Goal: Information Seeking & Learning: Find specific fact

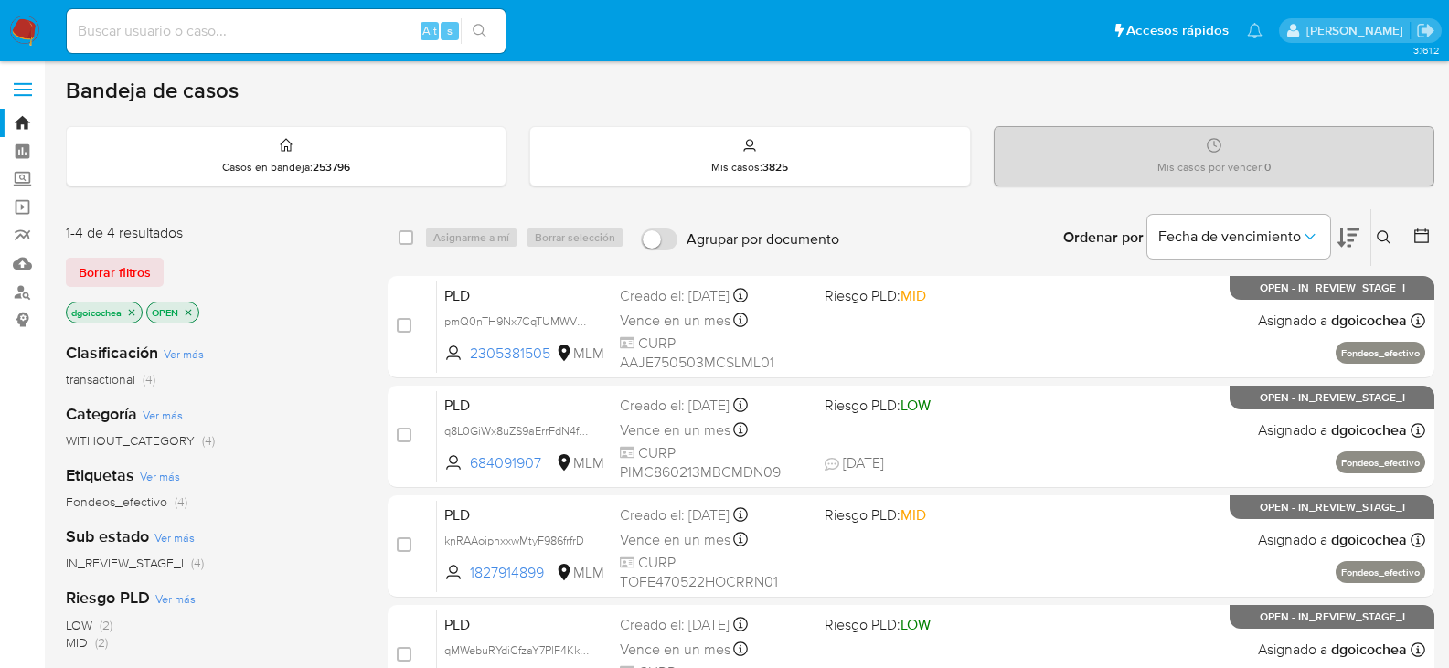
click at [1386, 234] on icon at bounding box center [1384, 237] width 15 height 15
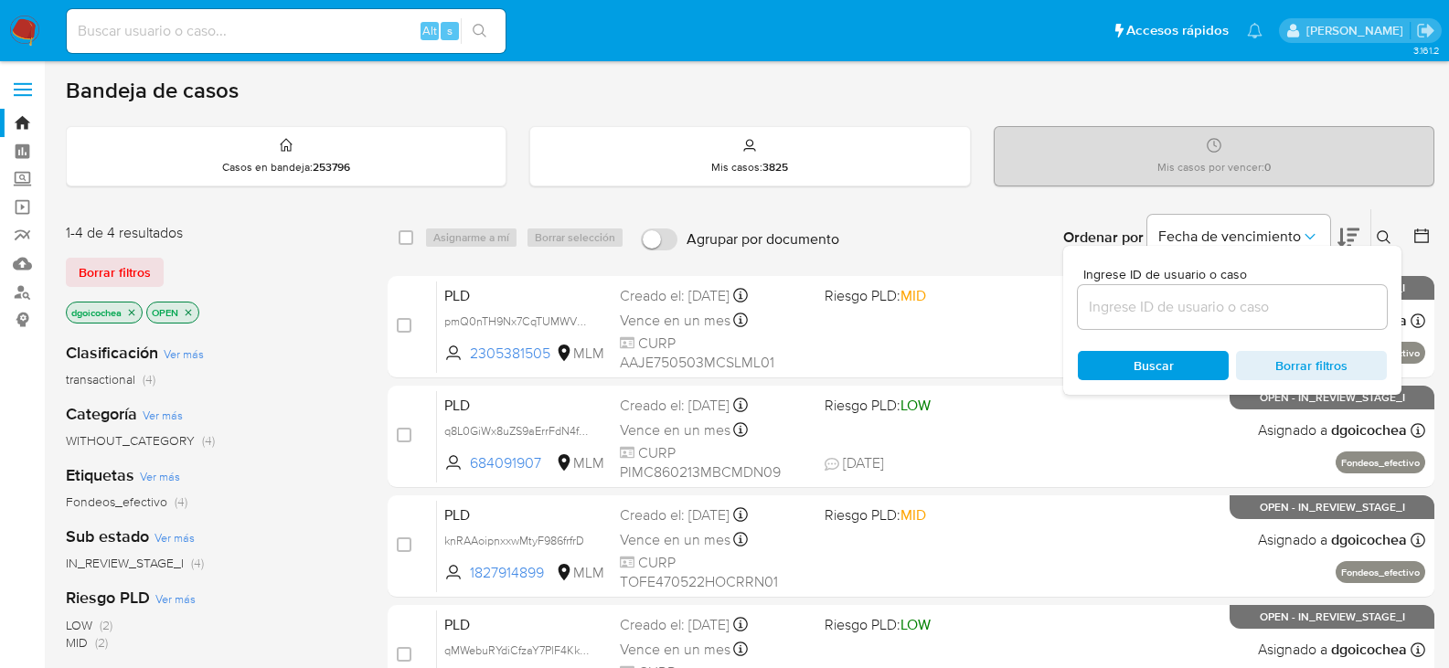
click at [1339, 305] on input at bounding box center [1232, 307] width 309 height 24
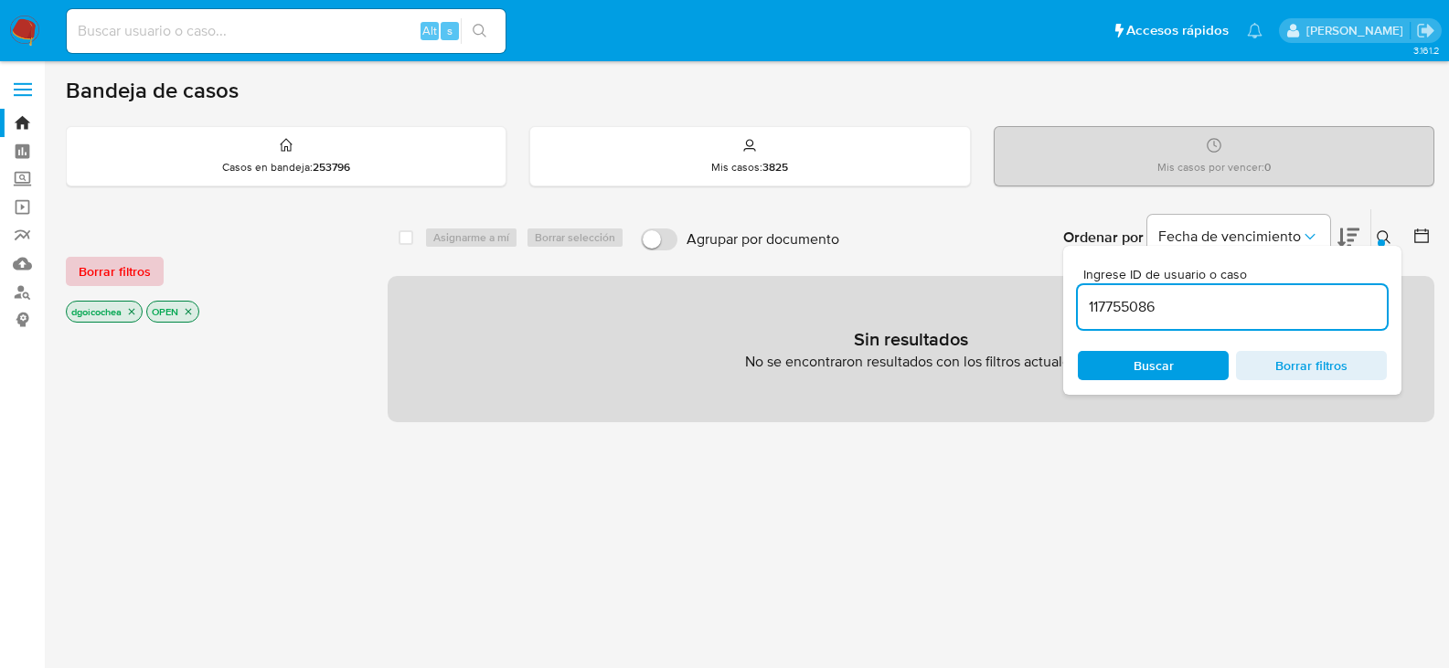
click at [90, 274] on span "Borrar filtros" at bounding box center [115, 272] width 72 height 26
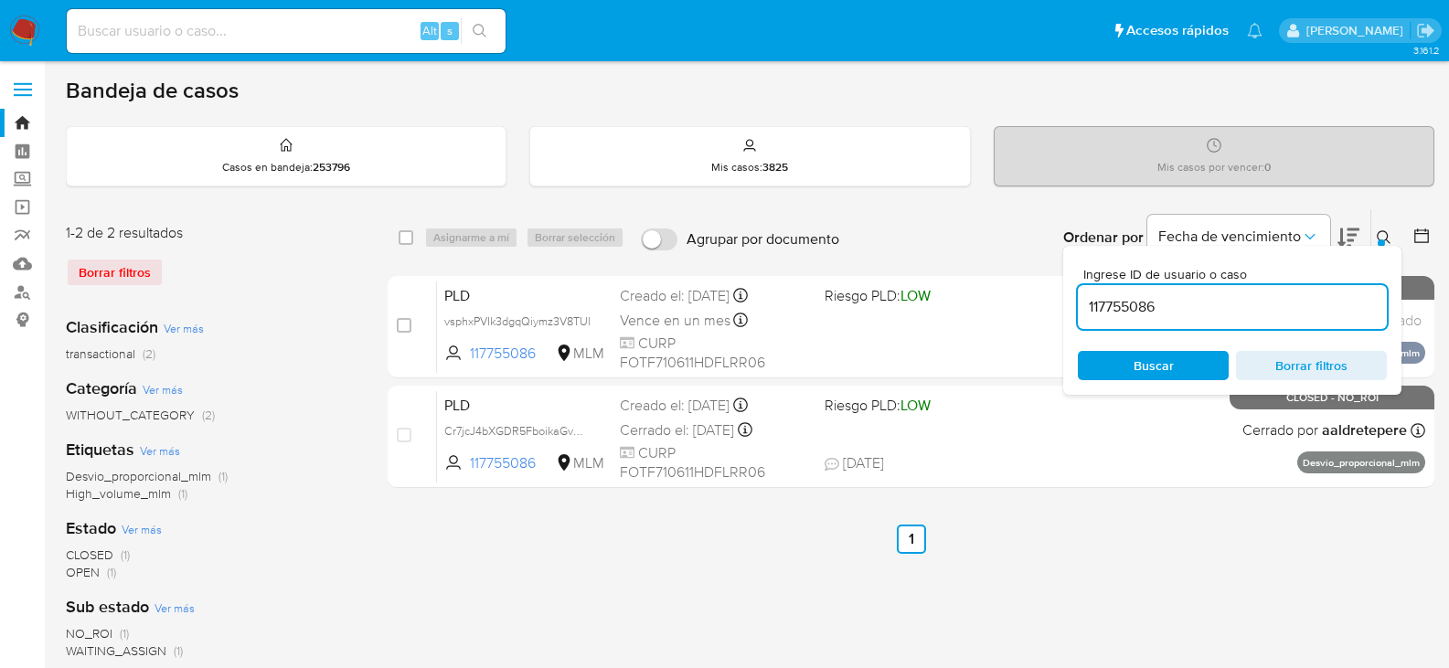
click at [1383, 230] on button at bounding box center [1387, 238] width 30 height 22
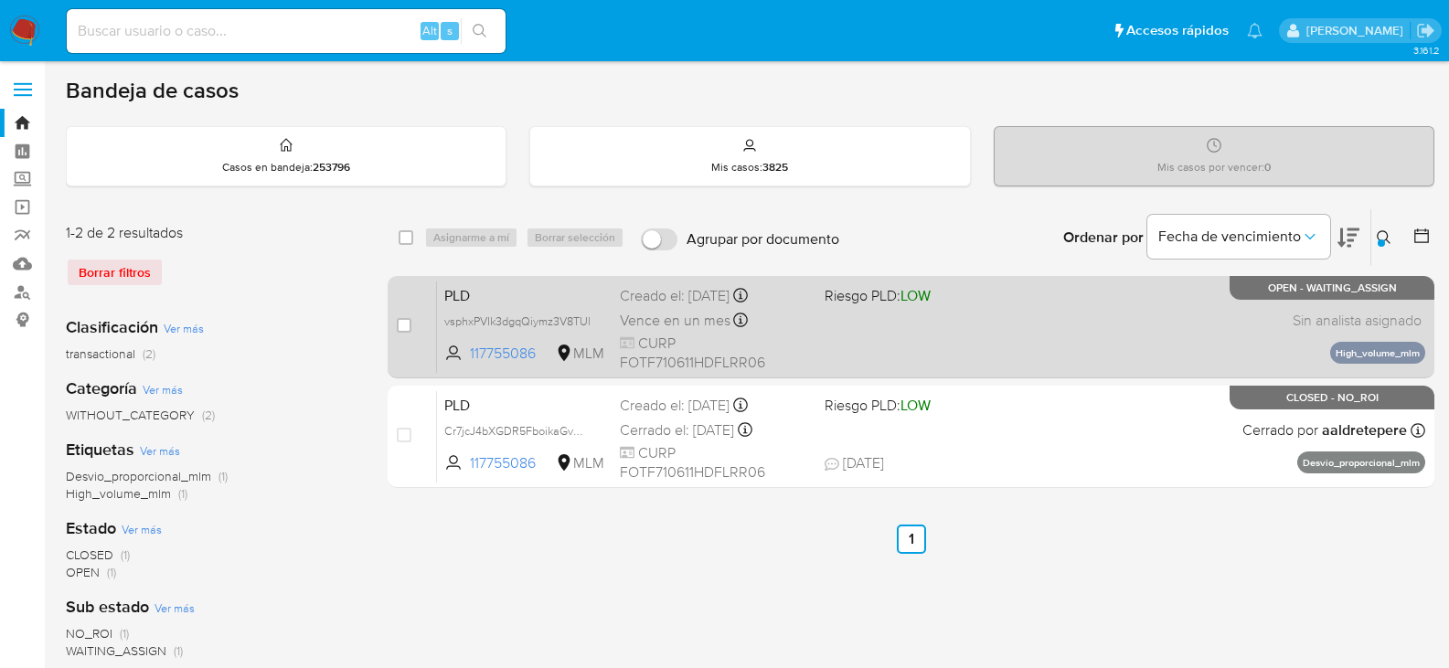
click at [463, 294] on span "PLD" at bounding box center [524, 295] width 161 height 24
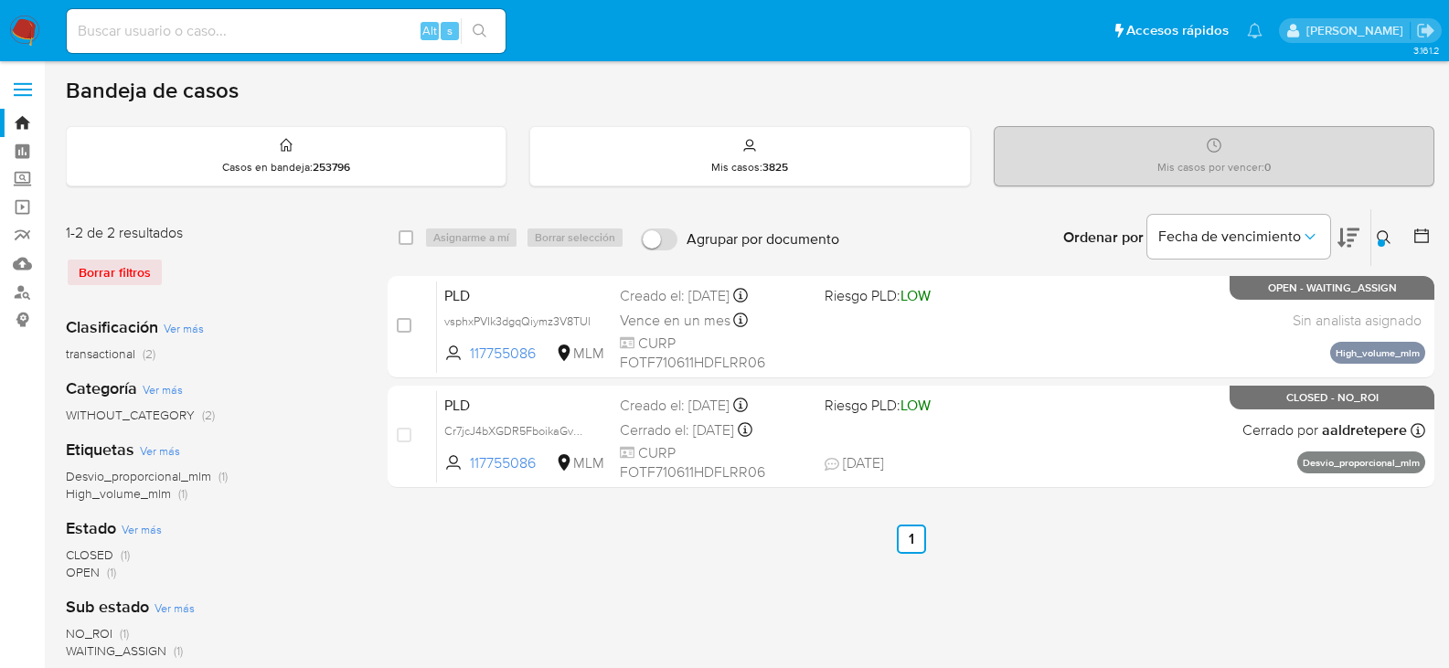
click at [1388, 236] on icon at bounding box center [1384, 237] width 14 height 14
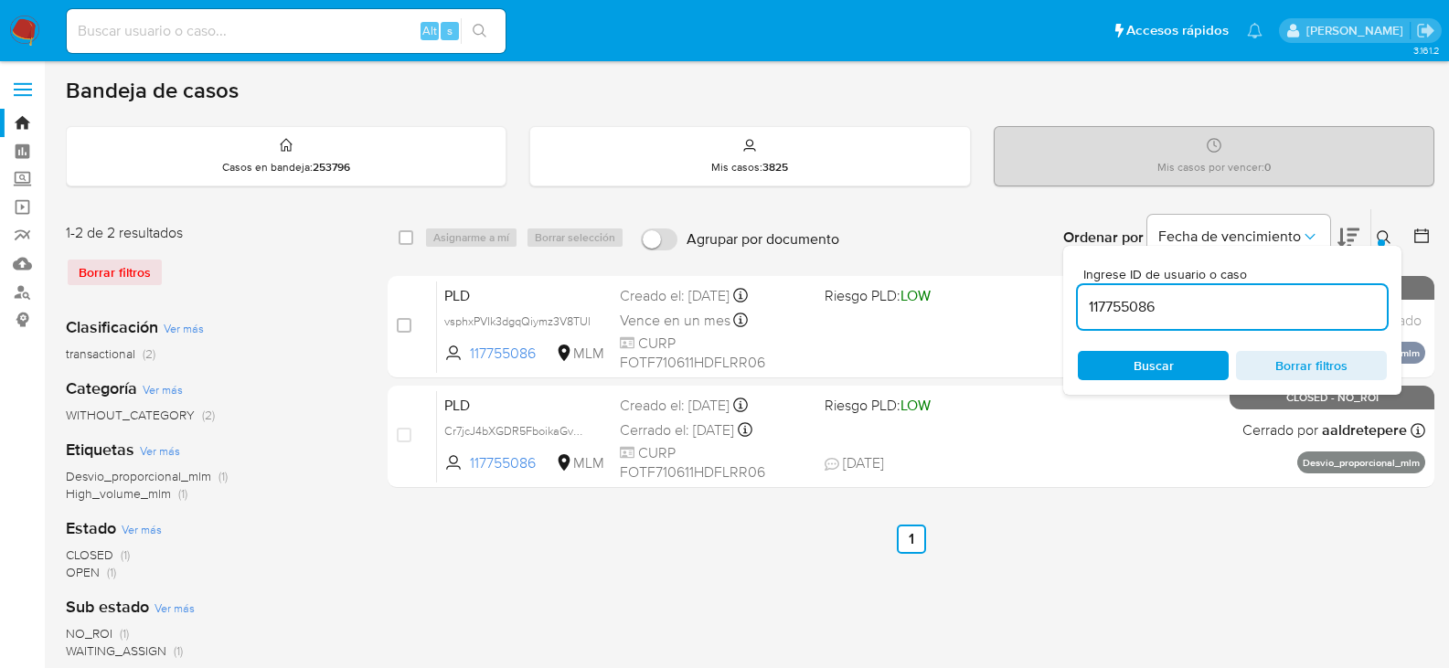
click at [1345, 292] on div "117755086" at bounding box center [1232, 307] width 309 height 44
click at [1340, 305] on input "117755086" at bounding box center [1232, 307] width 309 height 24
paste input "44252903"
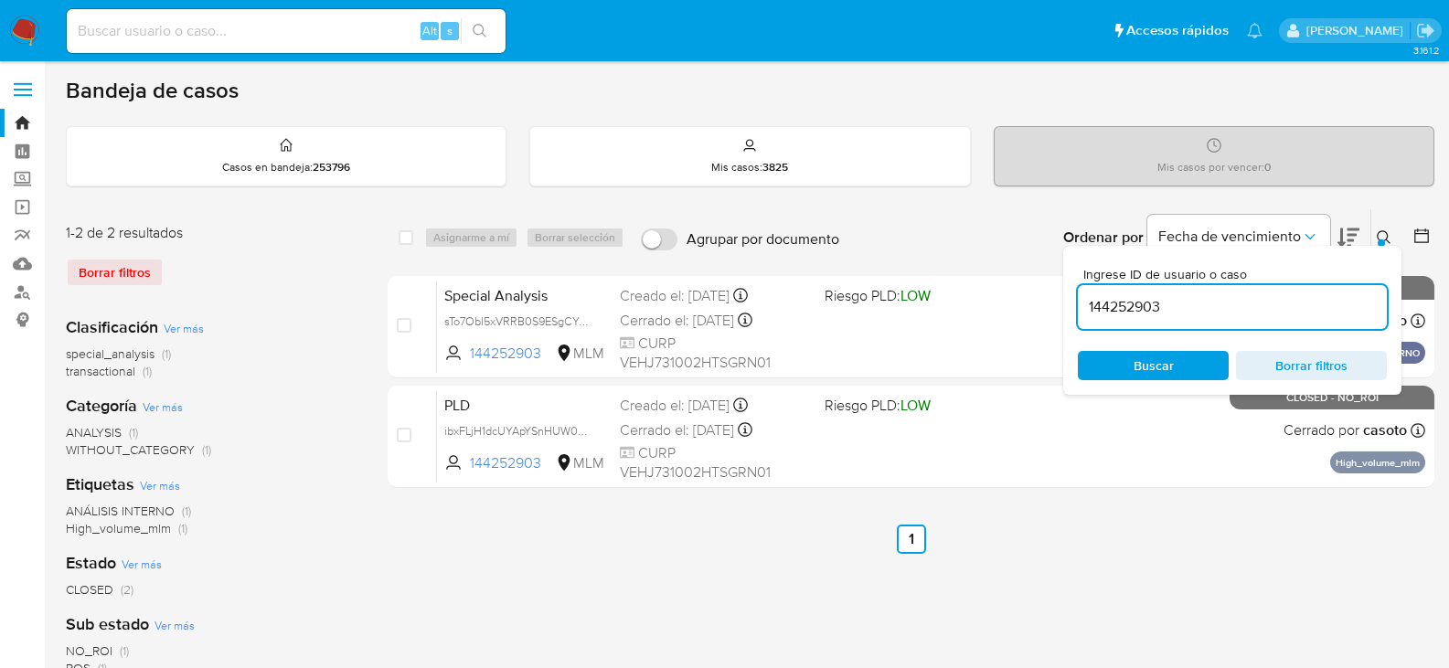
click at [1380, 231] on icon at bounding box center [1384, 237] width 15 height 15
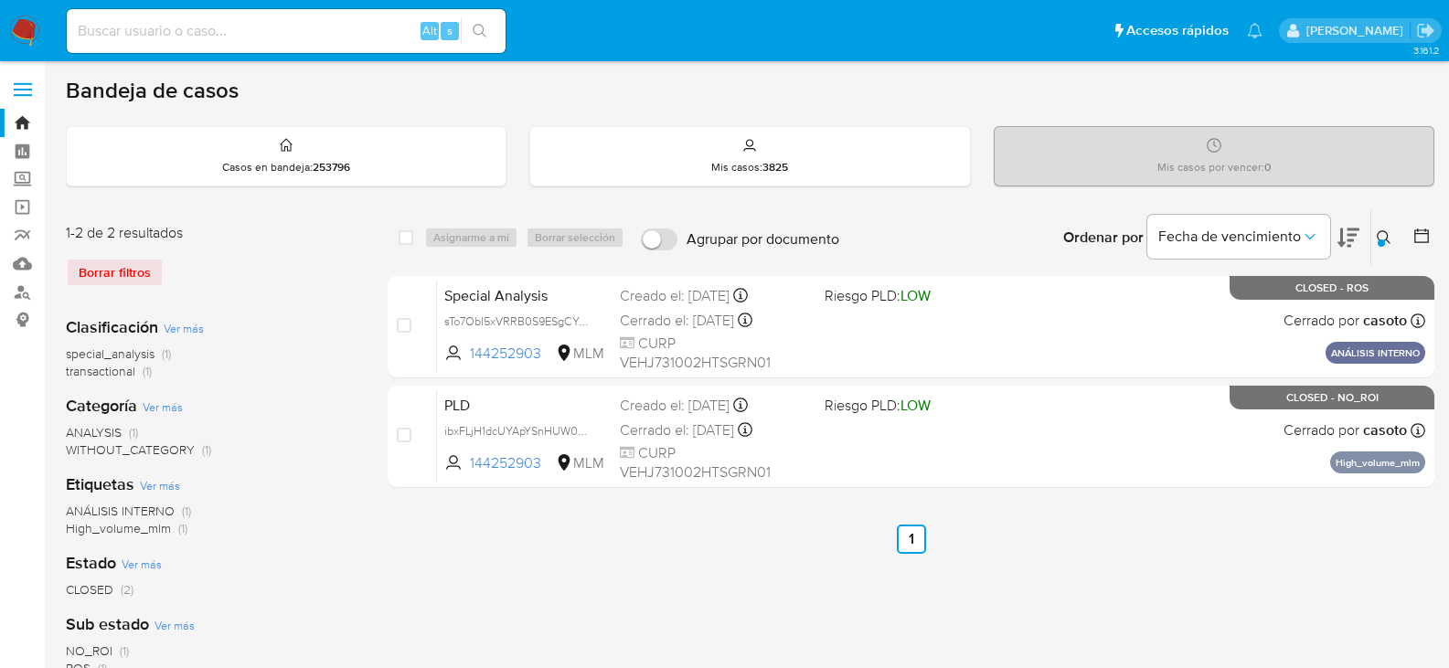
click at [1377, 233] on icon at bounding box center [1384, 237] width 15 height 15
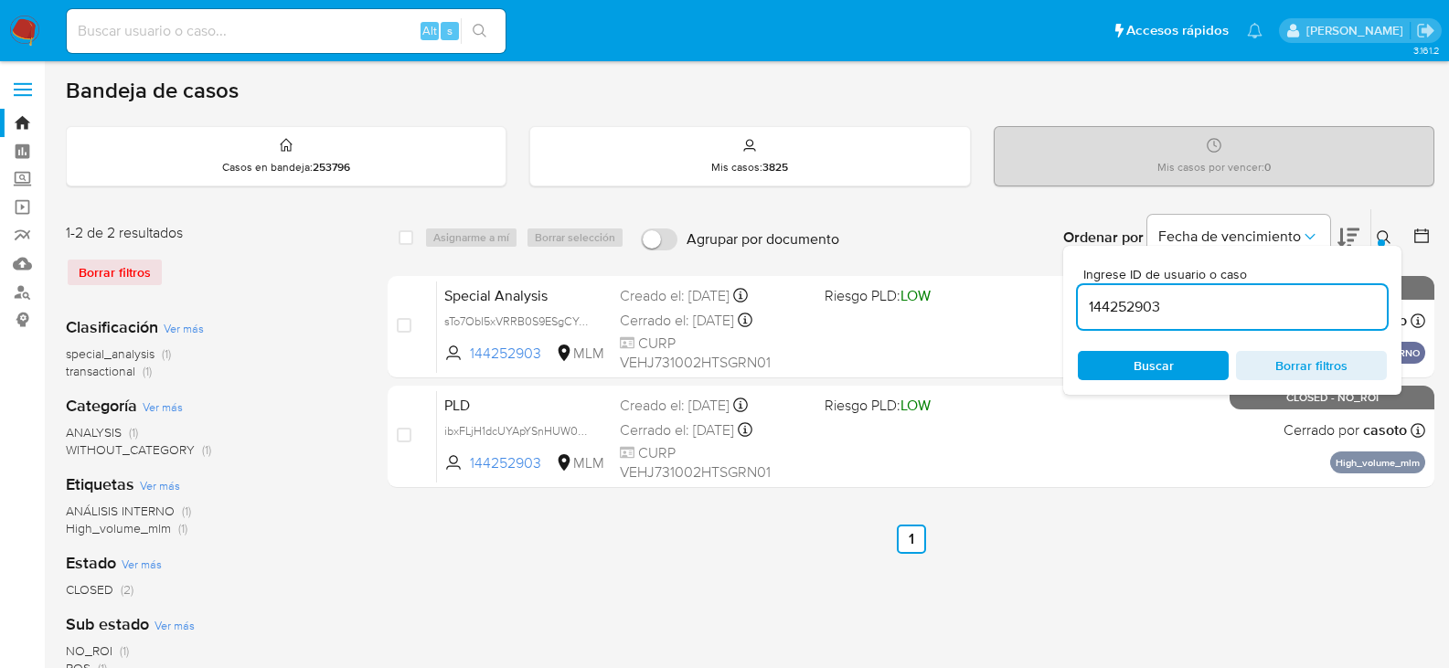
click at [1197, 301] on input "144252903" at bounding box center [1232, 307] width 309 height 24
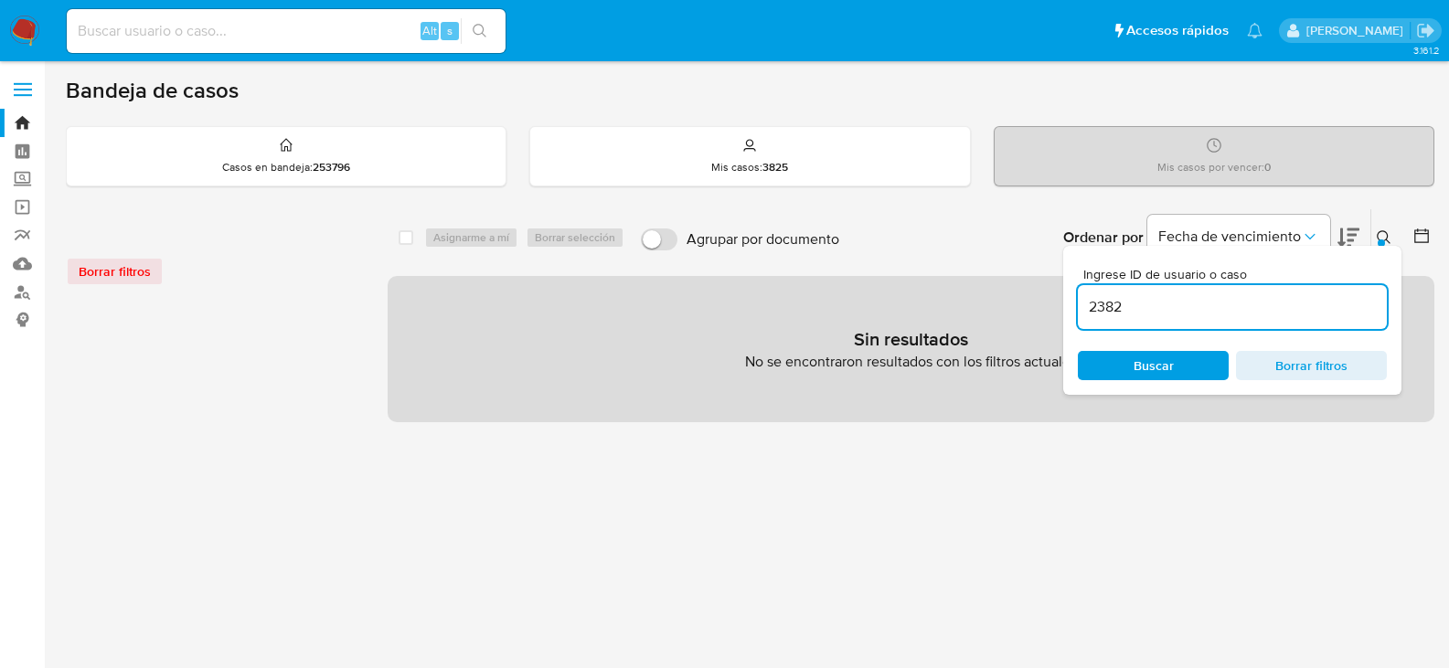
click at [1197, 301] on input "2382" at bounding box center [1232, 307] width 309 height 24
type input "238290394"
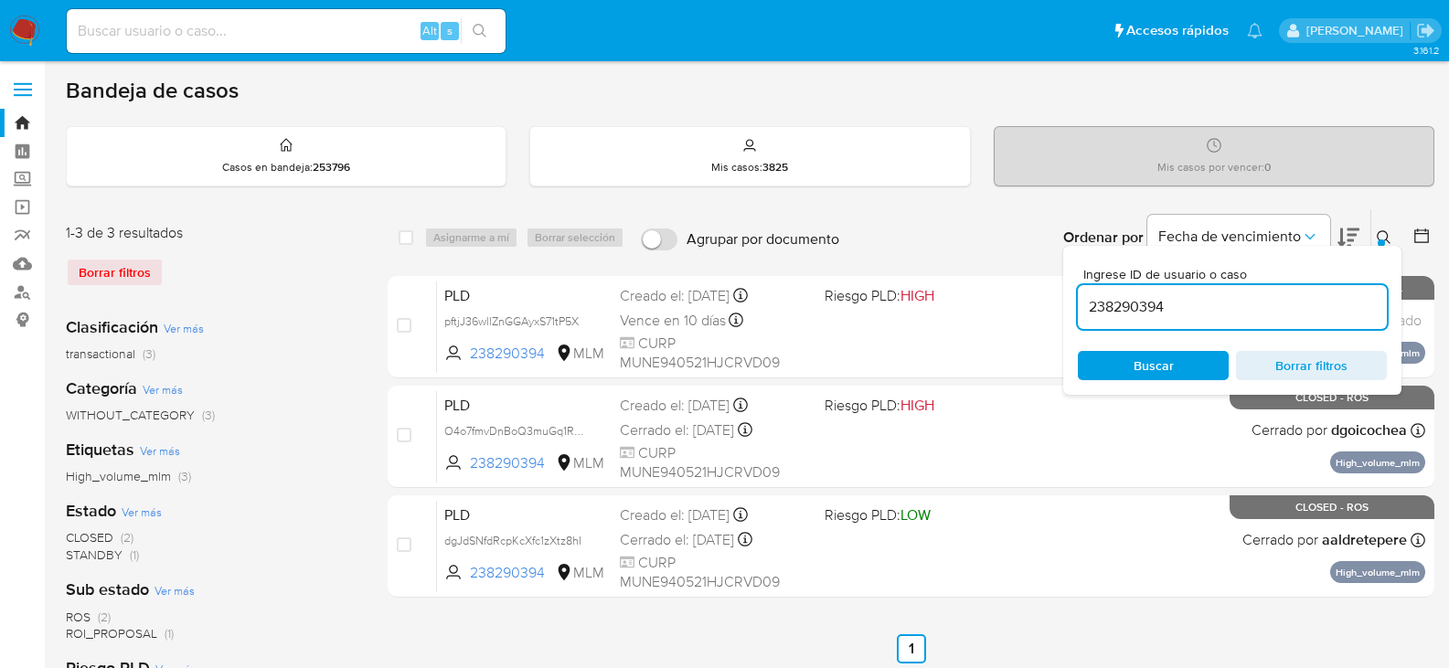
click at [1381, 233] on icon at bounding box center [1384, 237] width 15 height 15
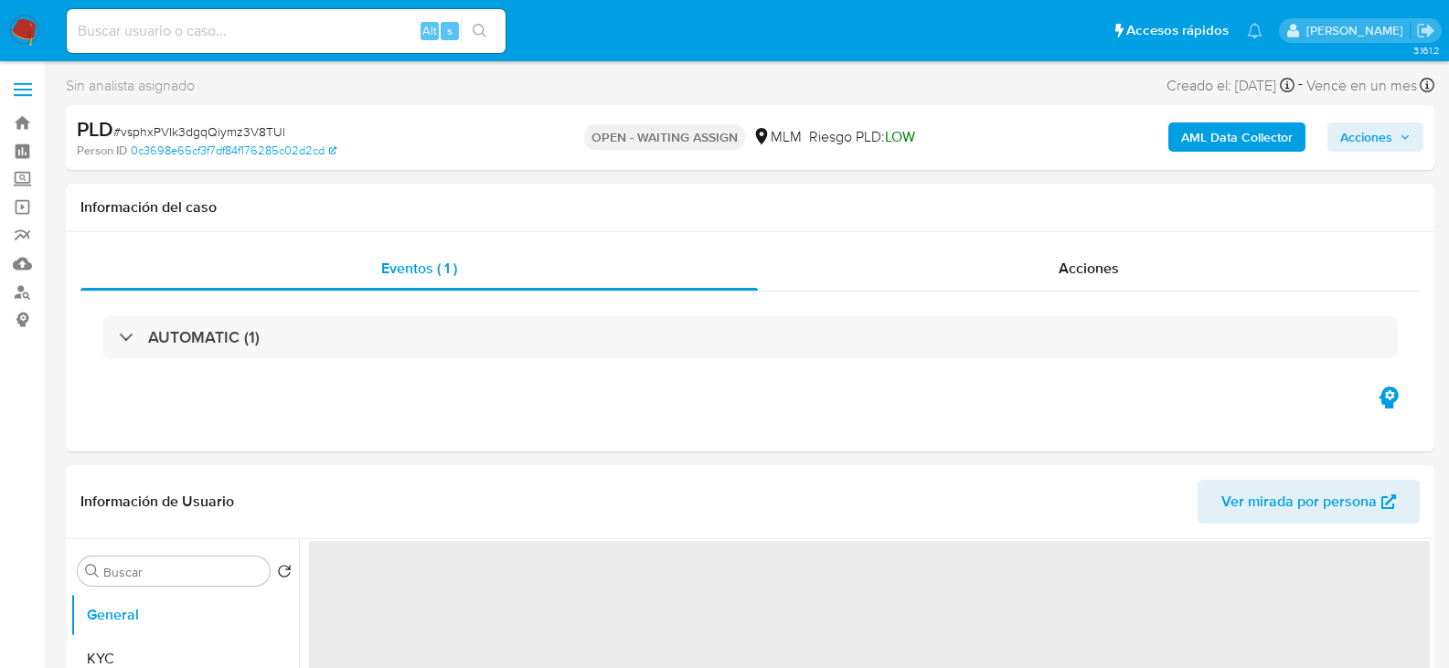
select select "10"
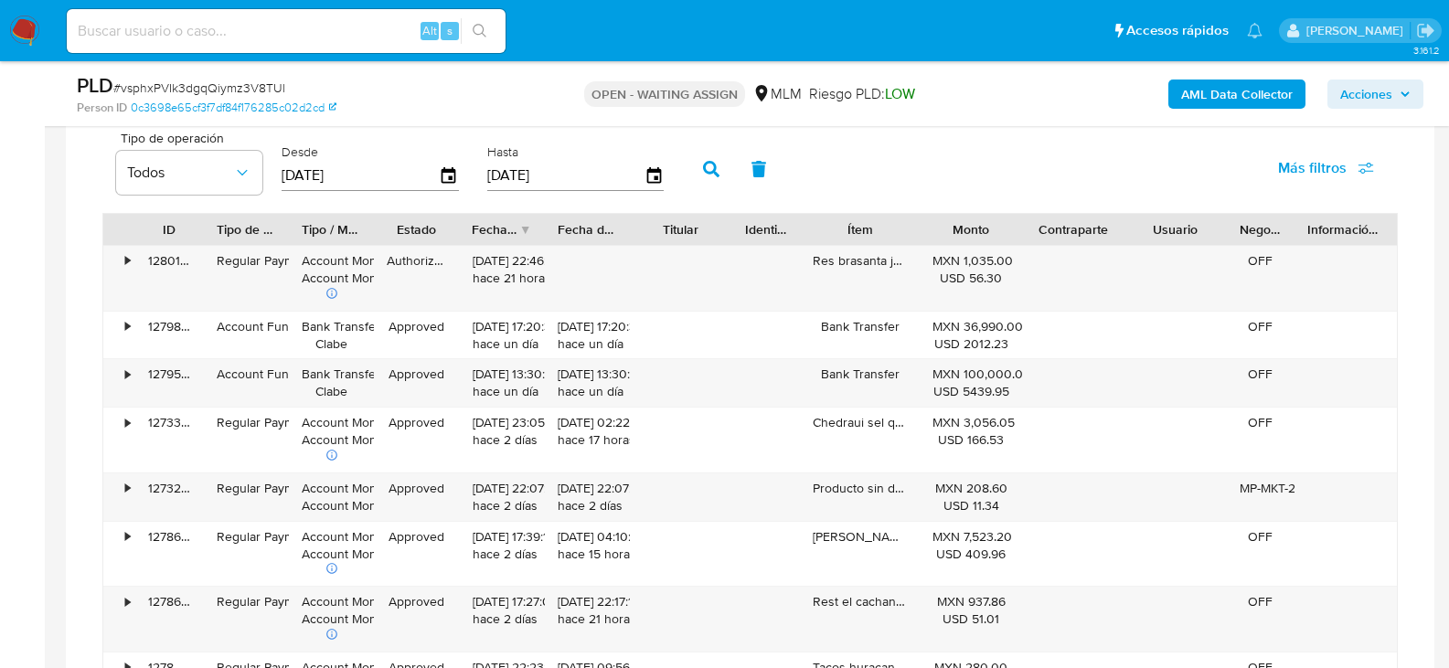
scroll to position [1463, 0]
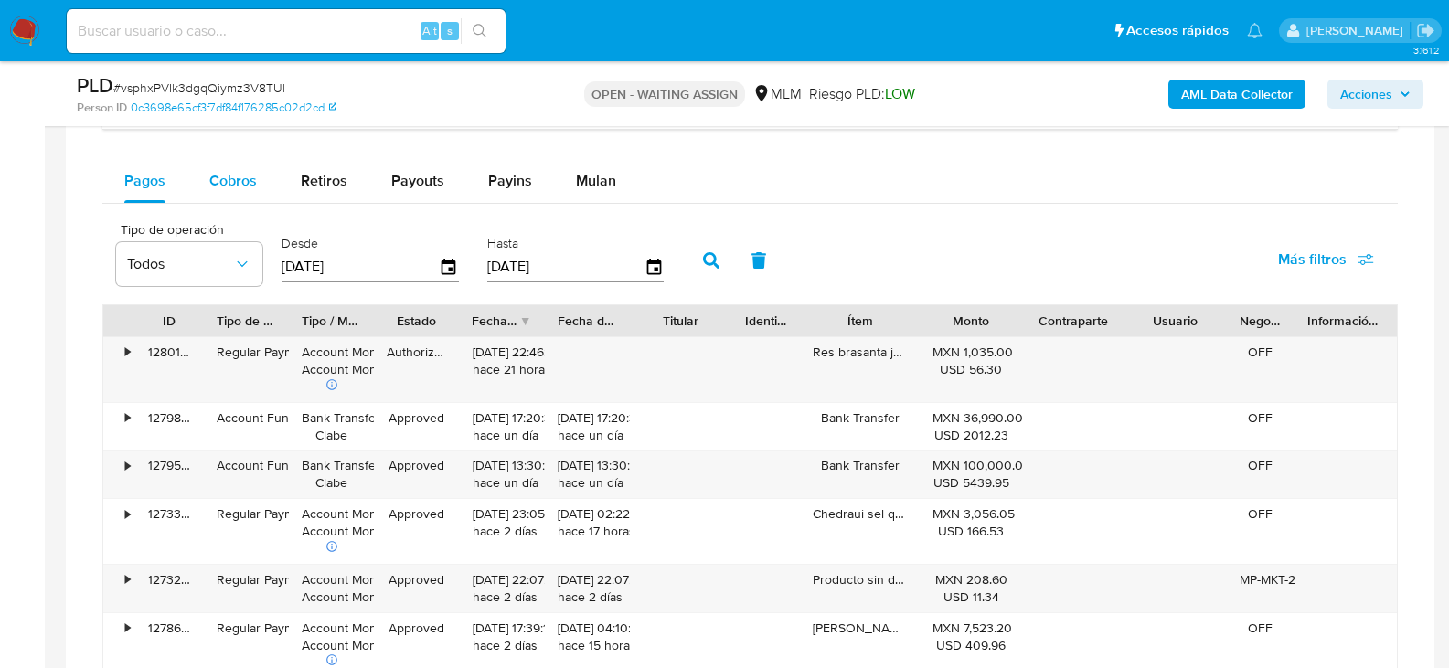
click at [238, 183] on span "Cobros" at bounding box center [233, 180] width 48 height 21
select select "10"
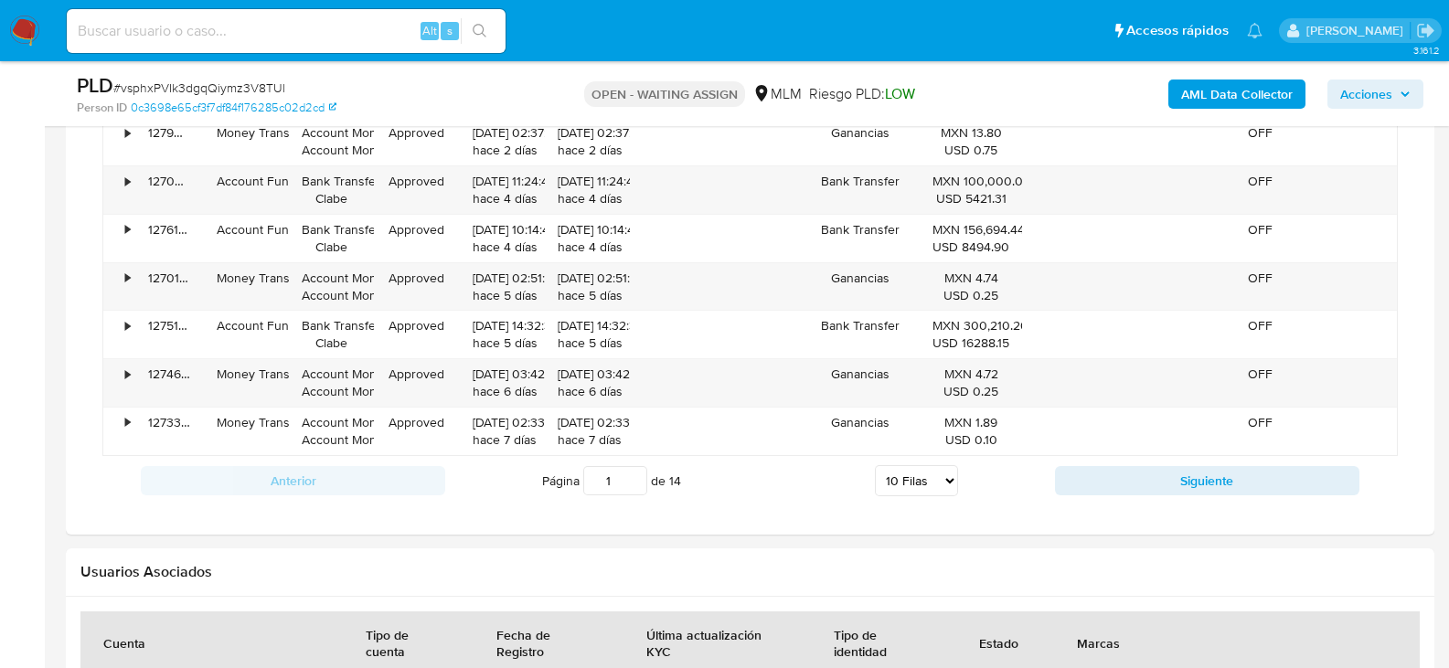
scroll to position [1829, 0]
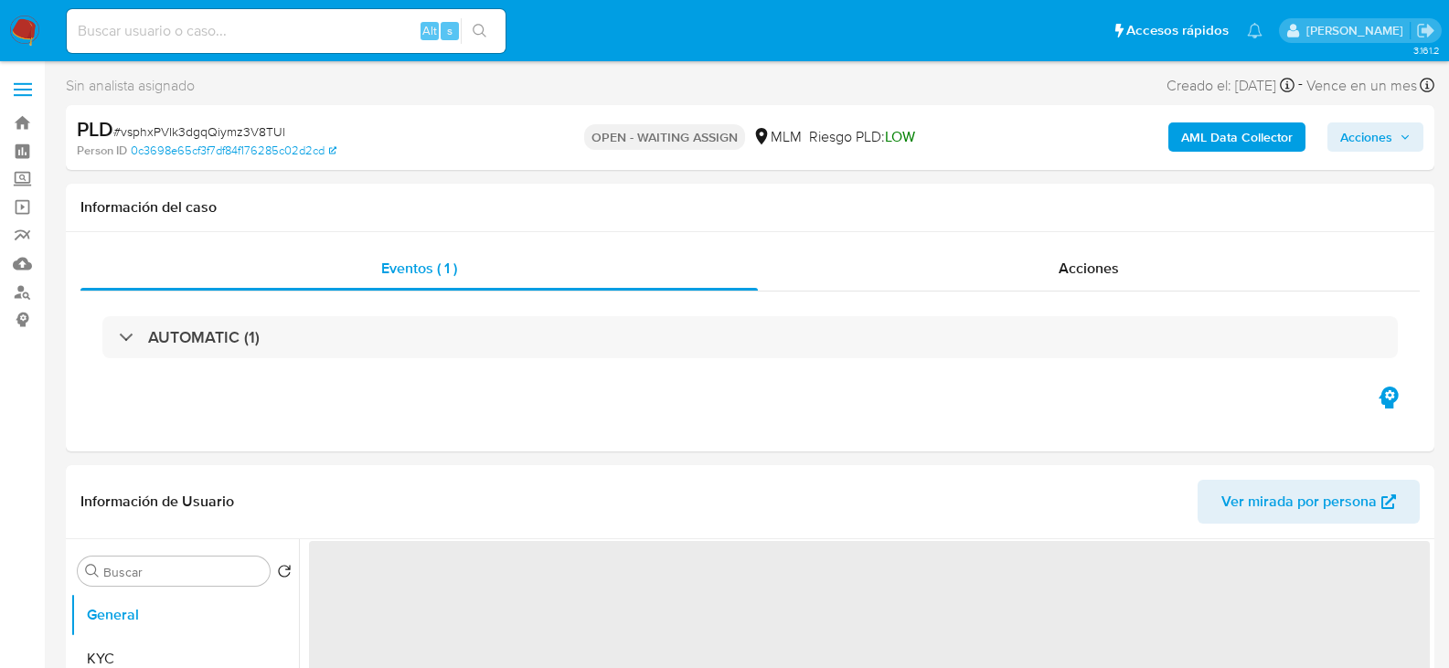
select select "10"
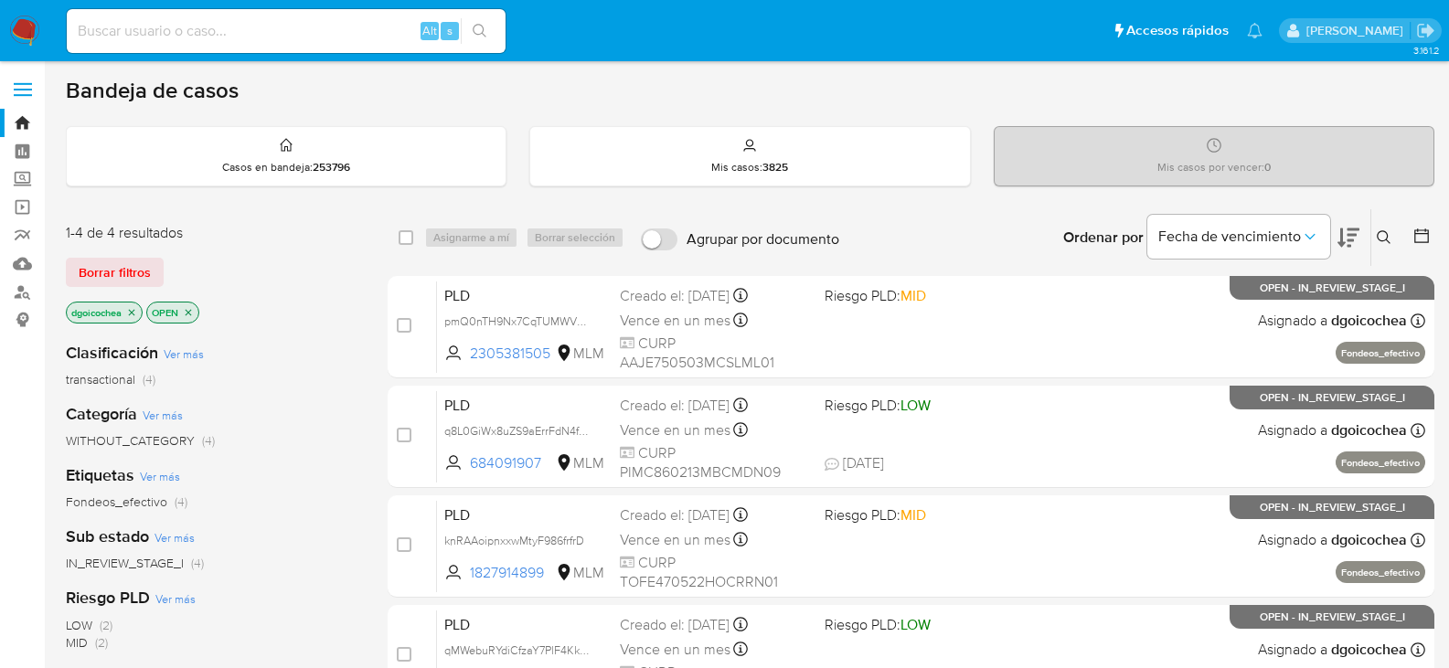
click at [1384, 232] on icon at bounding box center [1384, 237] width 15 height 15
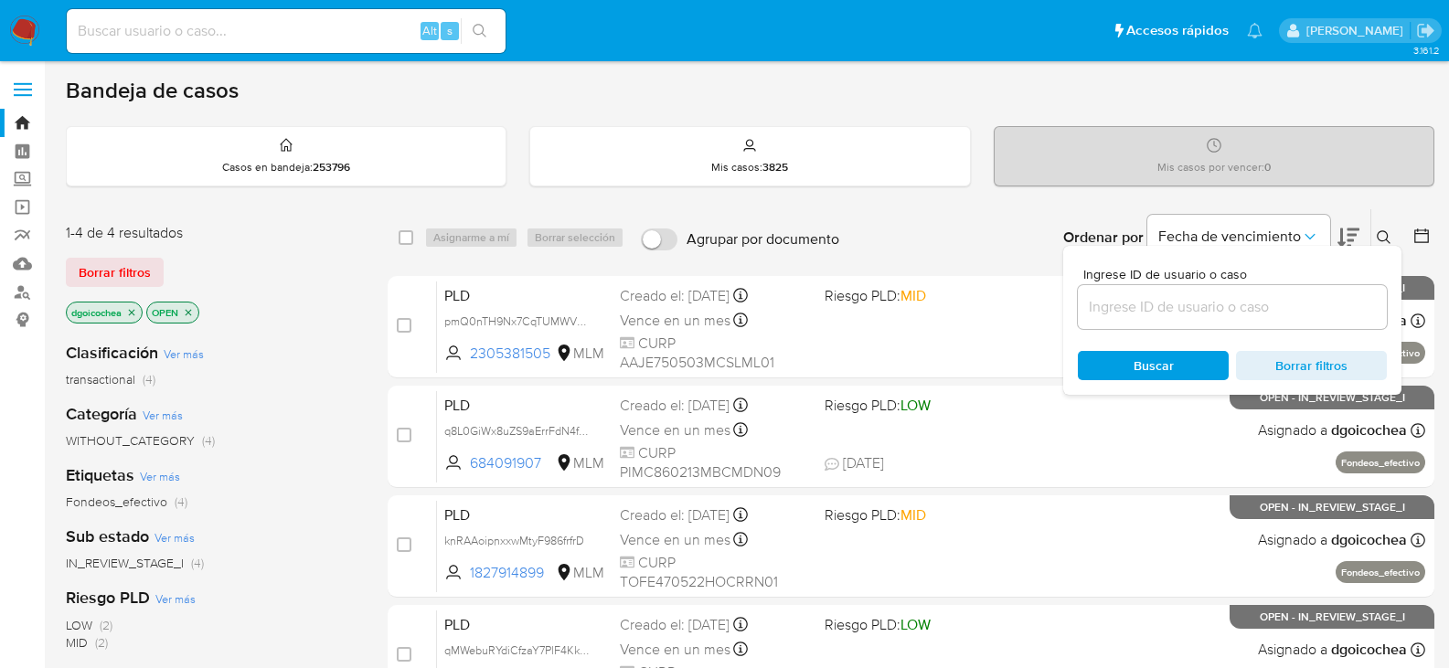
click at [1287, 305] on input at bounding box center [1232, 307] width 309 height 24
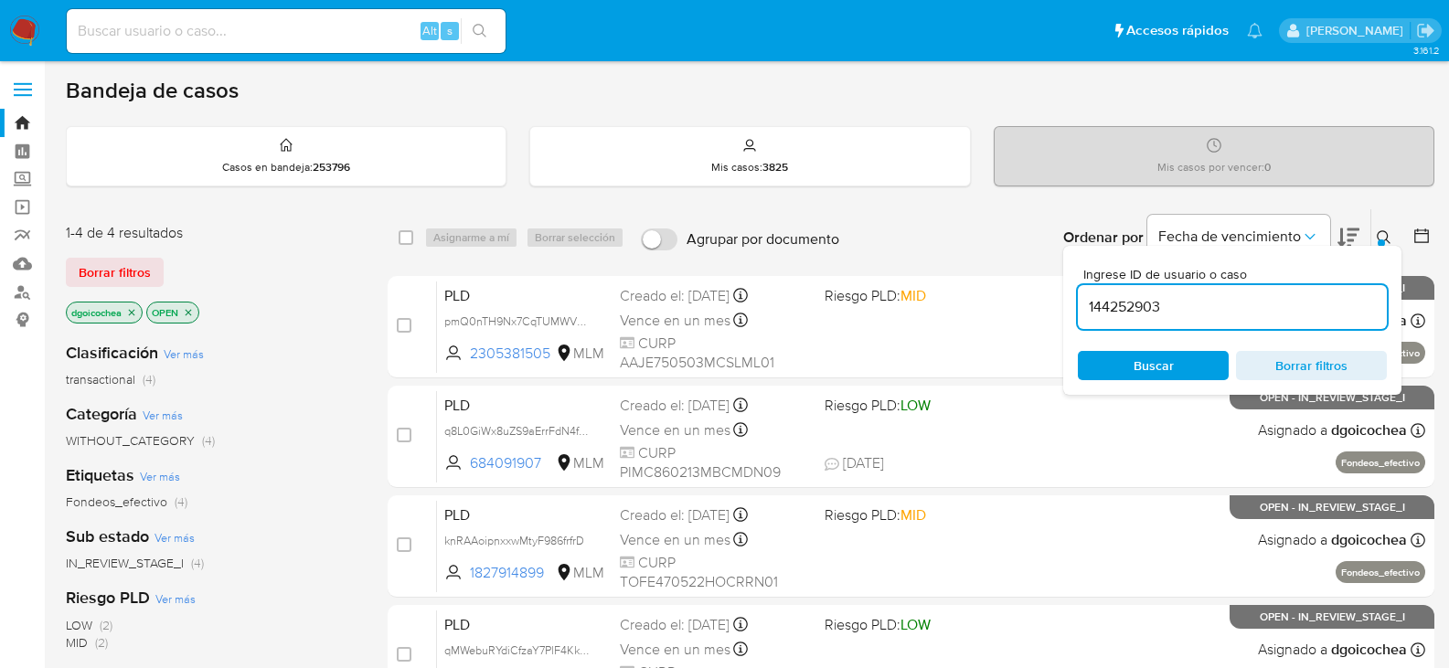
type input "144252903"
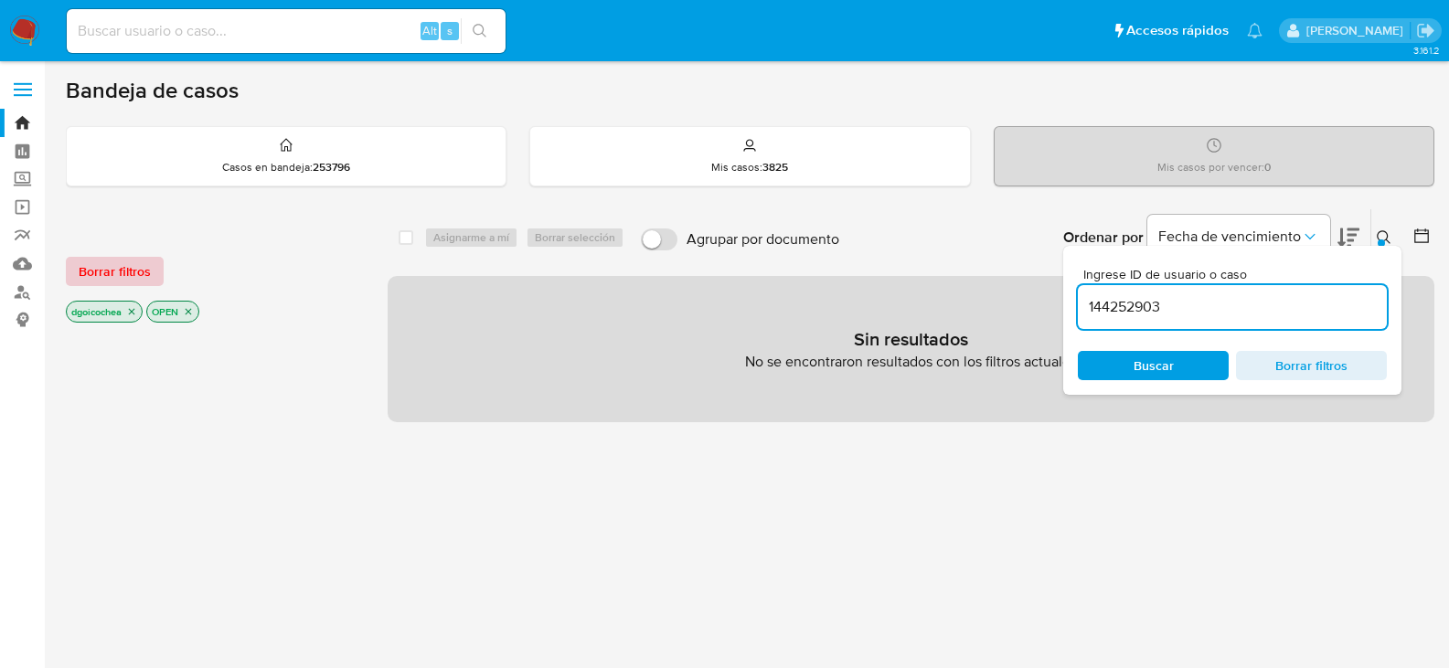
click at [140, 273] on span "Borrar filtros" at bounding box center [115, 272] width 72 height 26
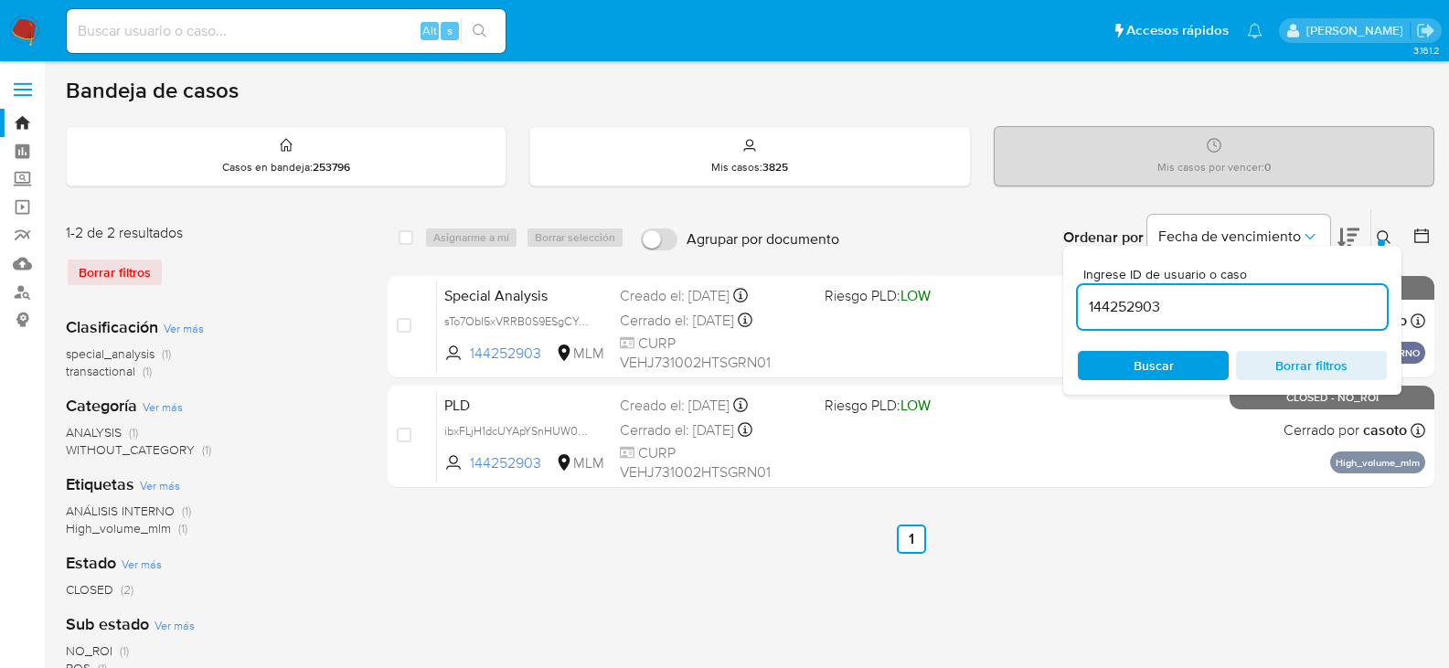
click at [1377, 237] on icon at bounding box center [1384, 237] width 15 height 15
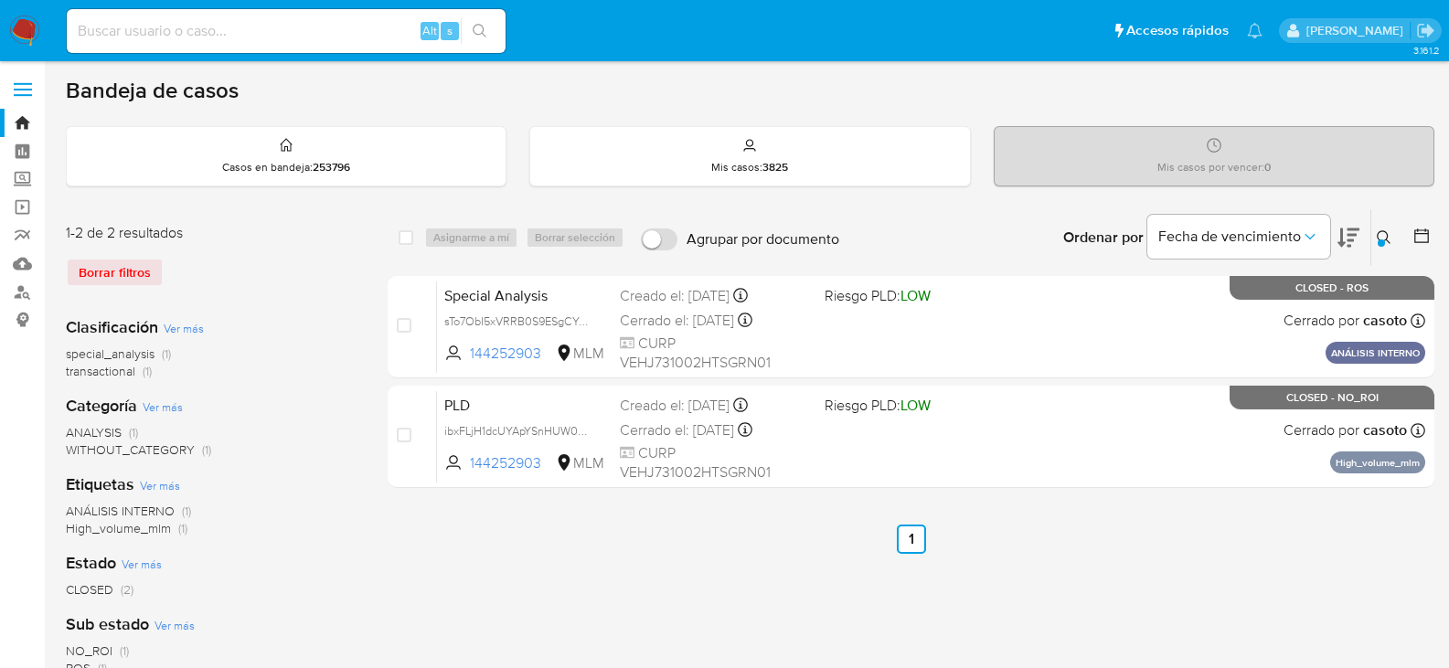
click at [1385, 232] on icon at bounding box center [1384, 237] width 14 height 14
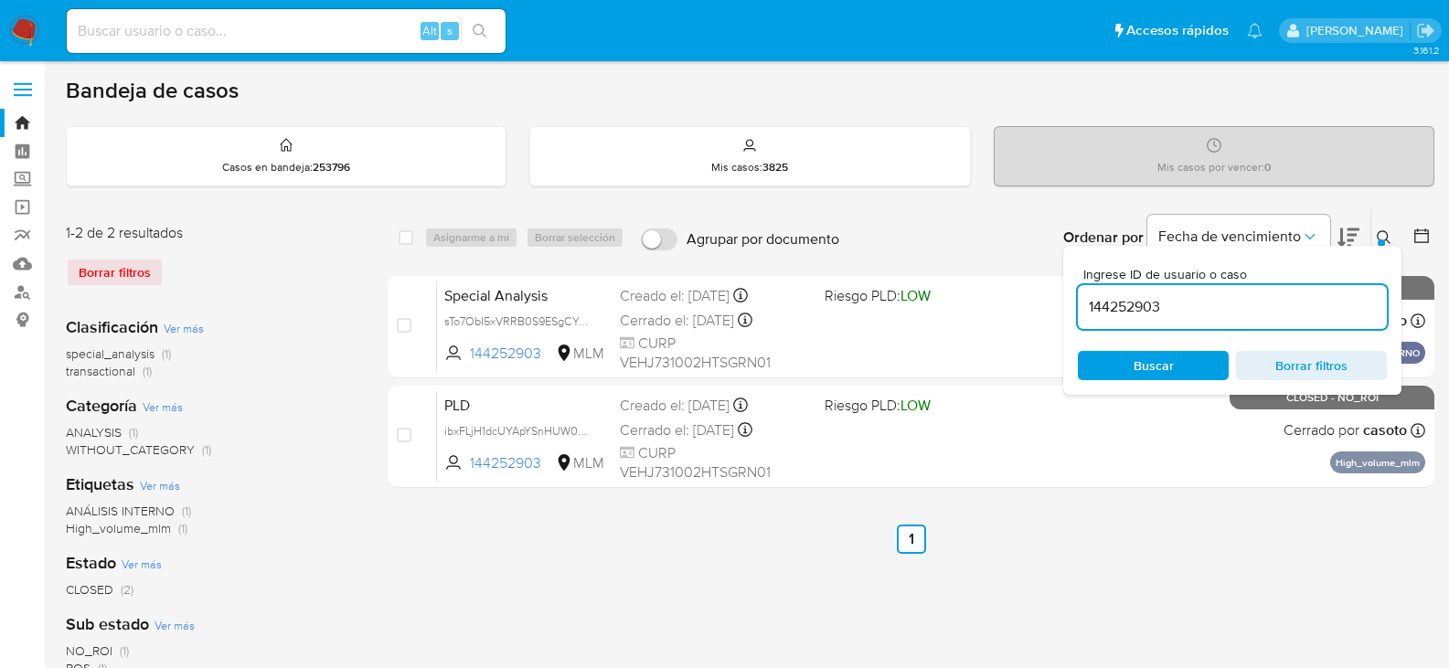
click at [1273, 314] on input "144252903" at bounding box center [1232, 307] width 309 height 24
type input "117755086"
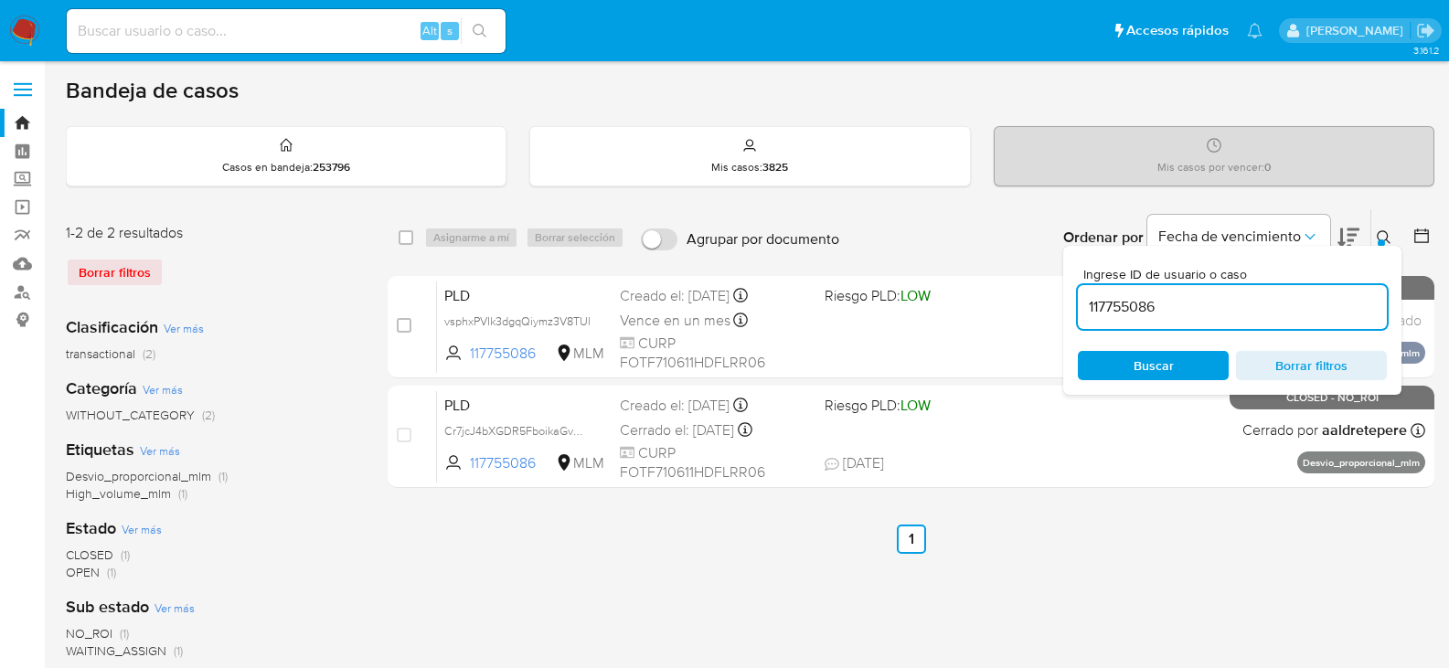
click at [1383, 238] on icon at bounding box center [1384, 237] width 15 height 15
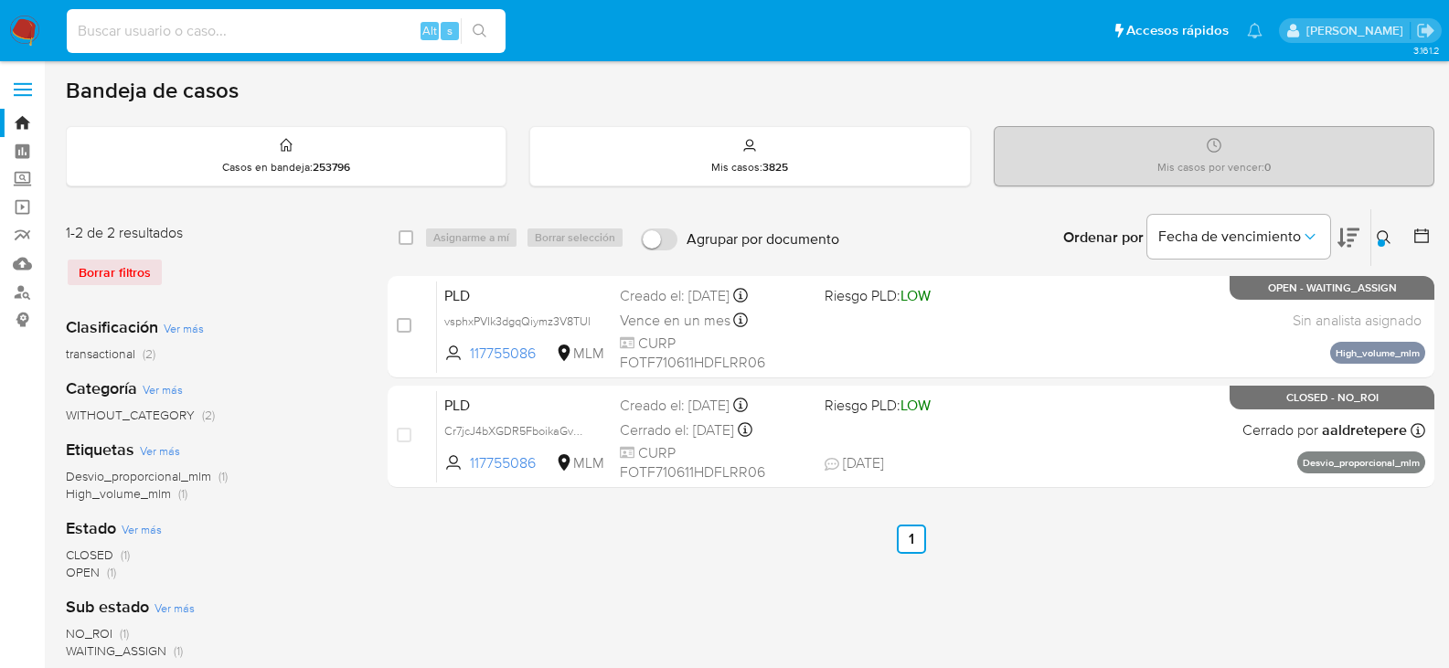
click at [253, 37] on input at bounding box center [286, 31] width 439 height 24
type input "mhurzep90@gmail.com"
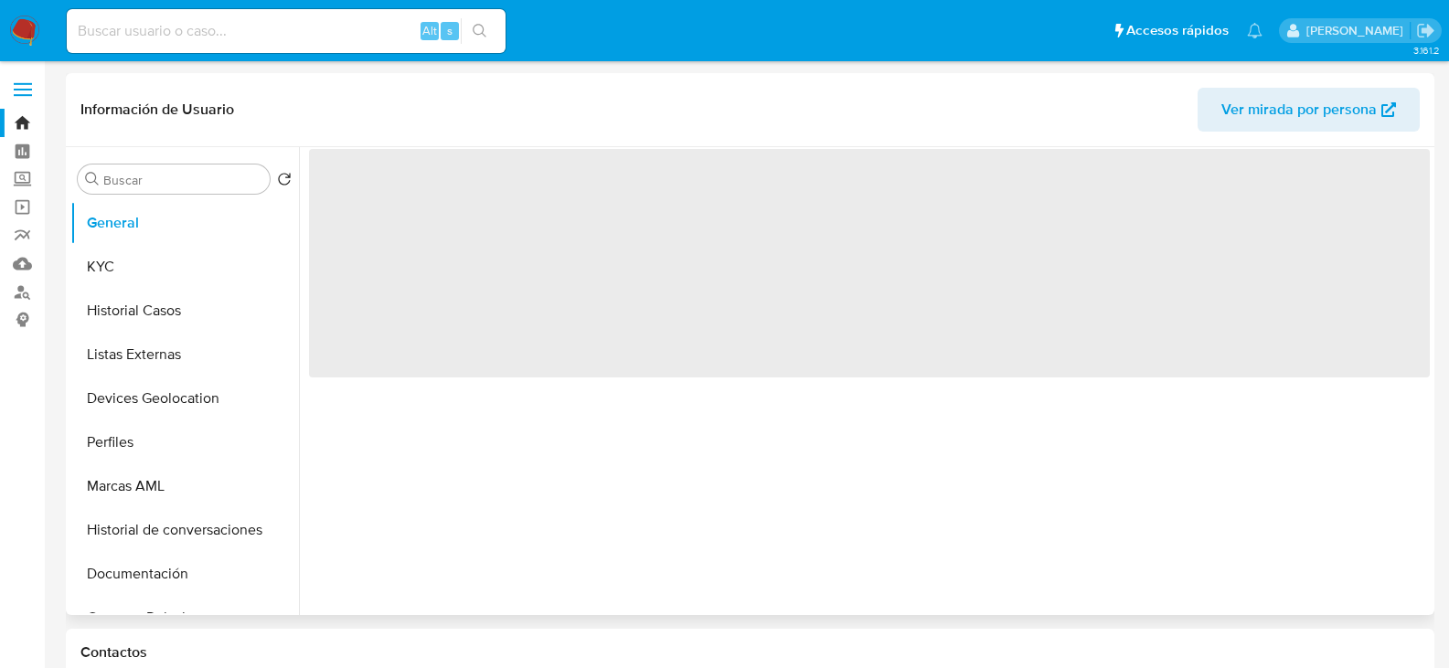
select select "10"
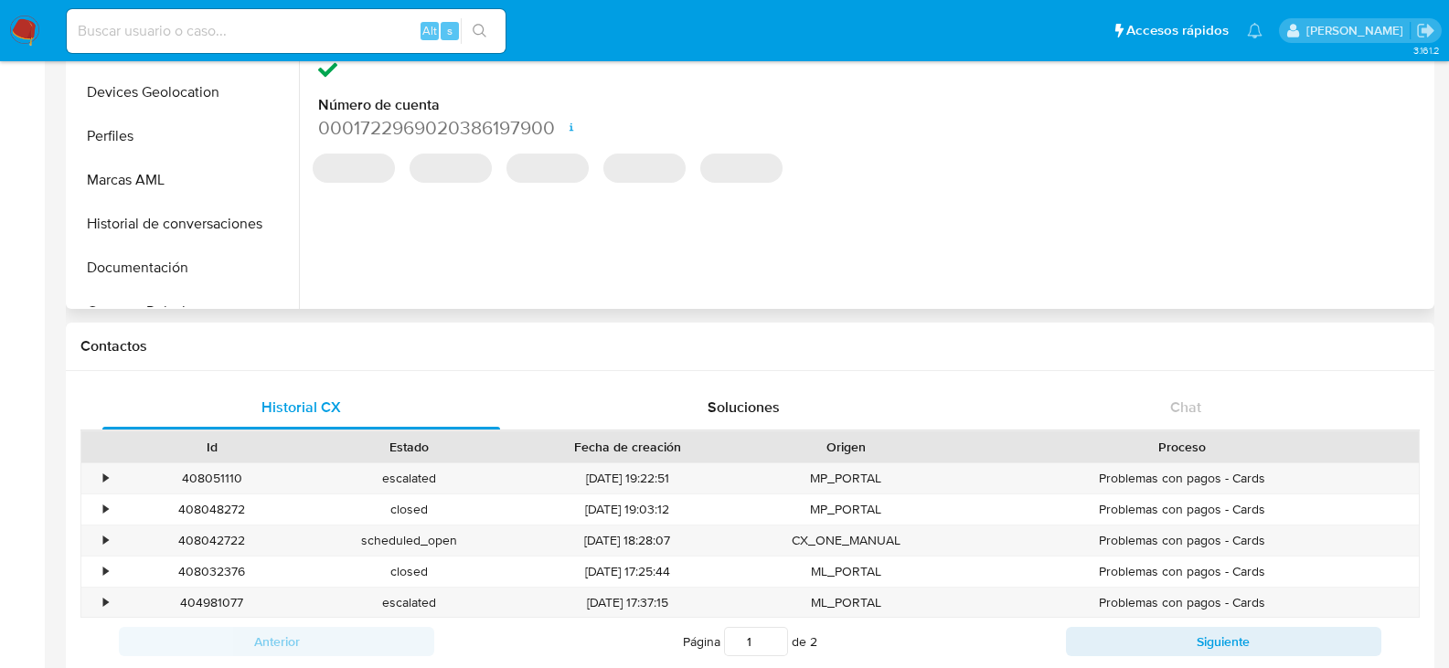
scroll to position [366, 0]
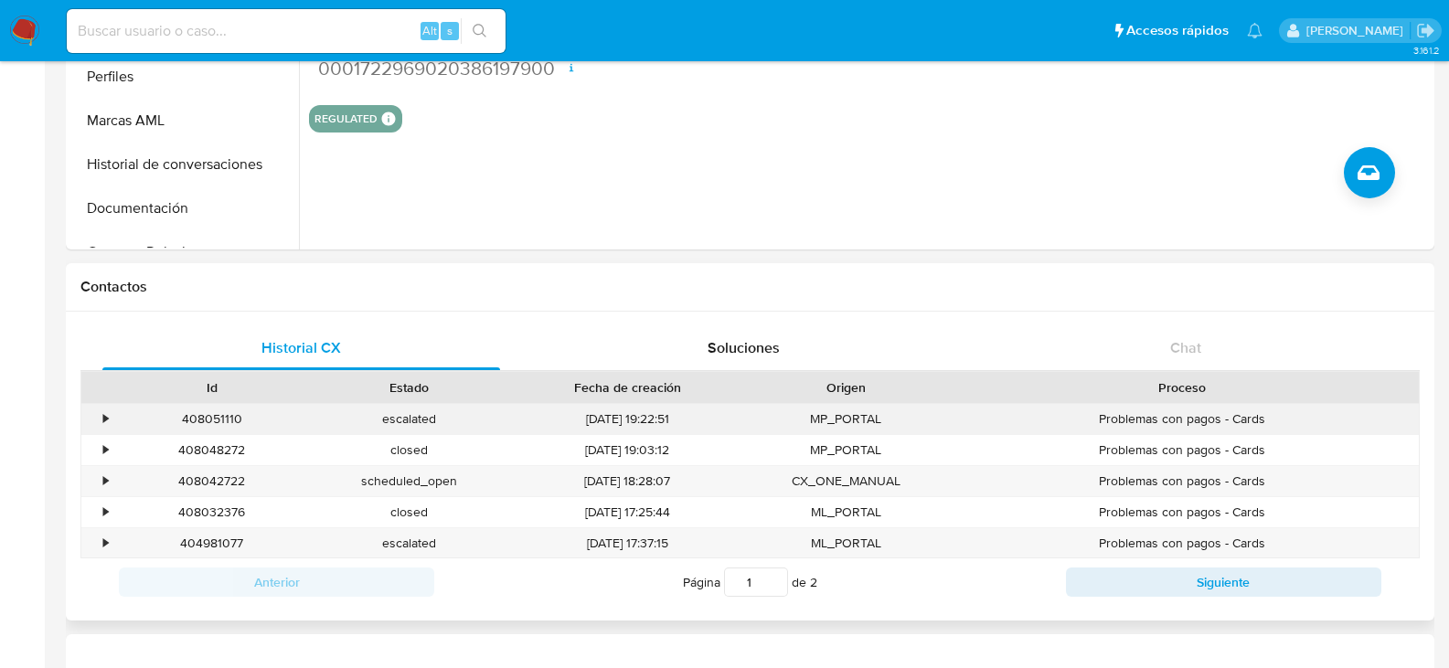
click at [106, 416] on div "•" at bounding box center [105, 419] width 5 height 17
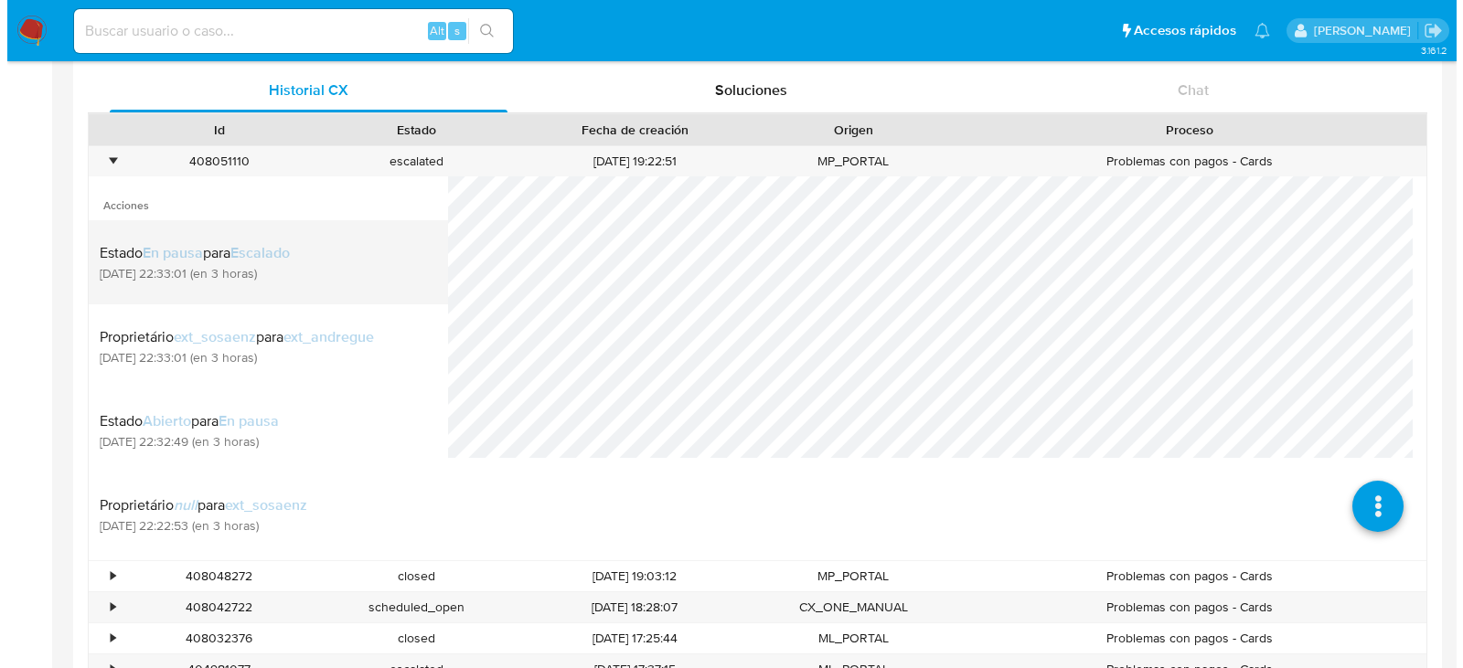
scroll to position [640, 0]
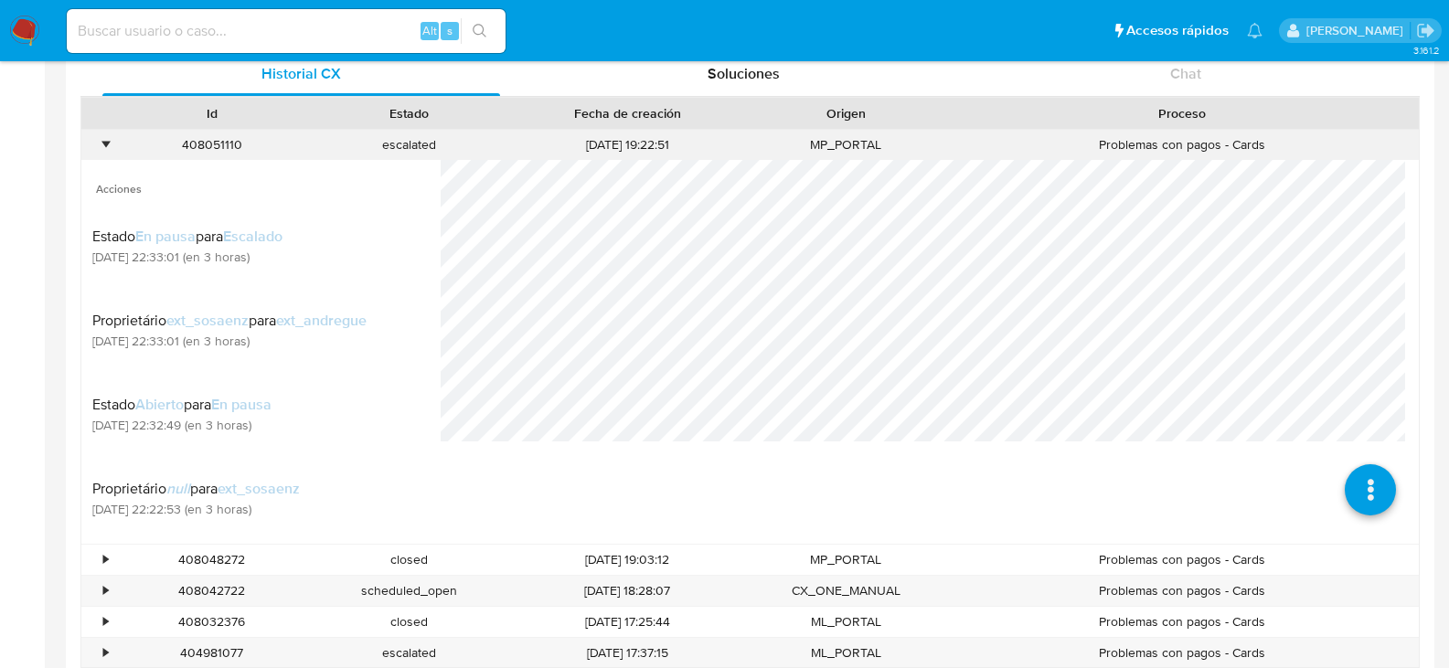
click at [113, 146] on div "408051110" at bounding box center [212, 145] width 198 height 30
click at [99, 146] on div "•" at bounding box center [97, 145] width 32 height 30
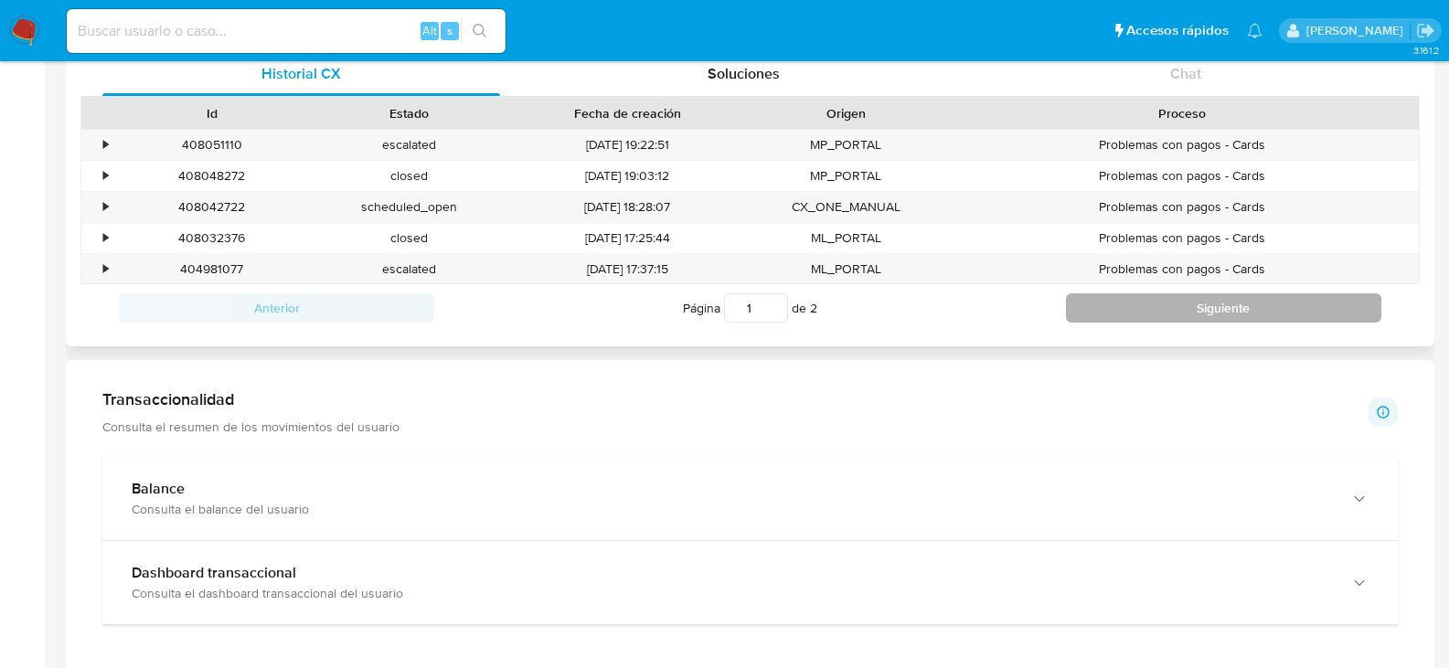
click at [1212, 303] on button "Siguiente" at bounding box center [1223, 308] width 315 height 29
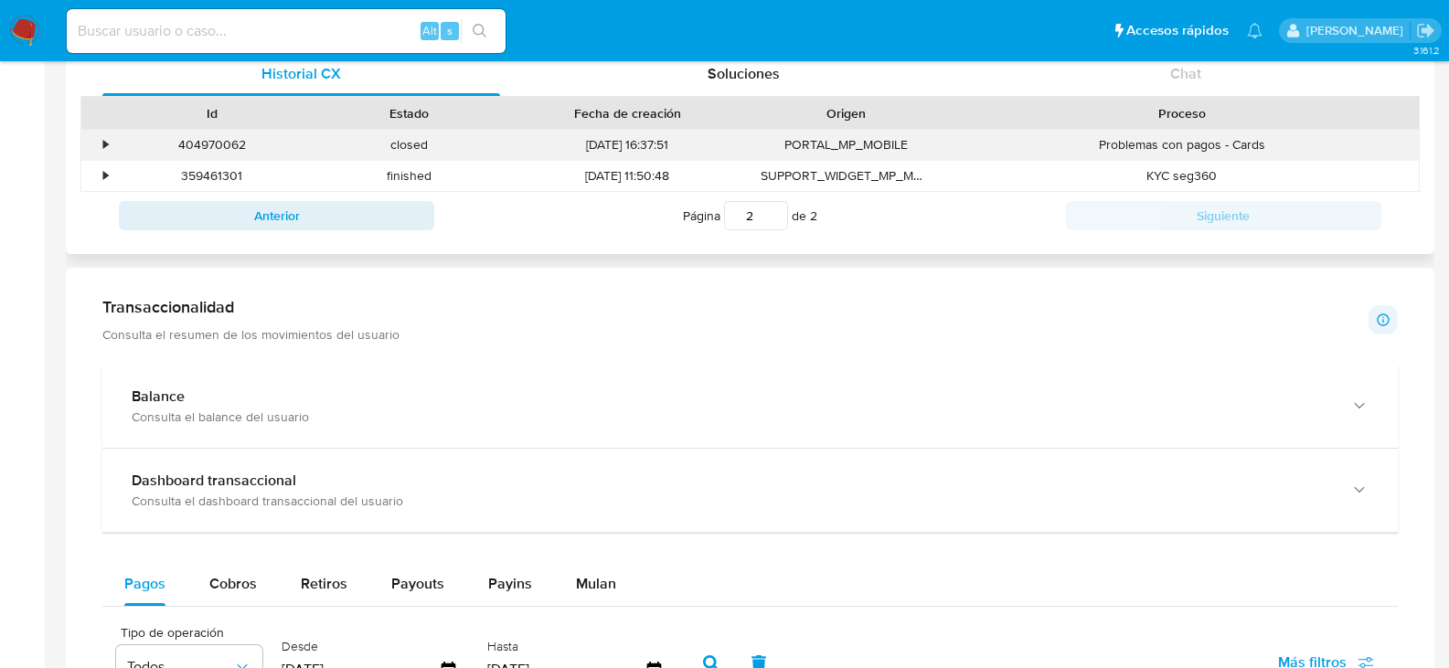
click at [104, 143] on div "•" at bounding box center [105, 144] width 5 height 17
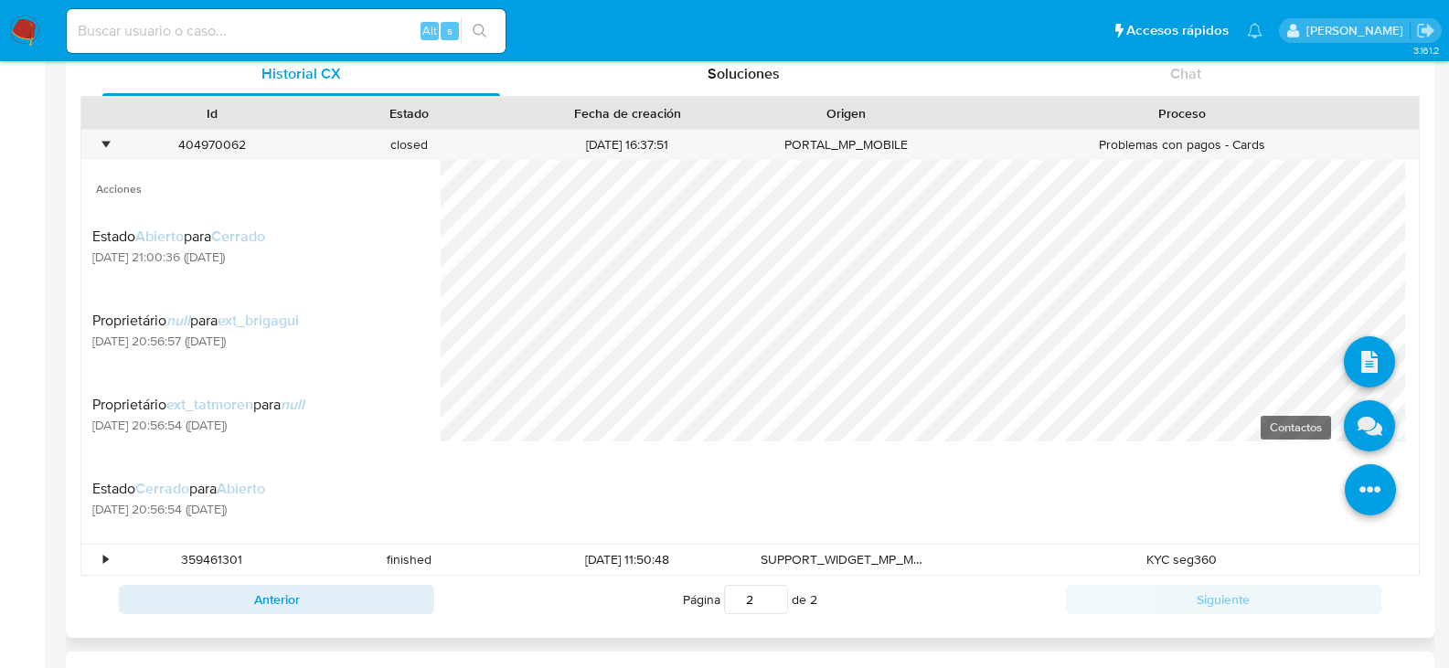
click at [1360, 427] on icon at bounding box center [1369, 426] width 51 height 51
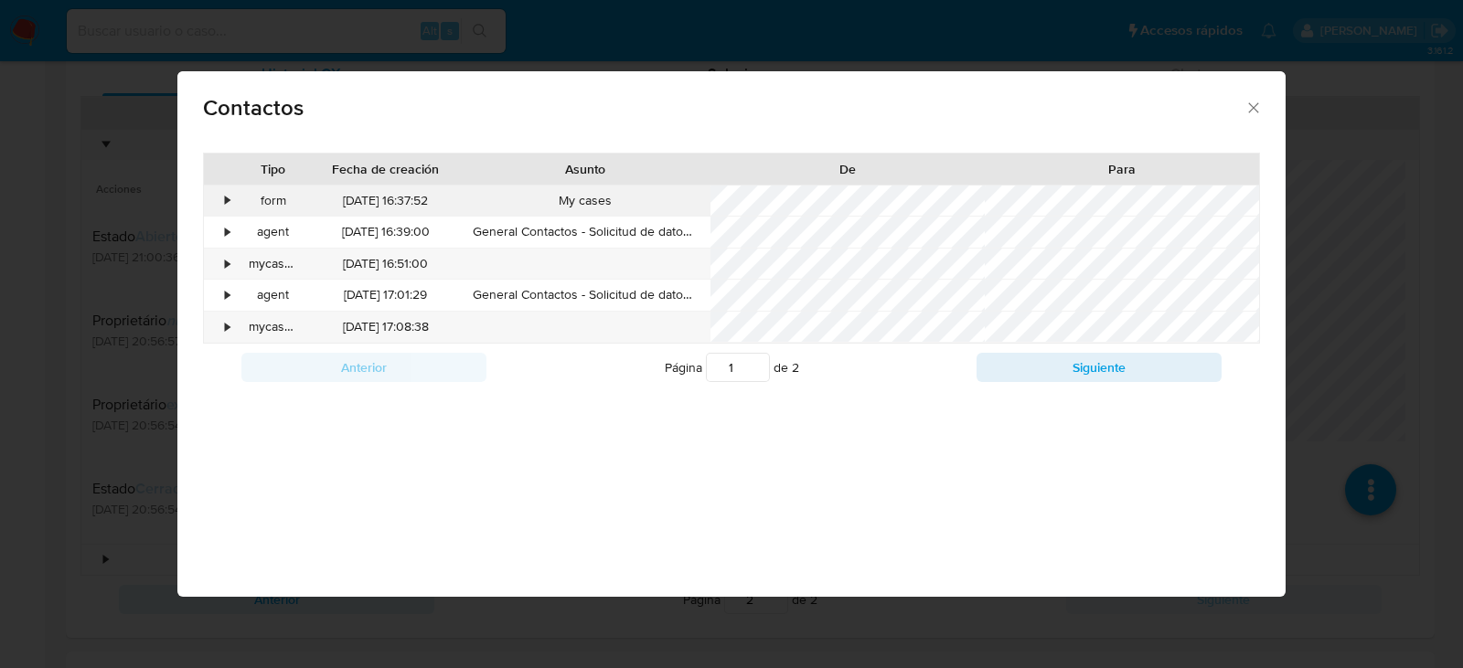
click at [228, 203] on div "•" at bounding box center [228, 201] width 5 height 18
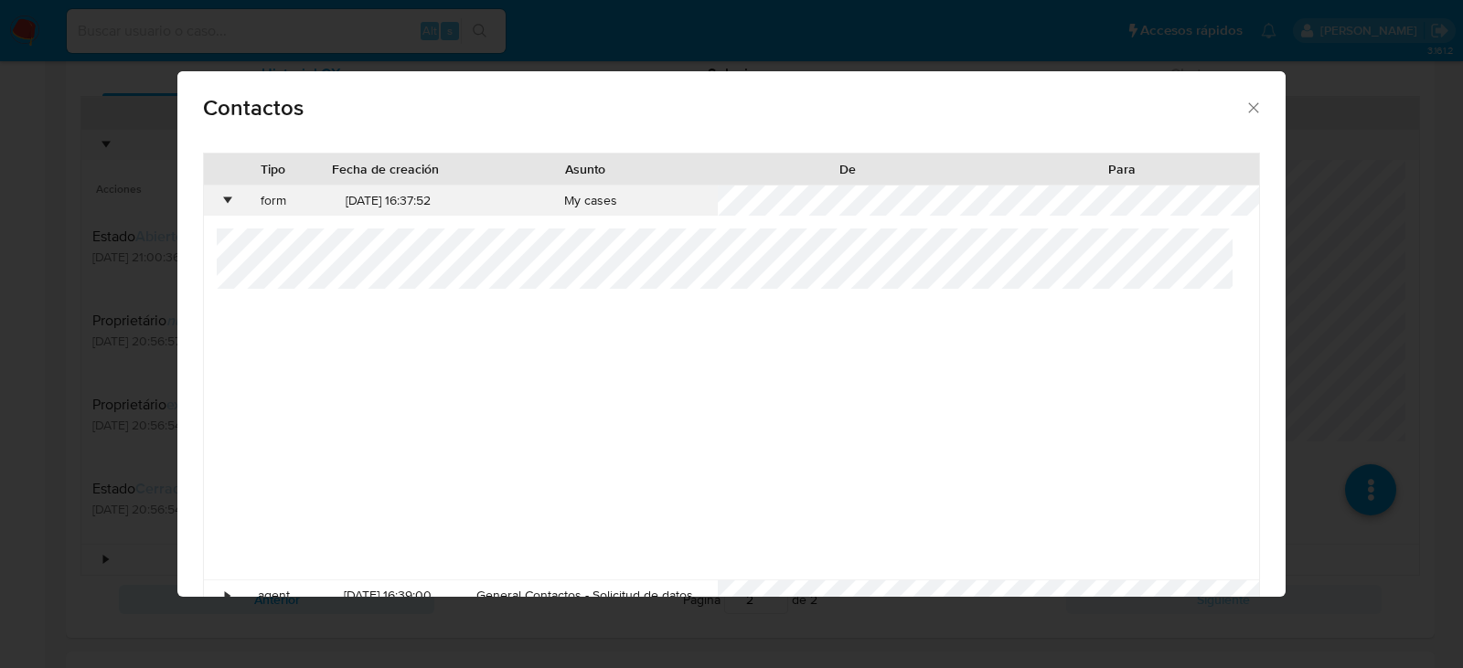
click at [228, 203] on div "•" at bounding box center [228, 201] width 5 height 18
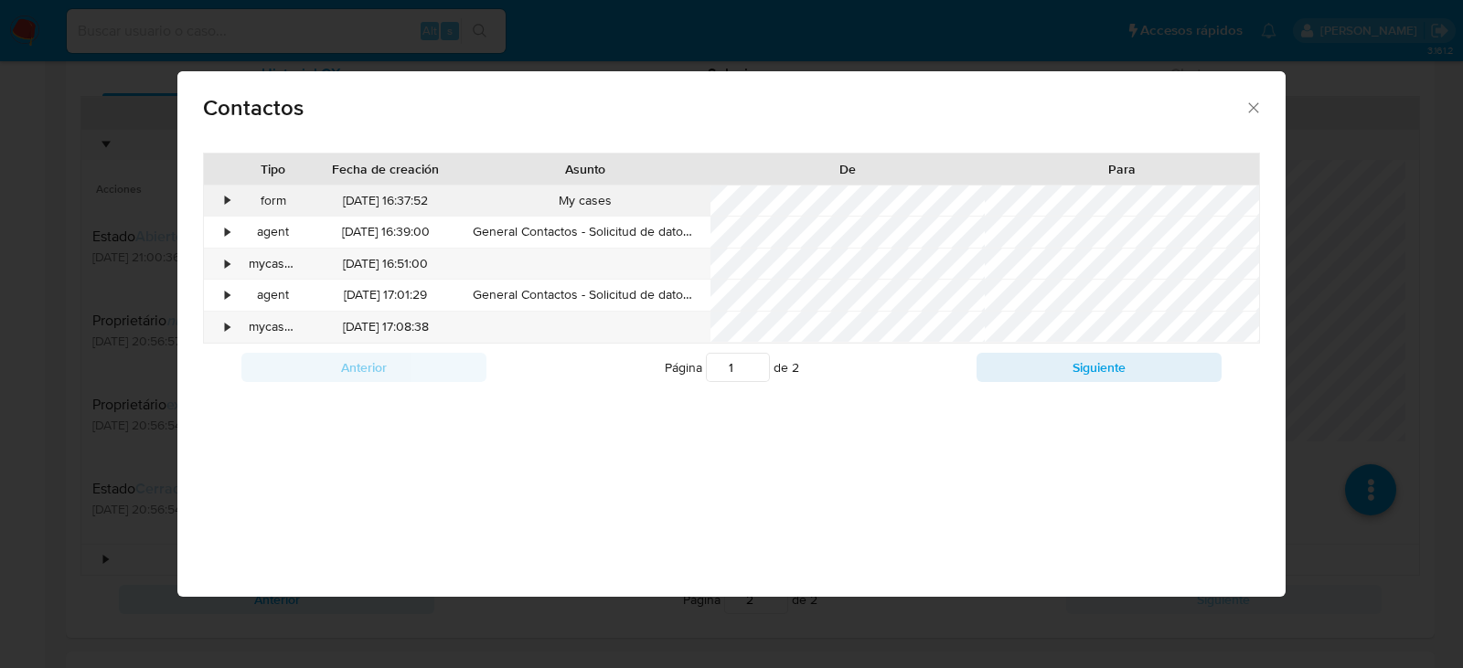
click at [223, 199] on div "•" at bounding box center [220, 201] width 32 height 31
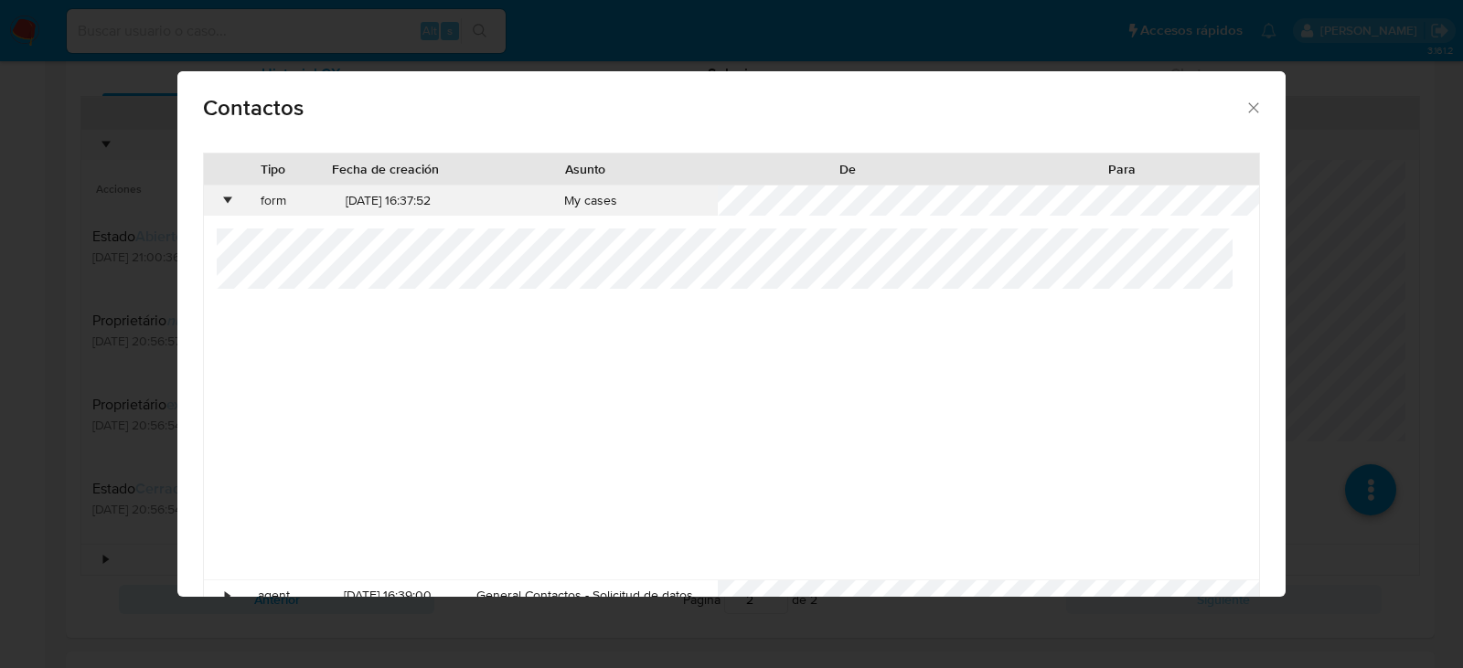
click at [226, 198] on div "•" at bounding box center [228, 201] width 5 height 18
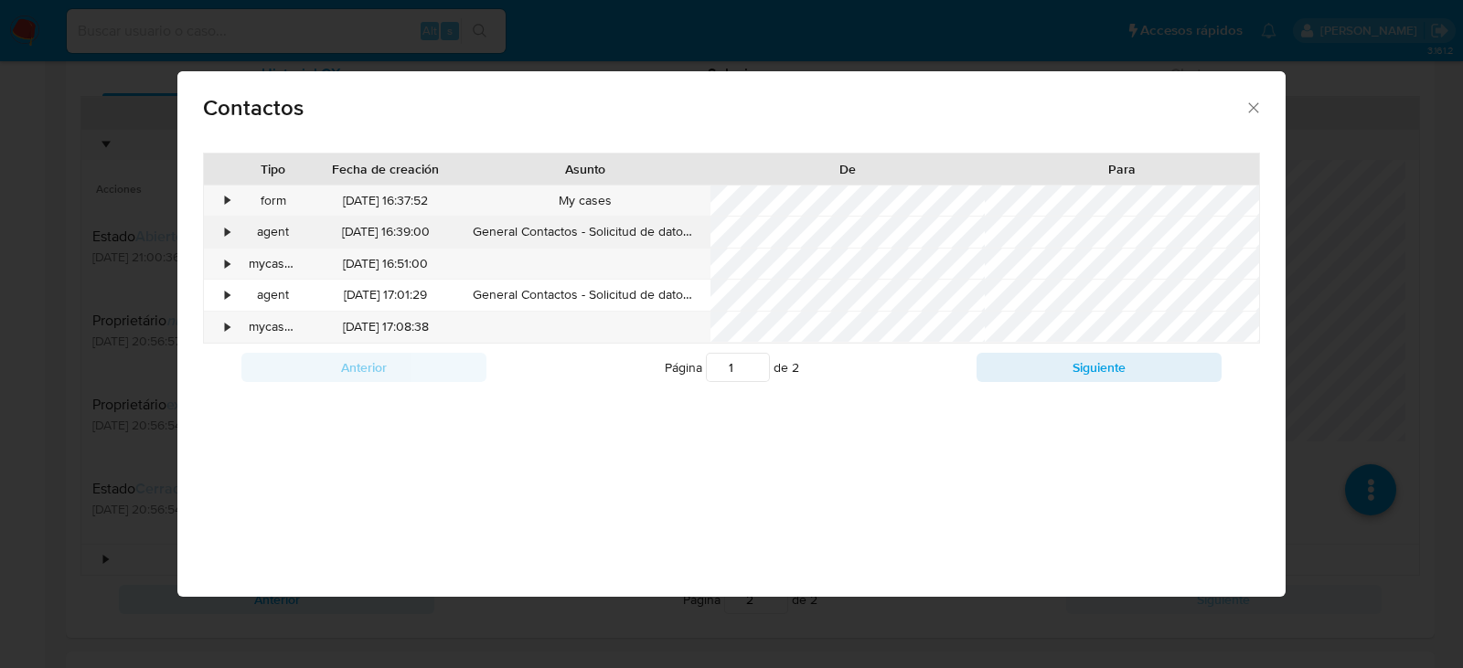
click at [226, 228] on div "•" at bounding box center [228, 232] width 5 height 18
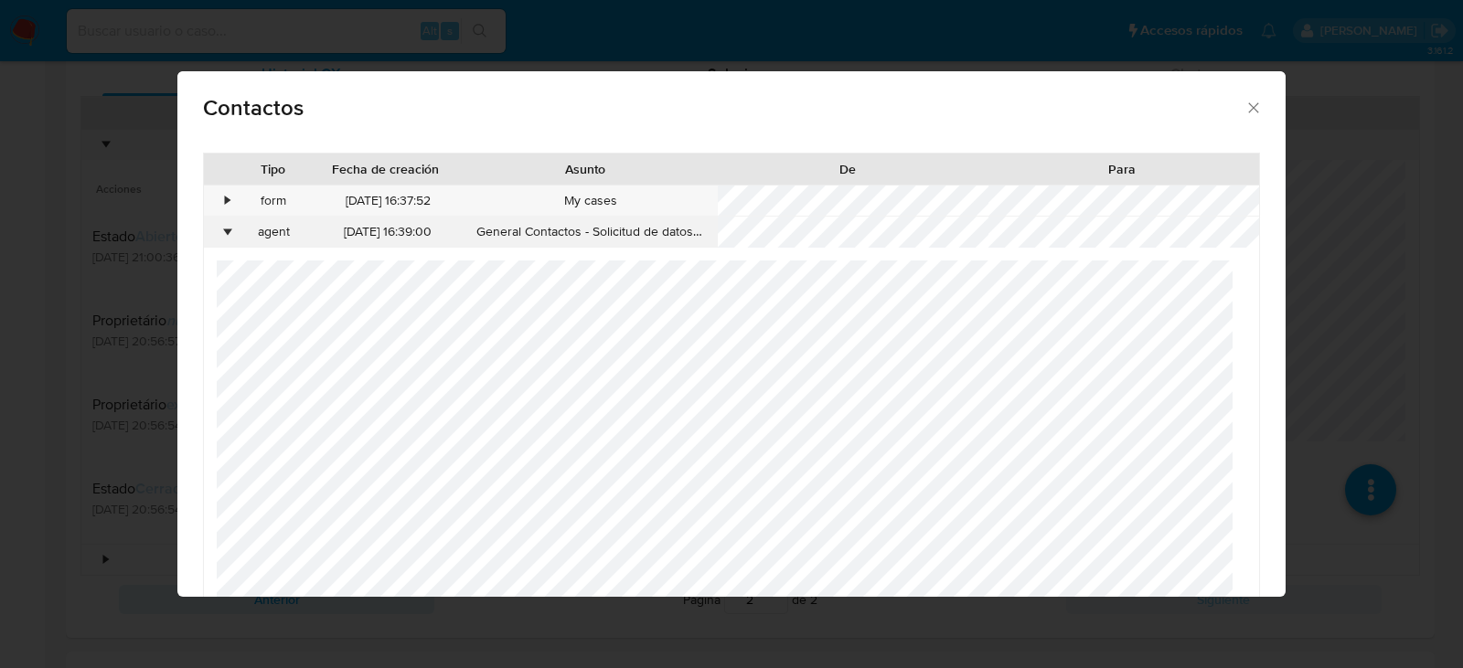
click at [226, 228] on div "•" at bounding box center [228, 232] width 5 height 18
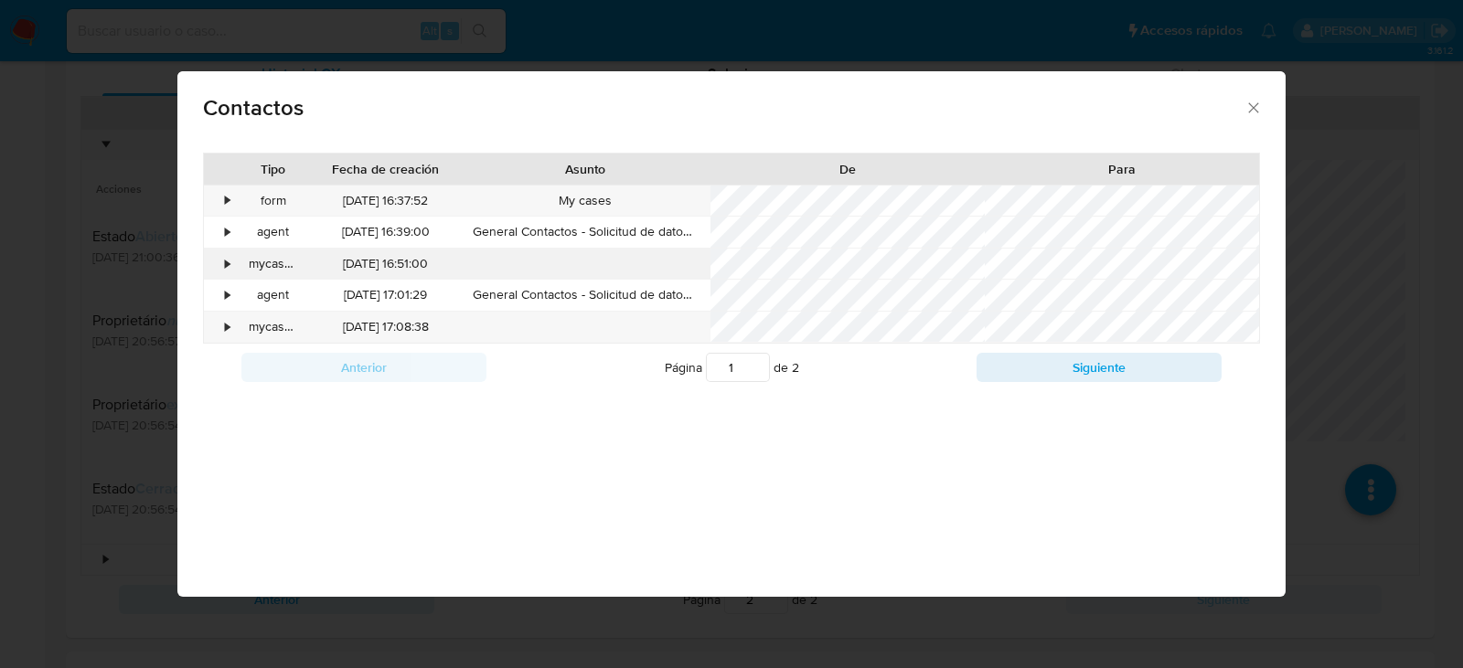
click at [231, 259] on div "•" at bounding box center [220, 264] width 32 height 31
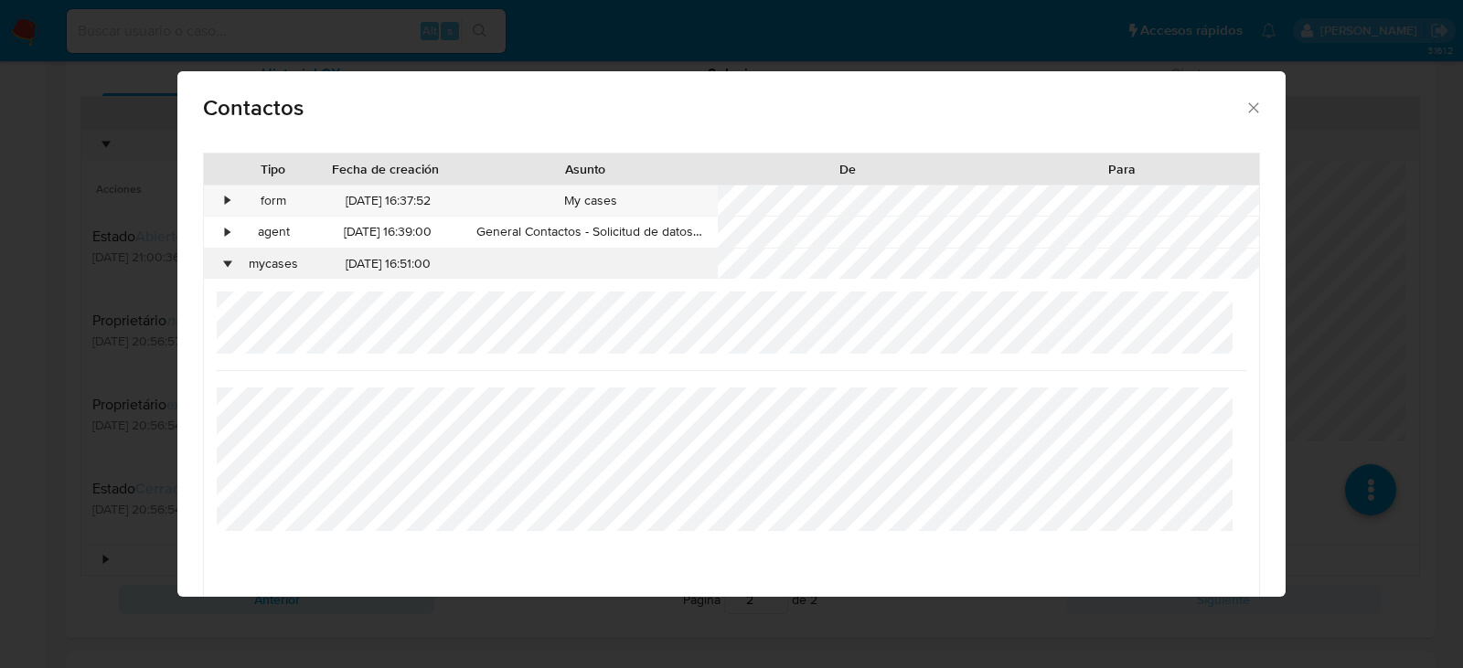
click at [231, 259] on div "•" at bounding box center [220, 264] width 32 height 31
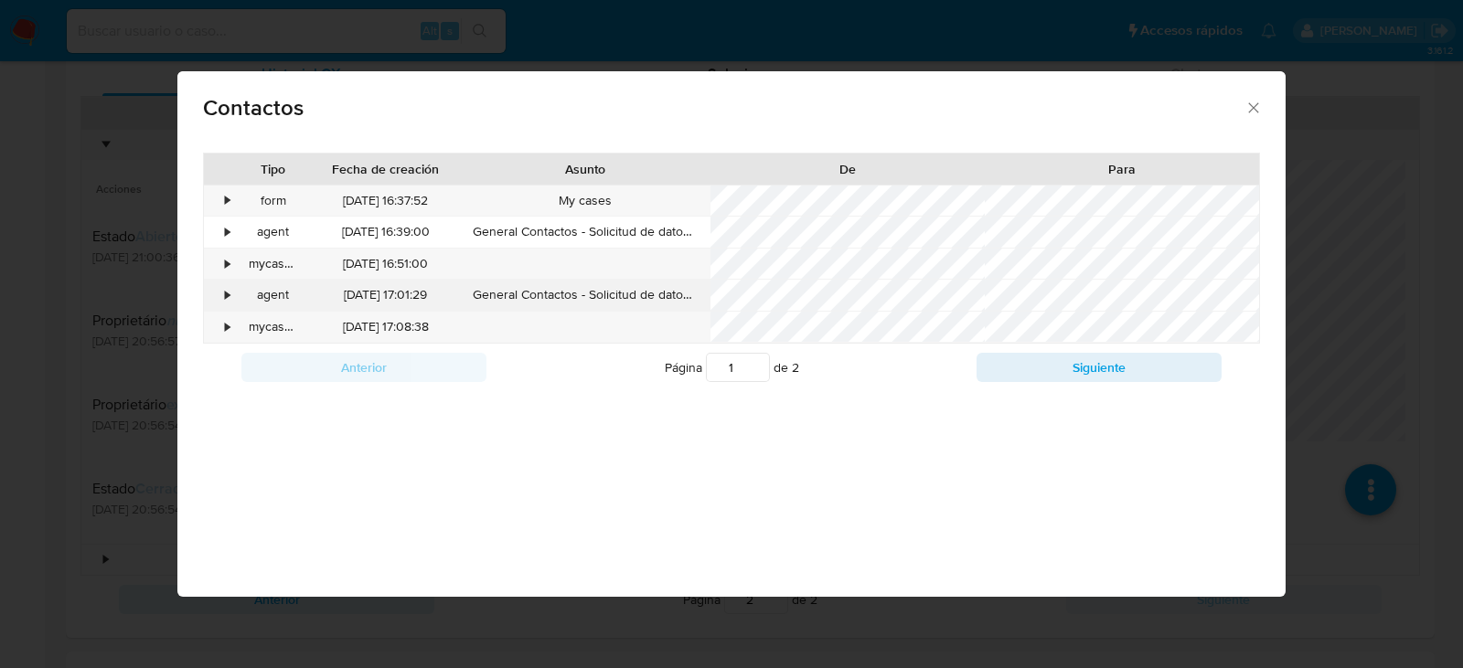
click at [226, 290] on div "•" at bounding box center [228, 295] width 5 height 18
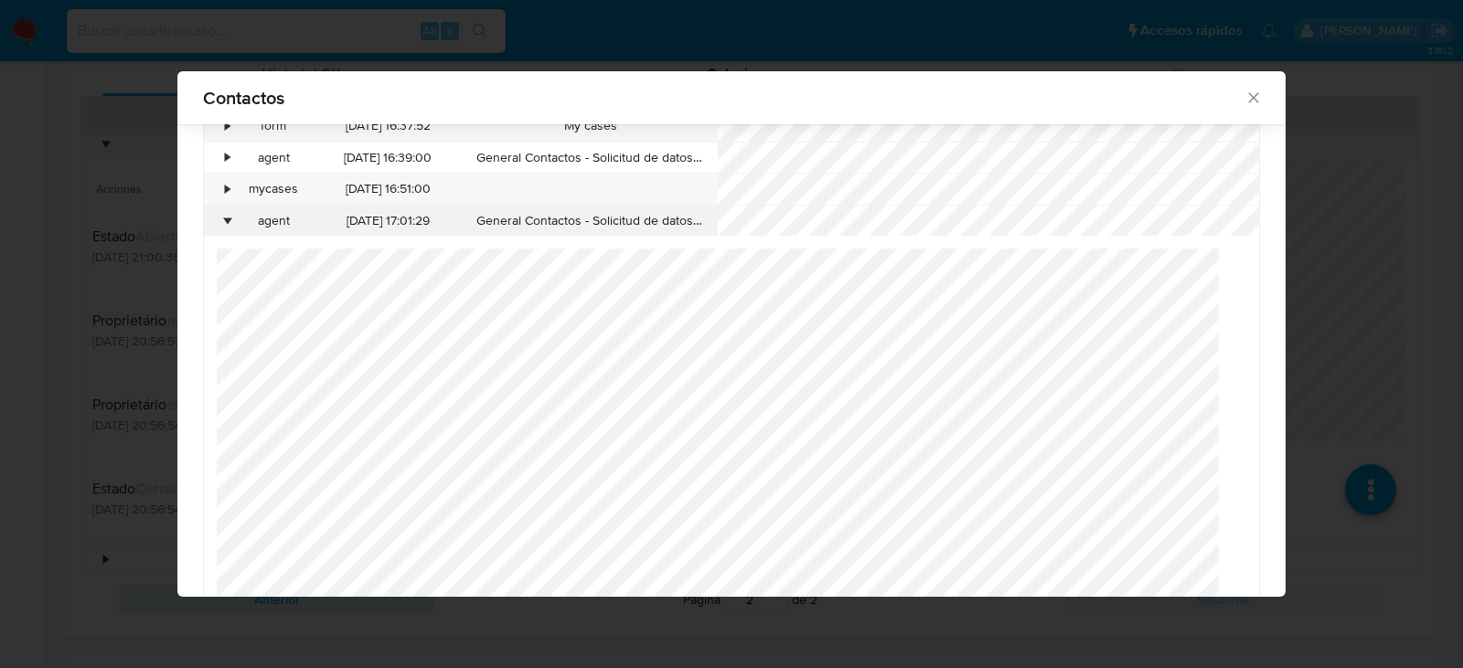
scroll to position [169, 0]
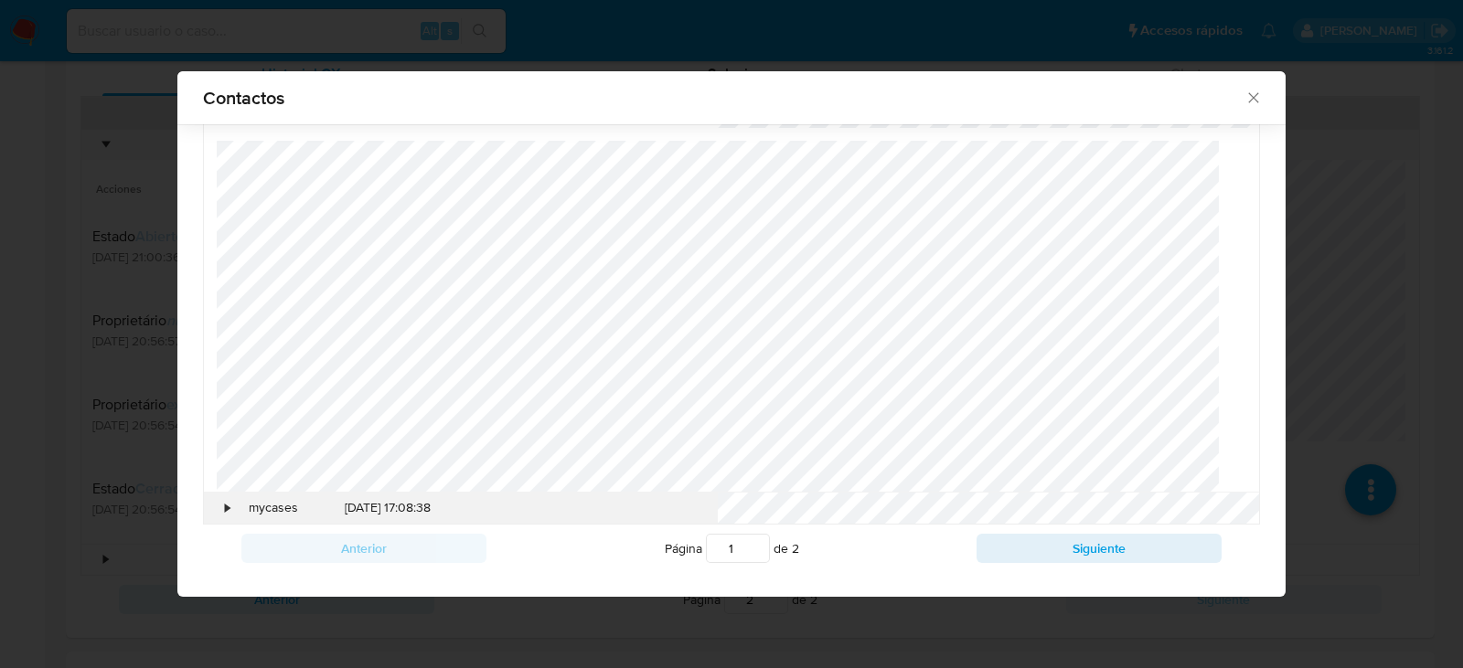
click at [231, 503] on div "•" at bounding box center [220, 508] width 32 height 31
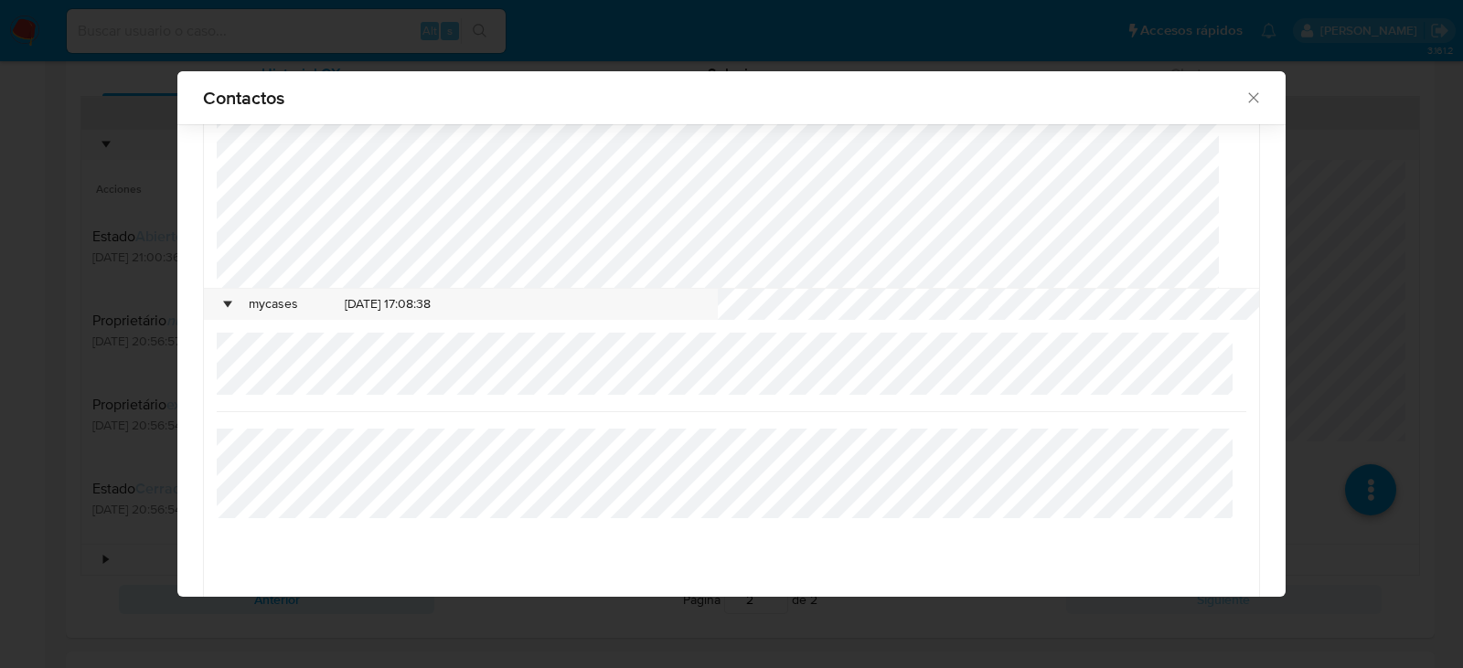
scroll to position [350, 0]
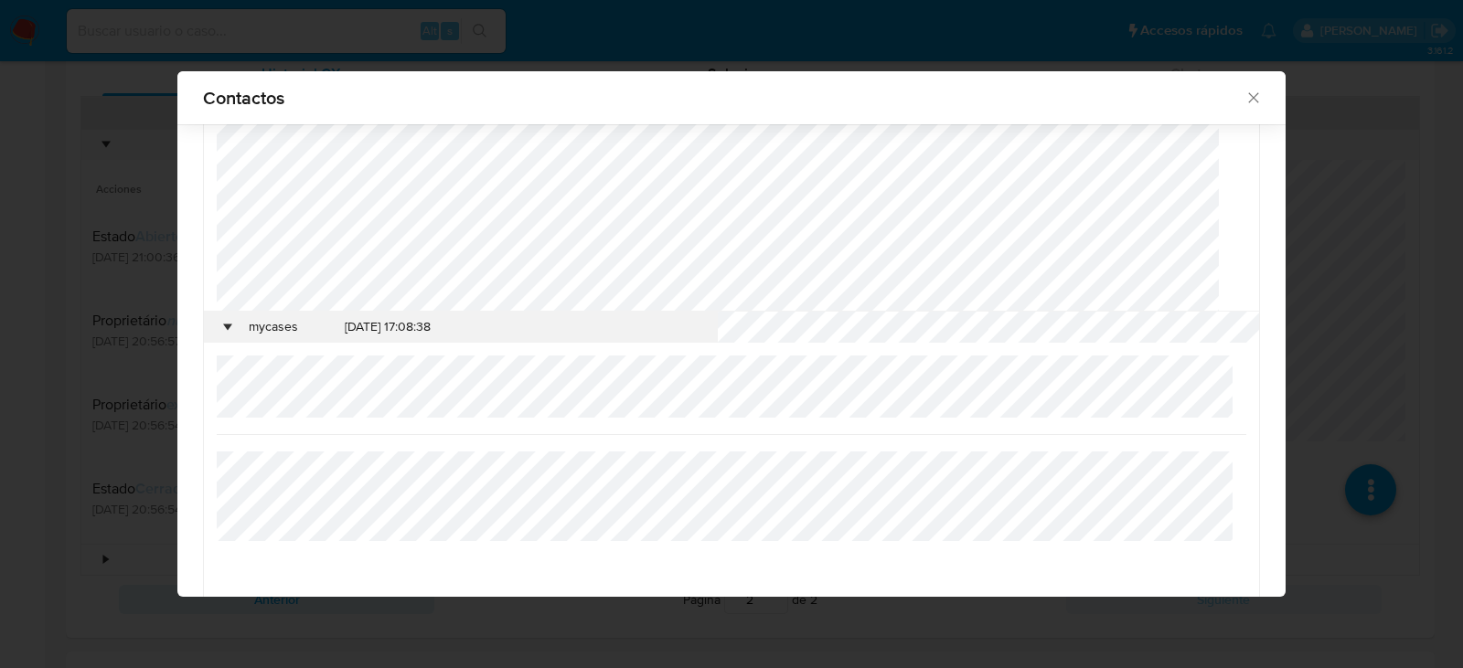
click at [230, 327] on div "•" at bounding box center [228, 327] width 5 height 18
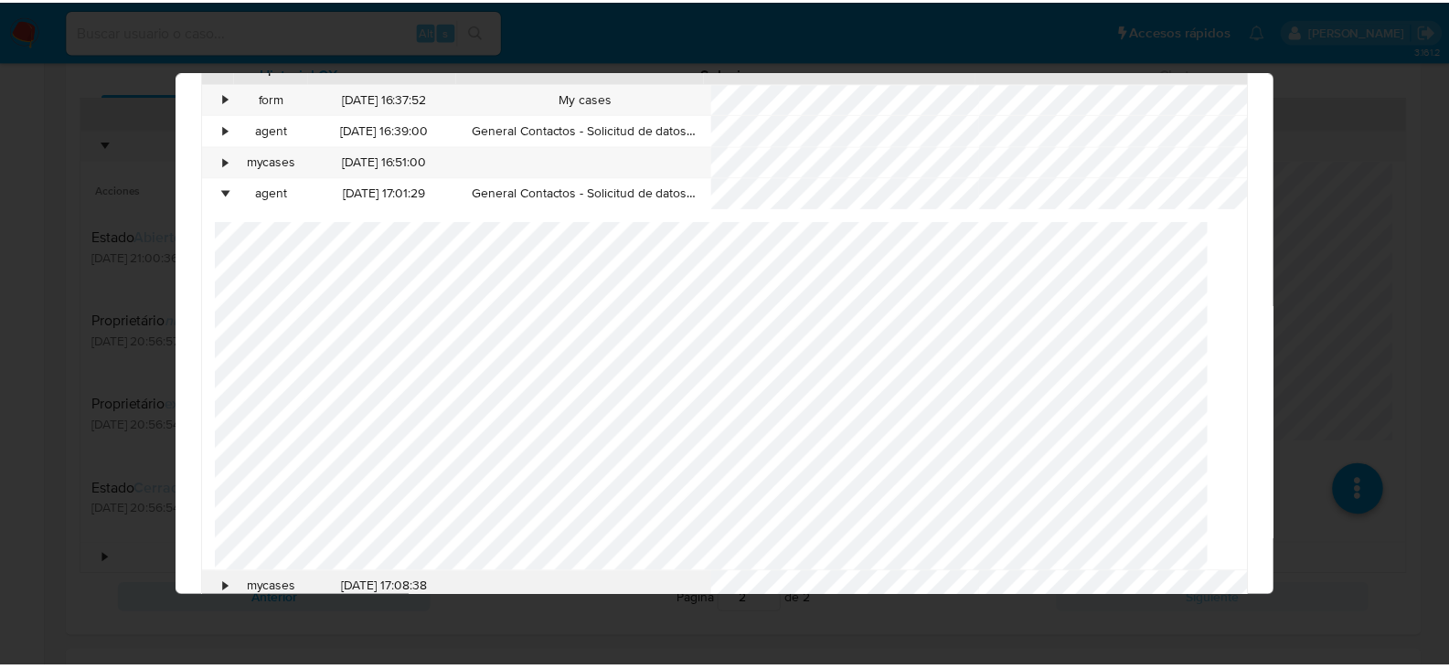
scroll to position [0, 0]
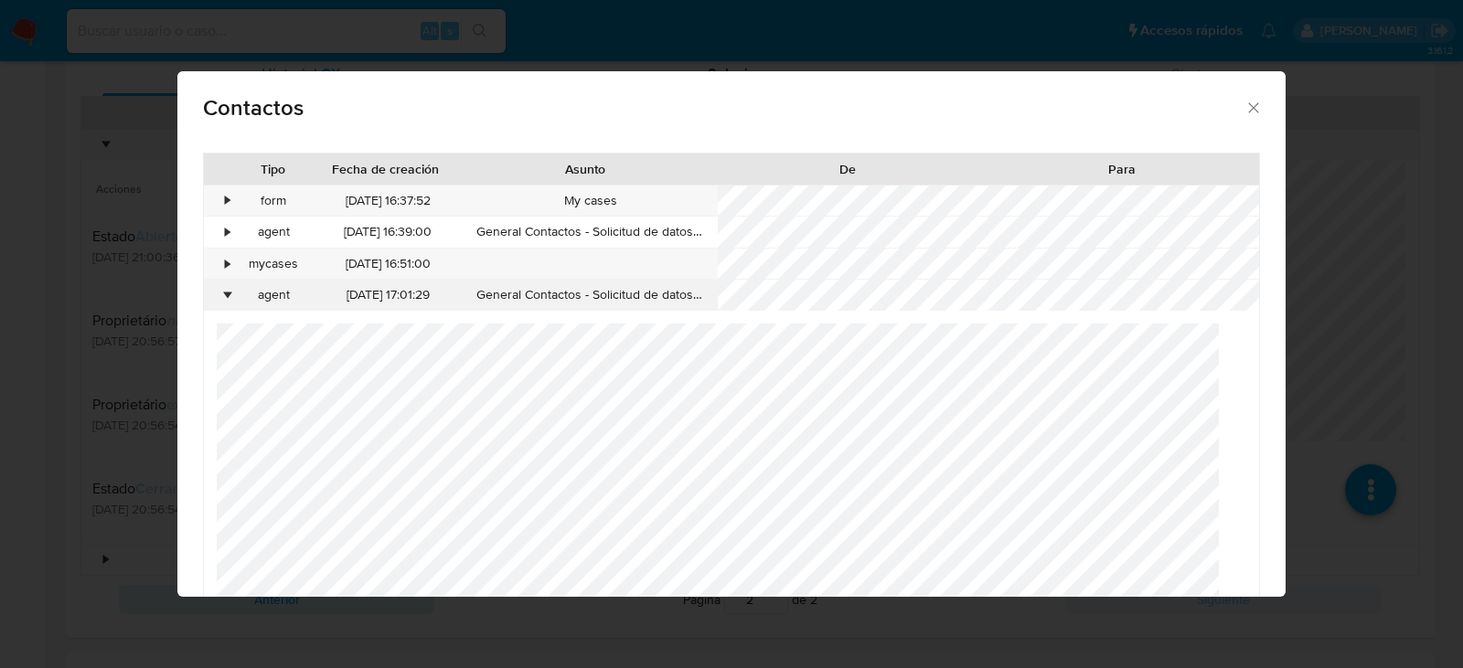
click at [229, 295] on div "•" at bounding box center [228, 295] width 5 height 18
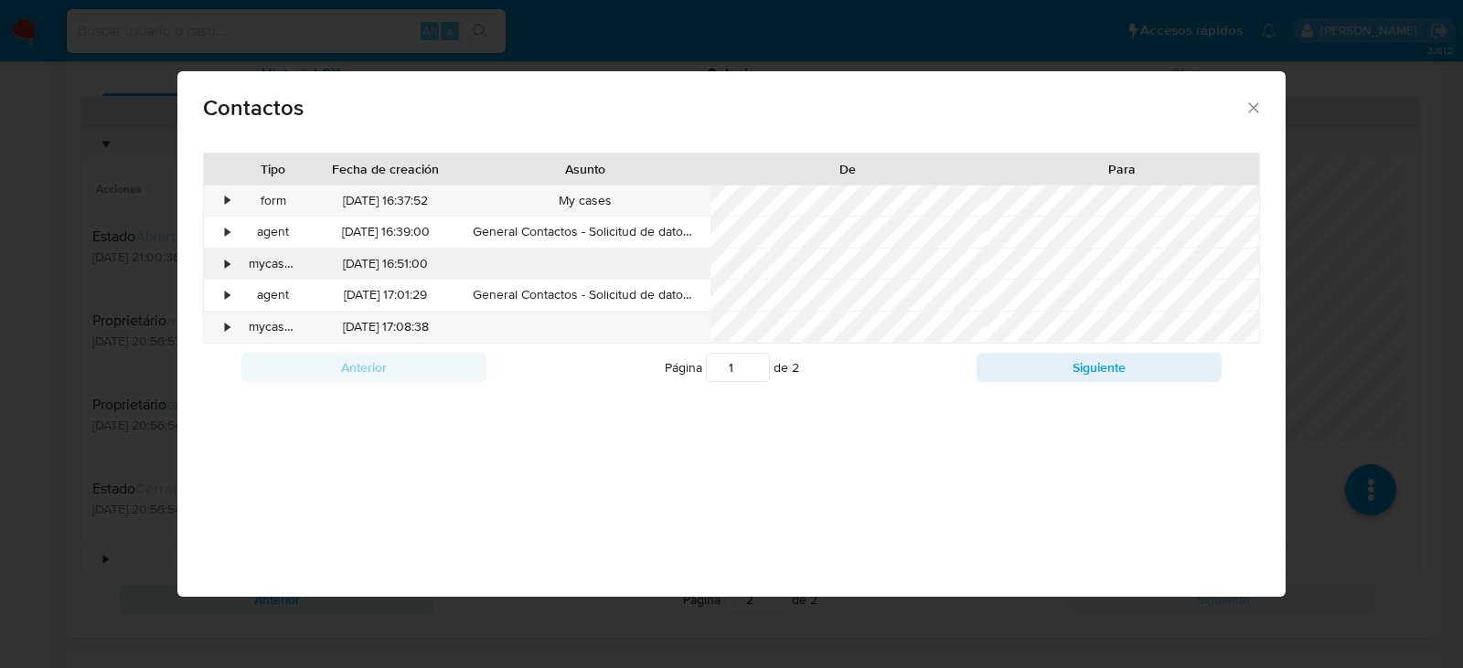
click at [226, 266] on div "•" at bounding box center [228, 264] width 5 height 18
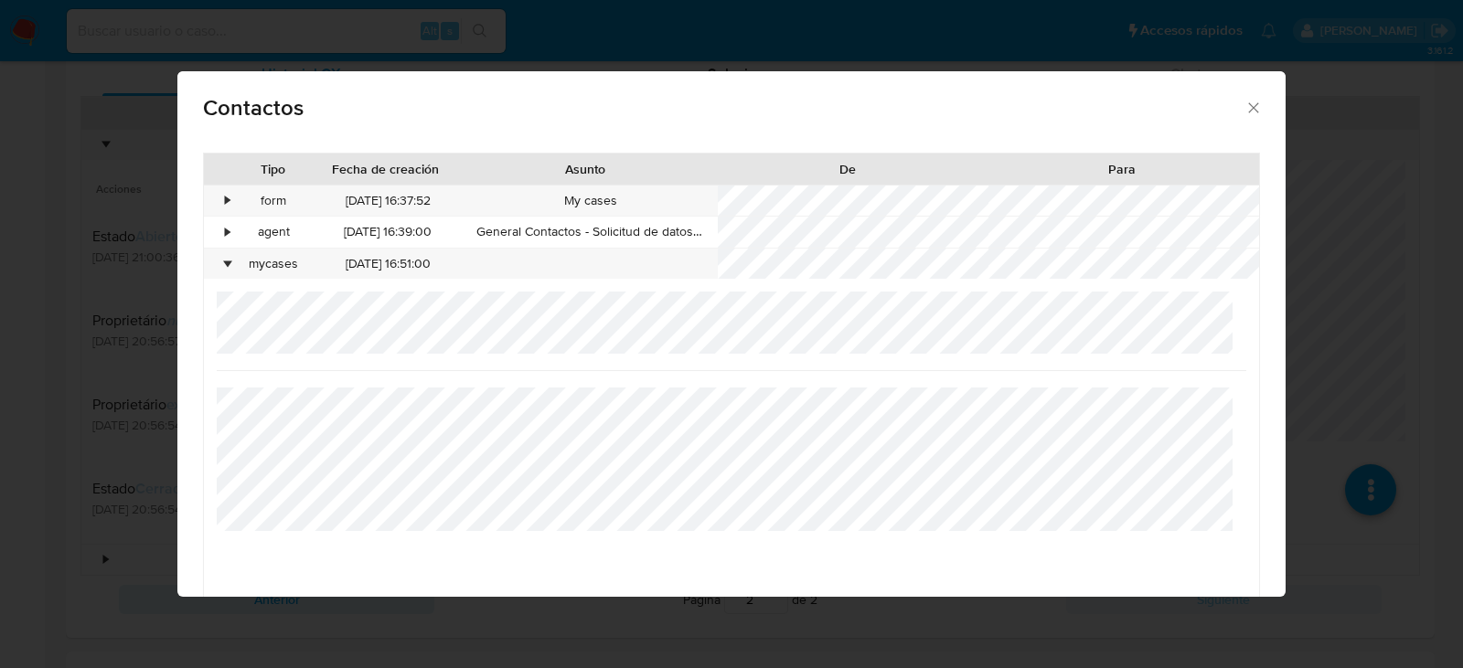
click at [1245, 110] on icon "close" at bounding box center [1254, 108] width 18 height 18
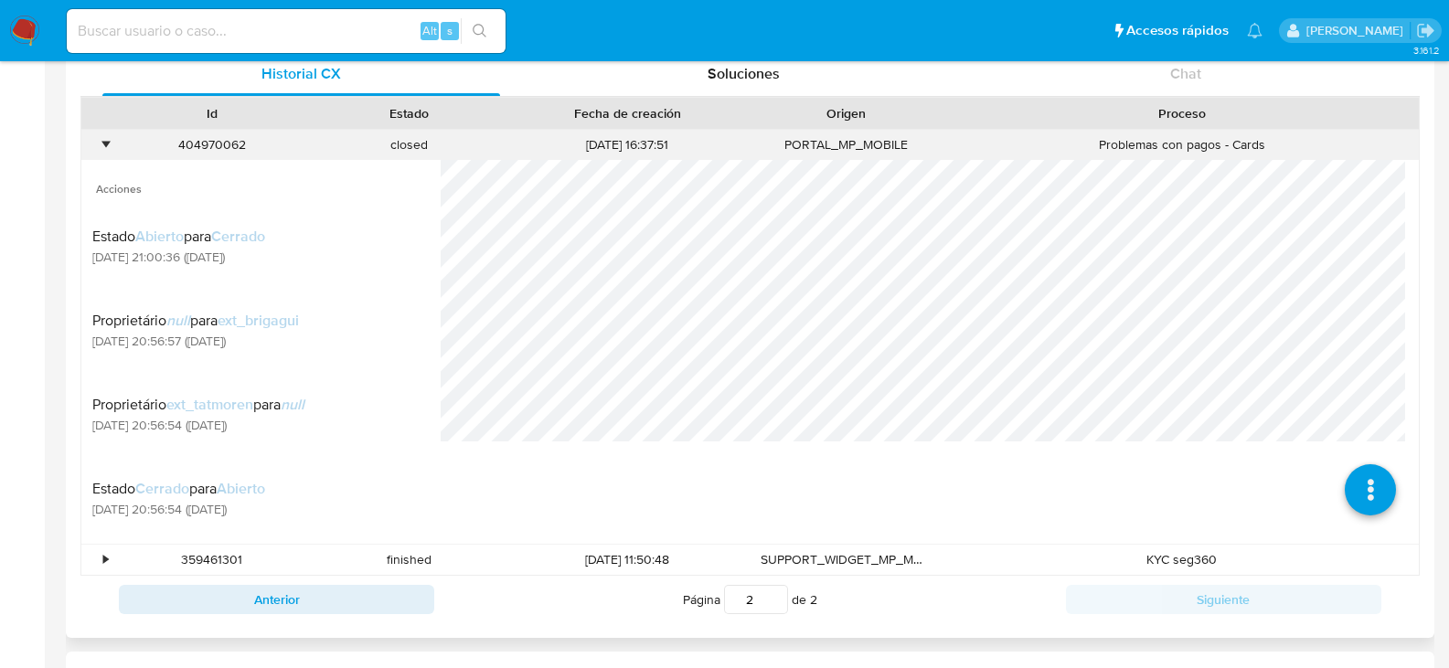
click at [106, 146] on div "•" at bounding box center [105, 144] width 5 height 17
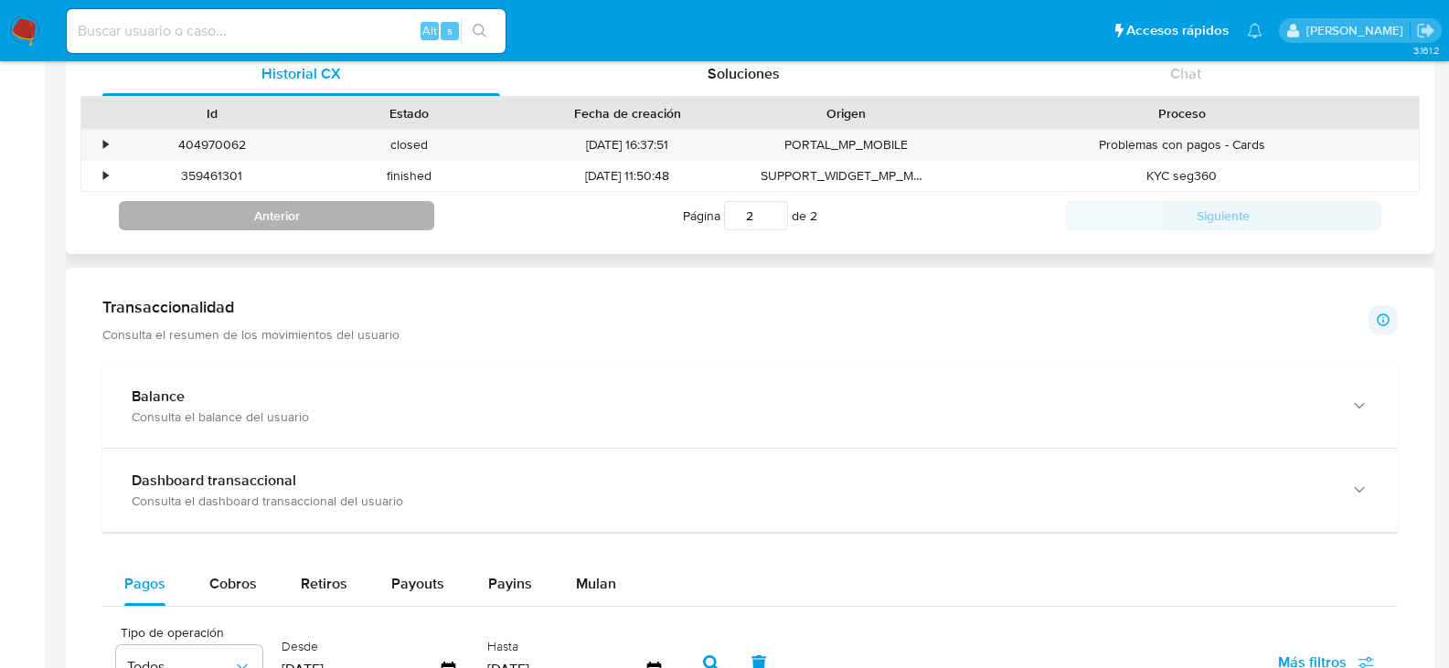
click at [358, 208] on button "Anterior" at bounding box center [276, 215] width 315 height 29
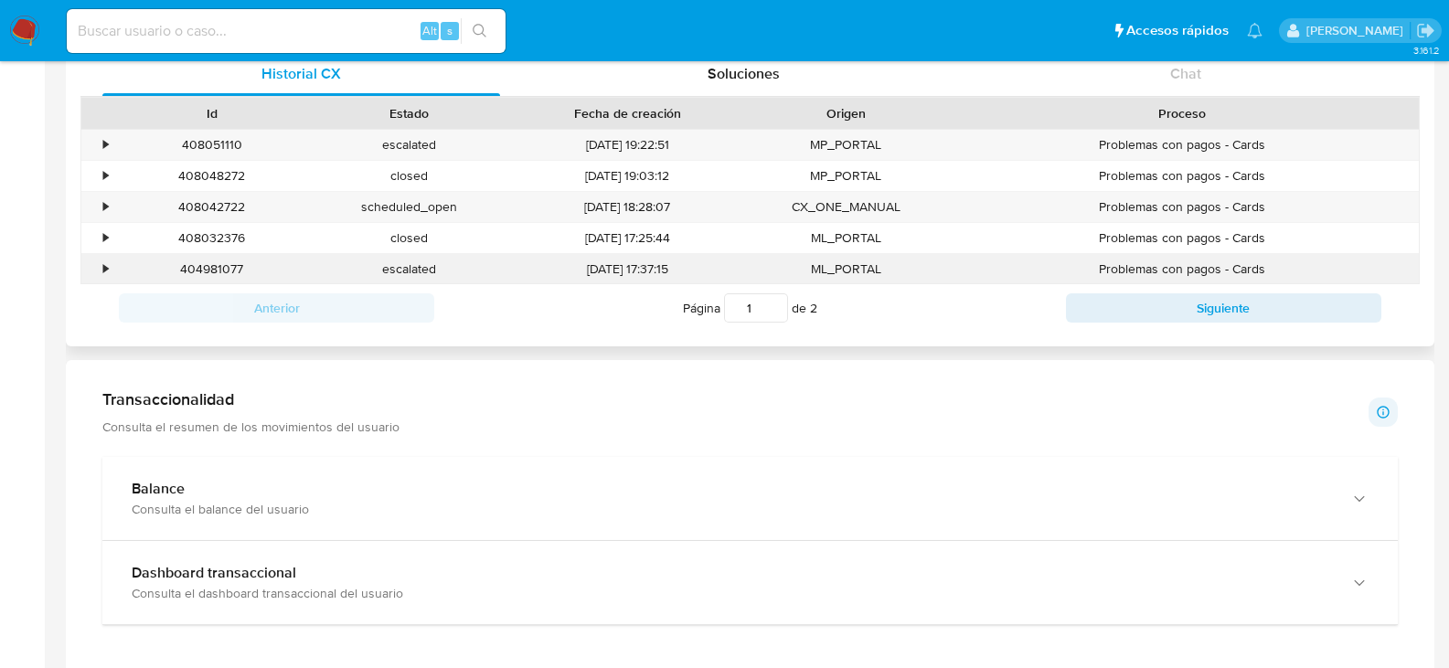
click at [102, 274] on div "•" at bounding box center [97, 269] width 32 height 30
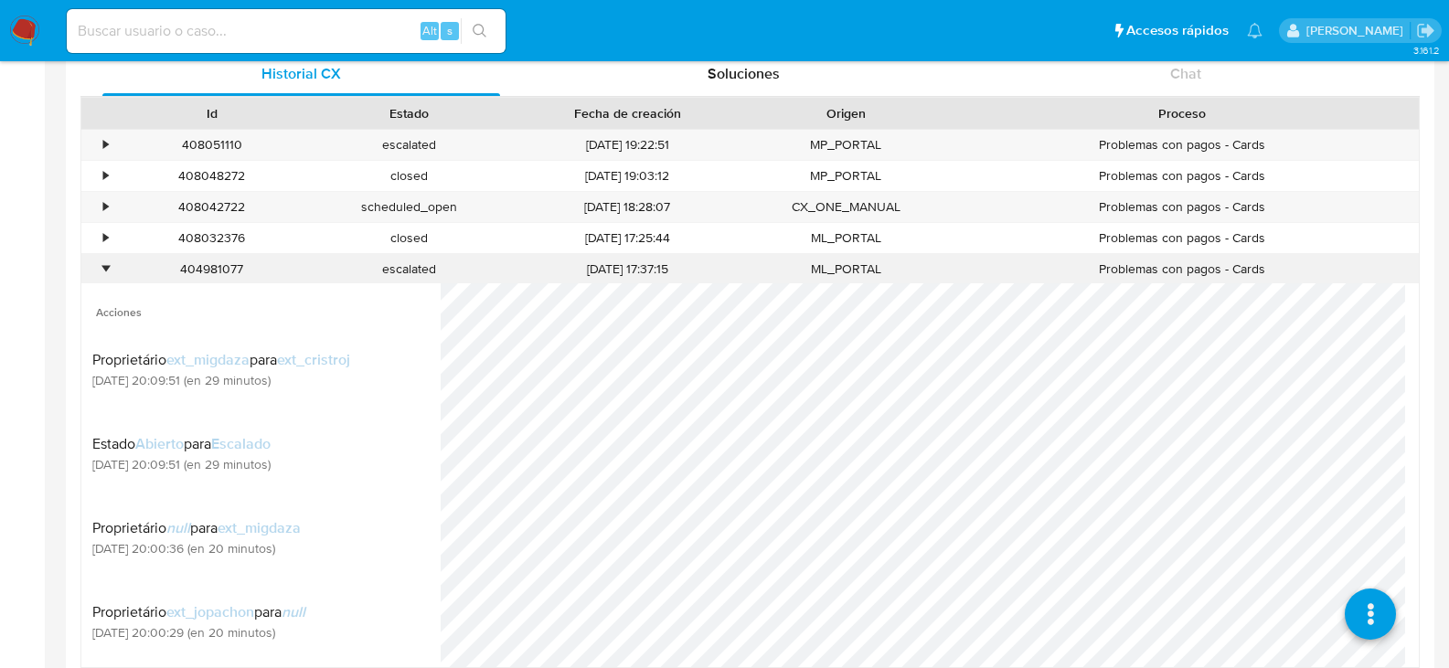
click at [103, 270] on div "•" at bounding box center [105, 269] width 5 height 17
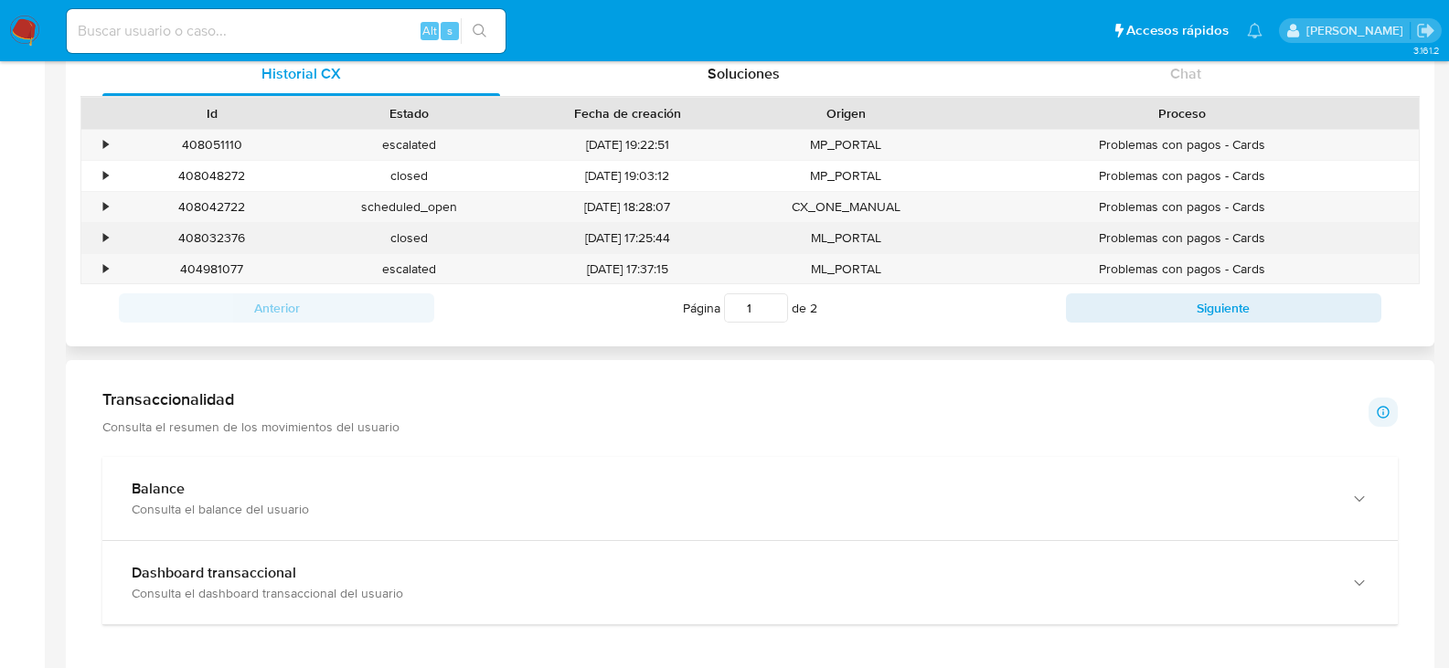
click at [100, 231] on div "•" at bounding box center [97, 238] width 32 height 30
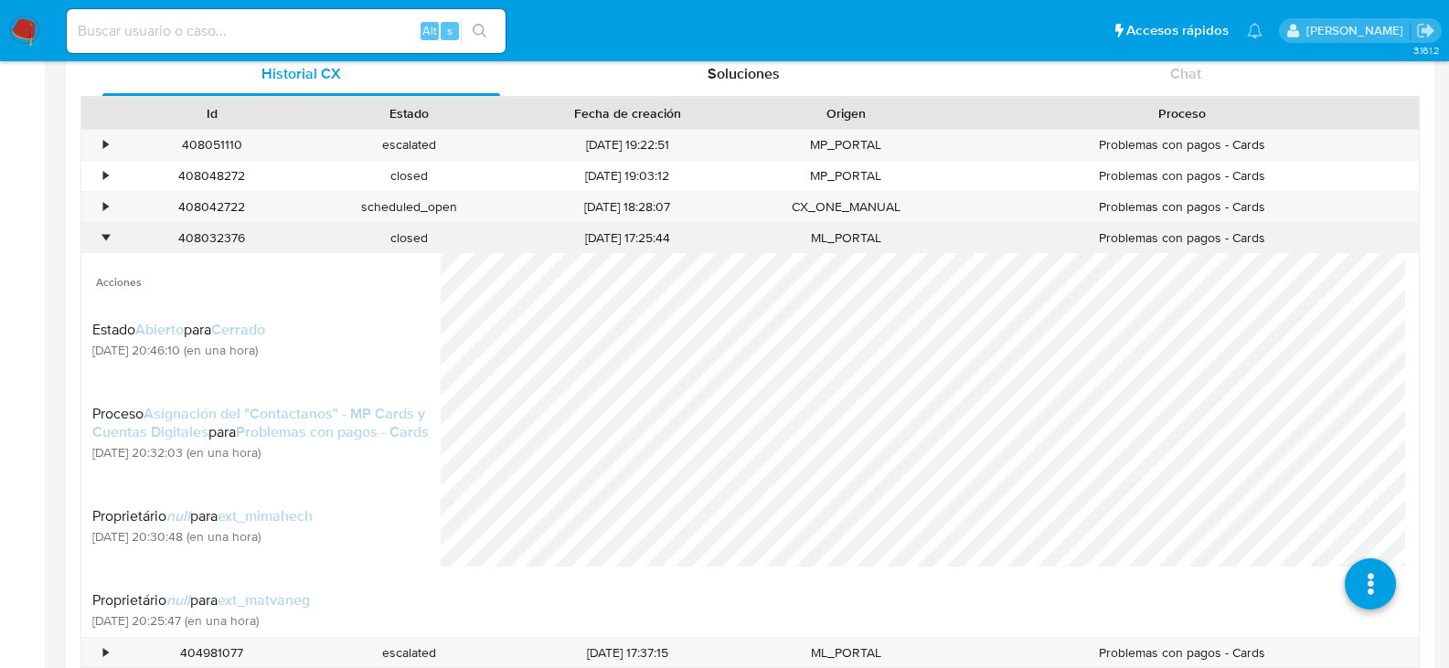
scroll to position [86, 0]
click at [105, 235] on div "•" at bounding box center [105, 238] width 5 height 17
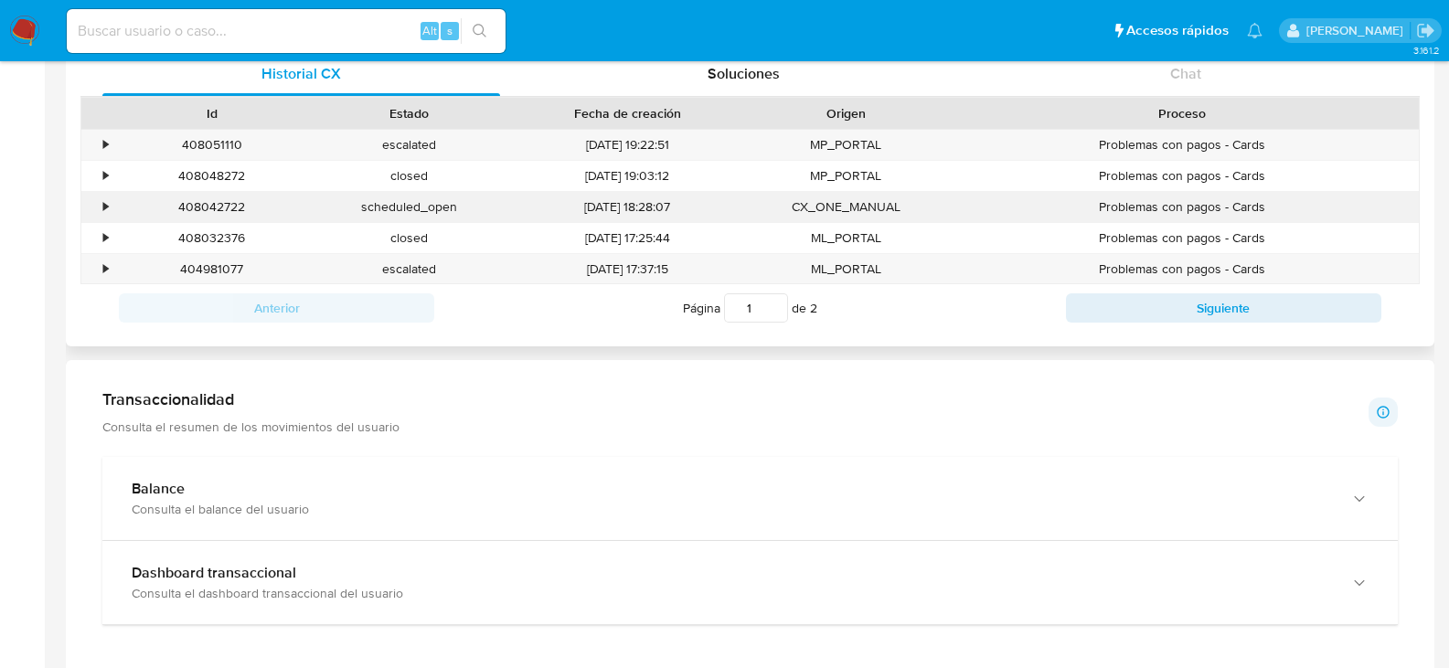
click at [102, 199] on div "•" at bounding box center [97, 207] width 32 height 30
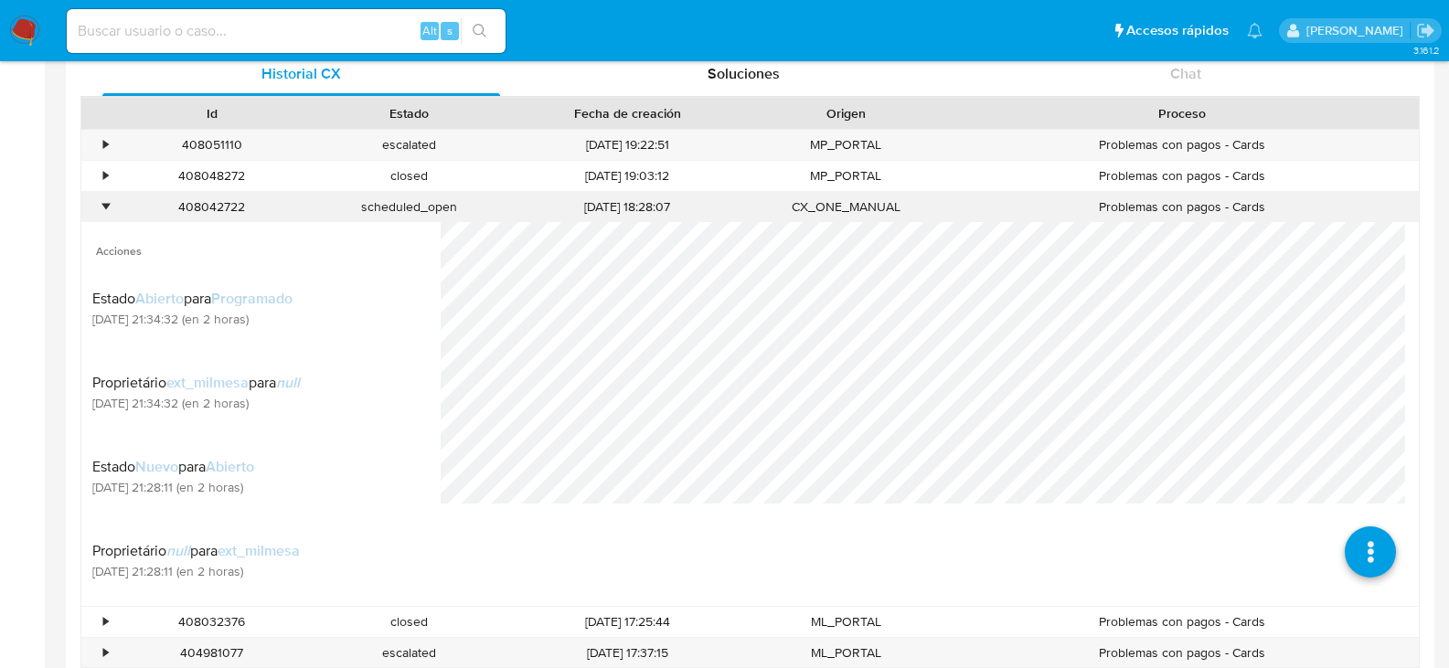
click at [103, 204] on div "•" at bounding box center [105, 206] width 5 height 17
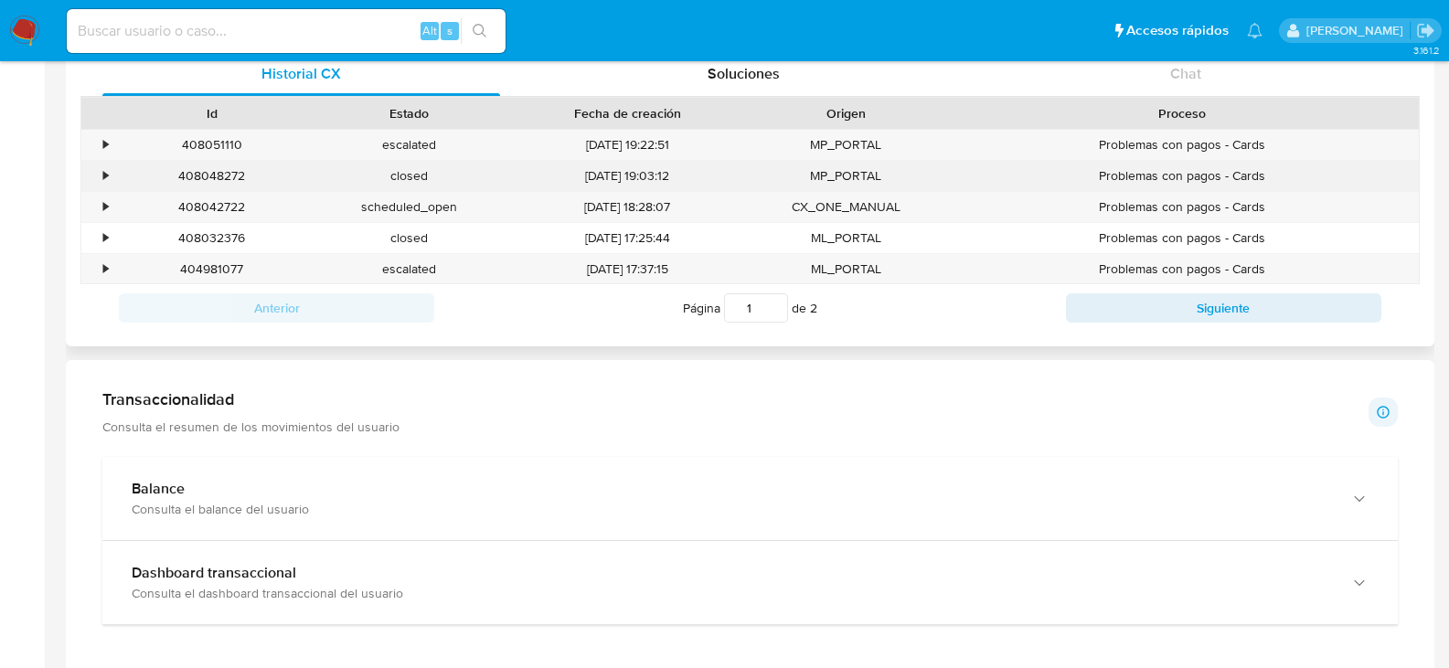
click at [108, 175] on div "•" at bounding box center [105, 175] width 5 height 17
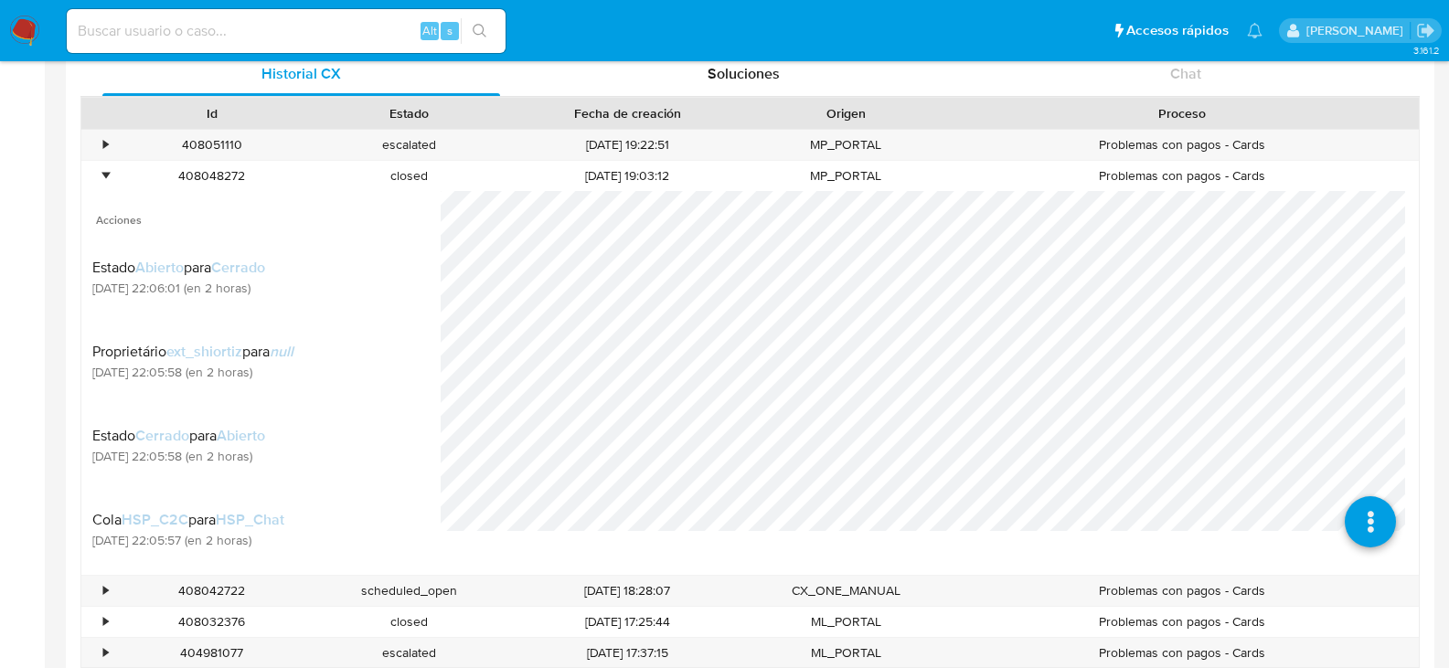
scroll to position [134, 0]
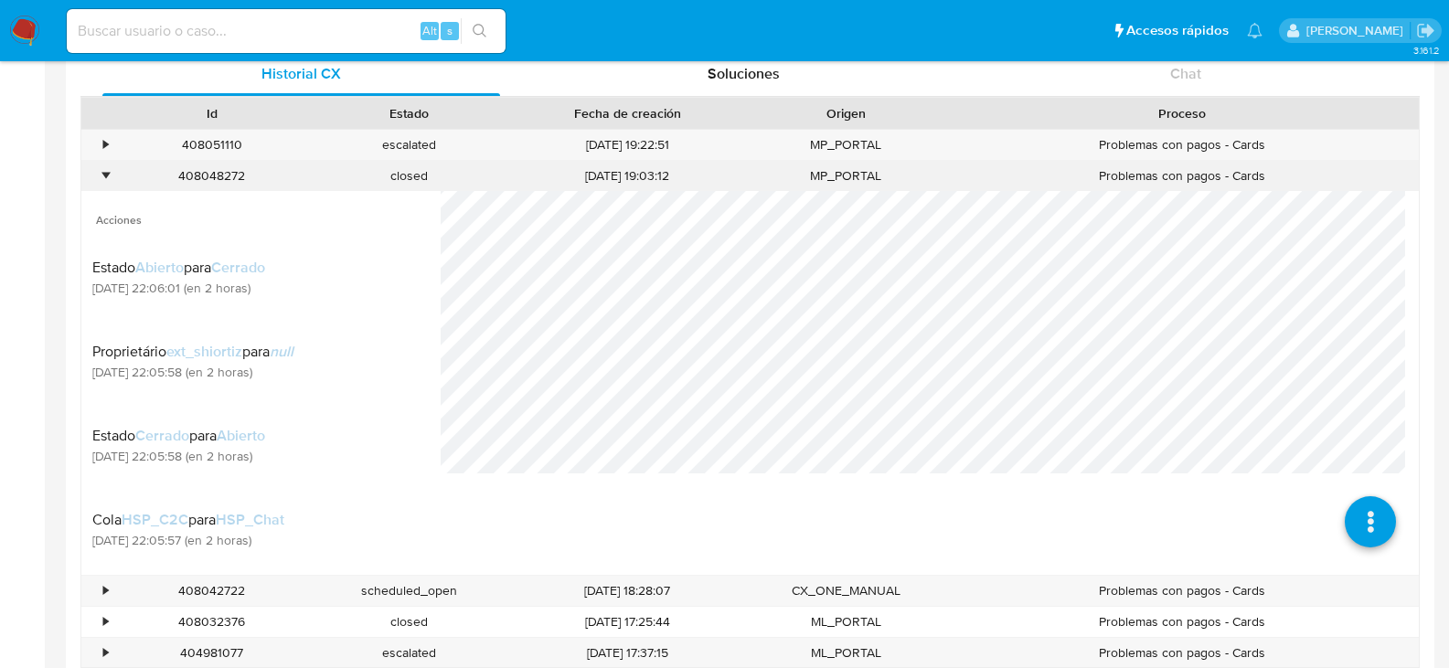
click at [97, 176] on div "•" at bounding box center [97, 176] width 32 height 30
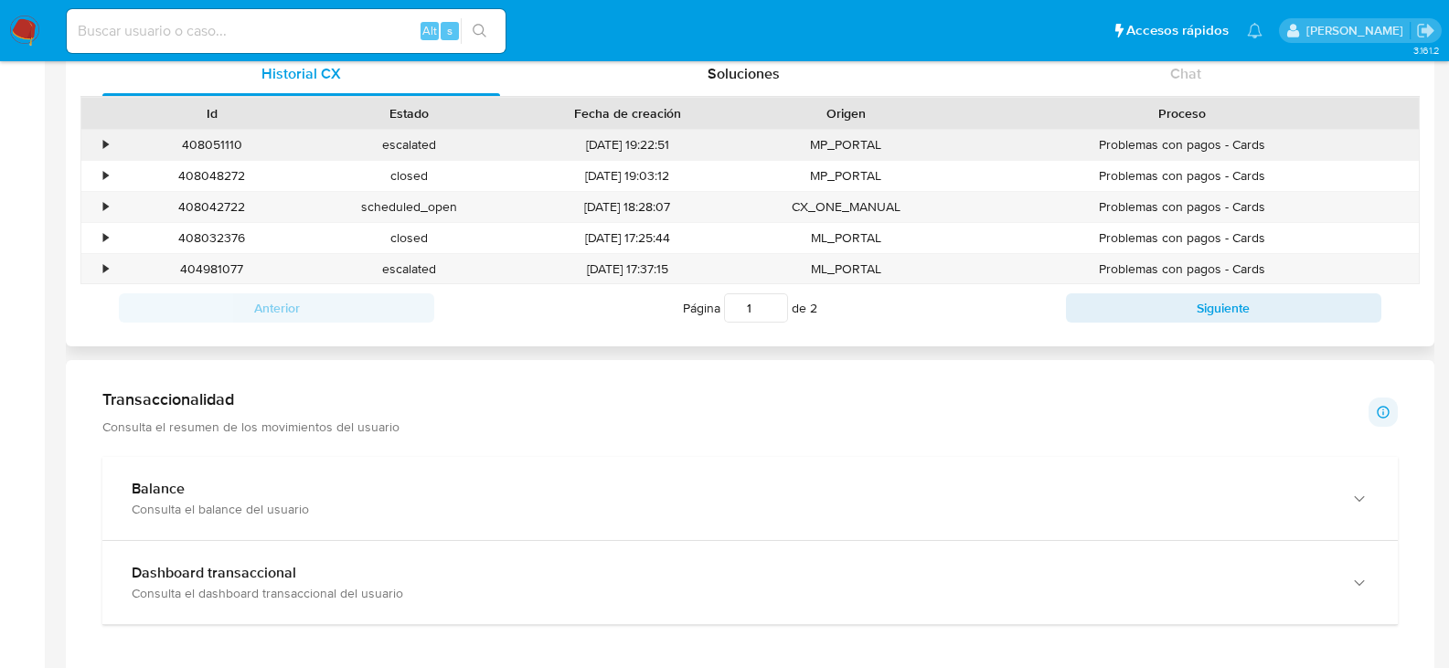
click at [103, 142] on div "•" at bounding box center [105, 144] width 5 height 17
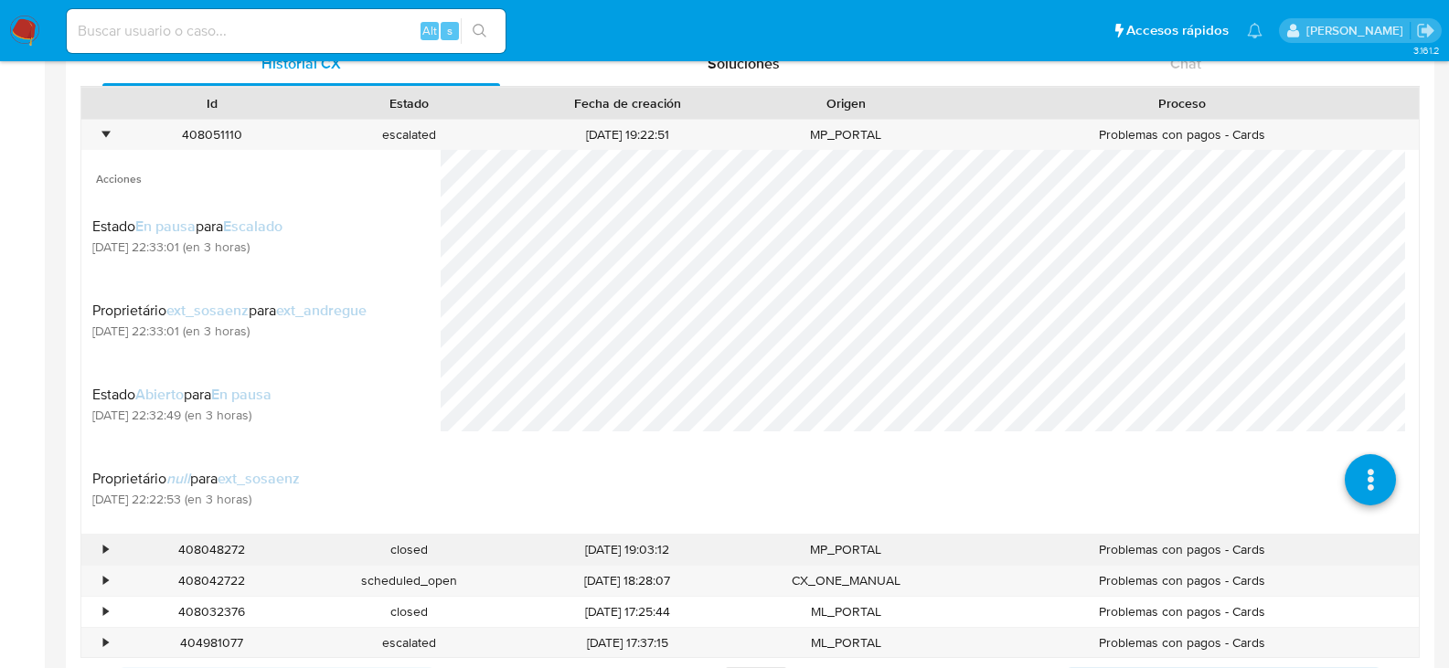
scroll to position [640, 0]
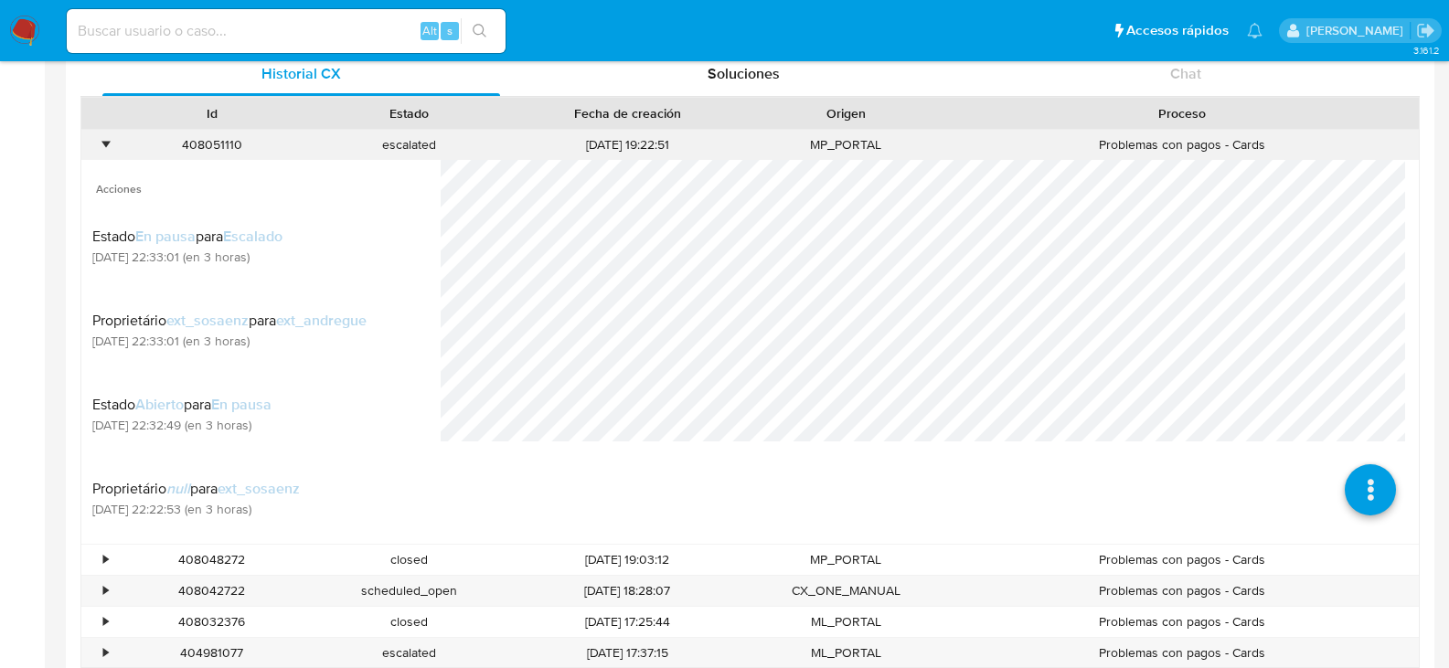
click at [103, 141] on div "•" at bounding box center [105, 144] width 5 height 17
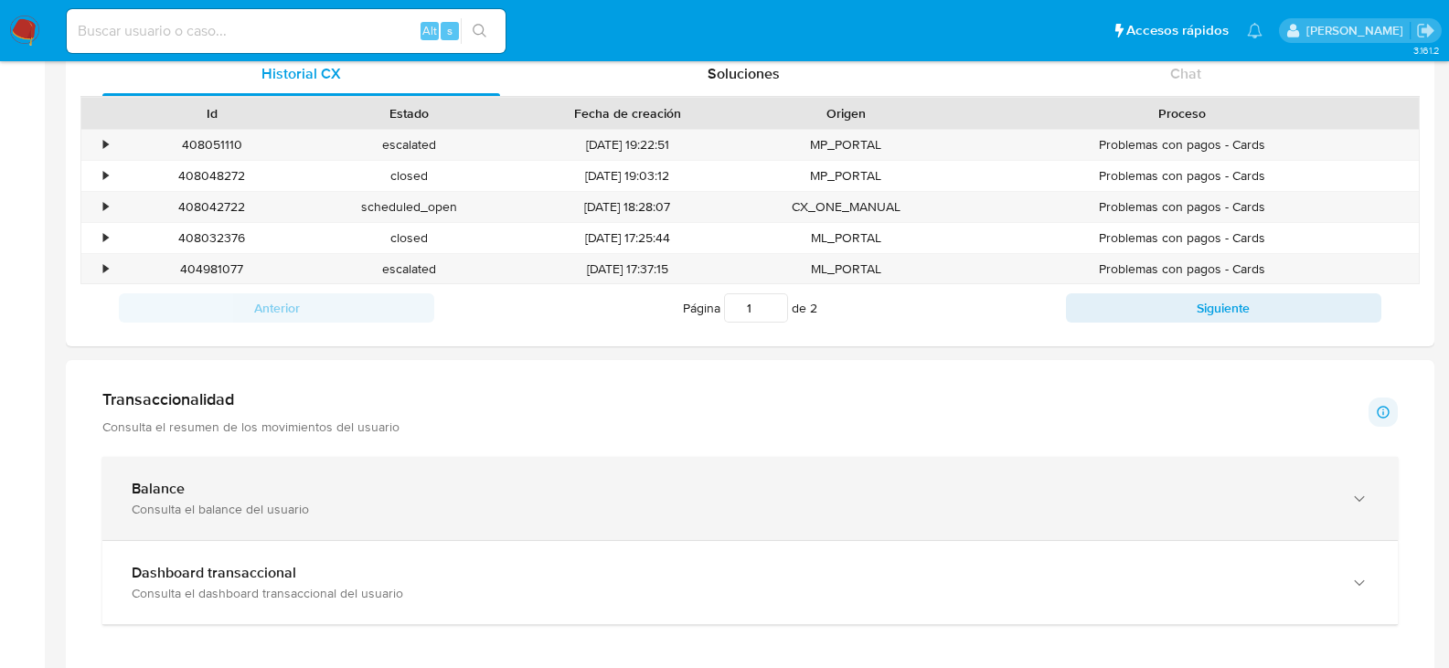
click at [858, 495] on div "Balance" at bounding box center [732, 489] width 1201 height 18
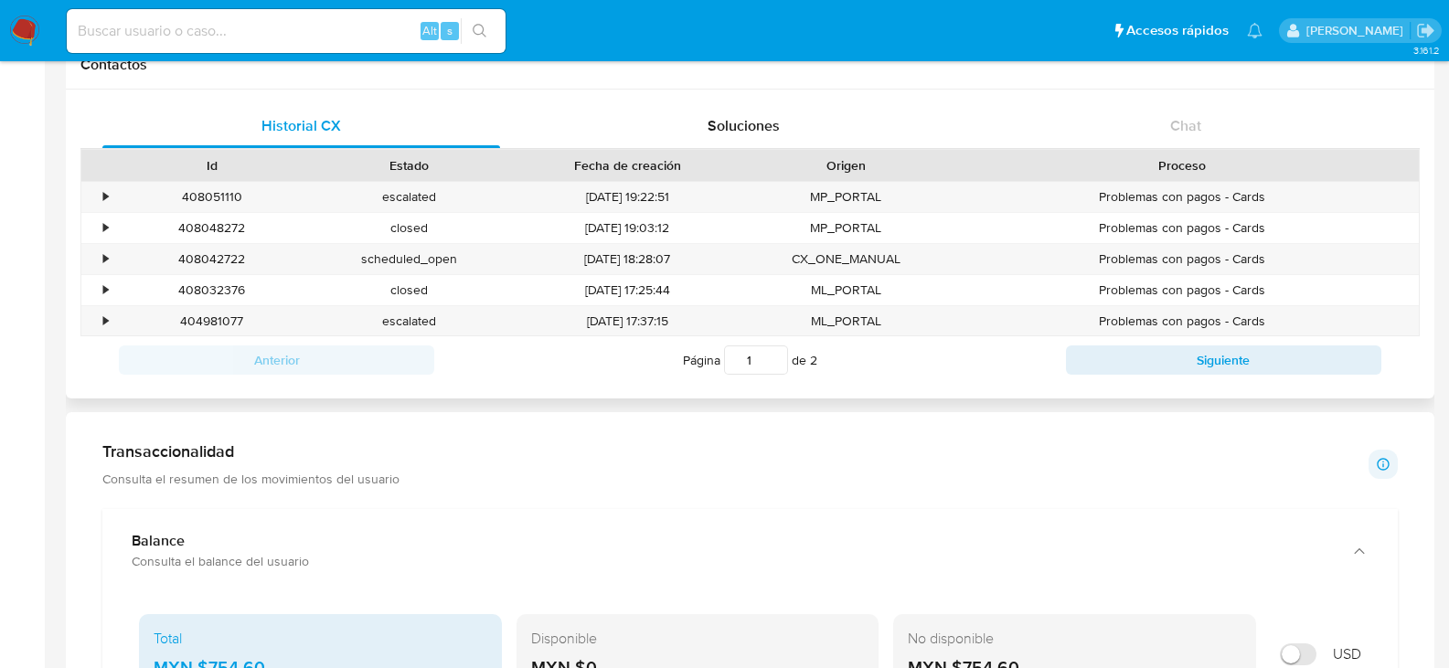
scroll to position [549, 0]
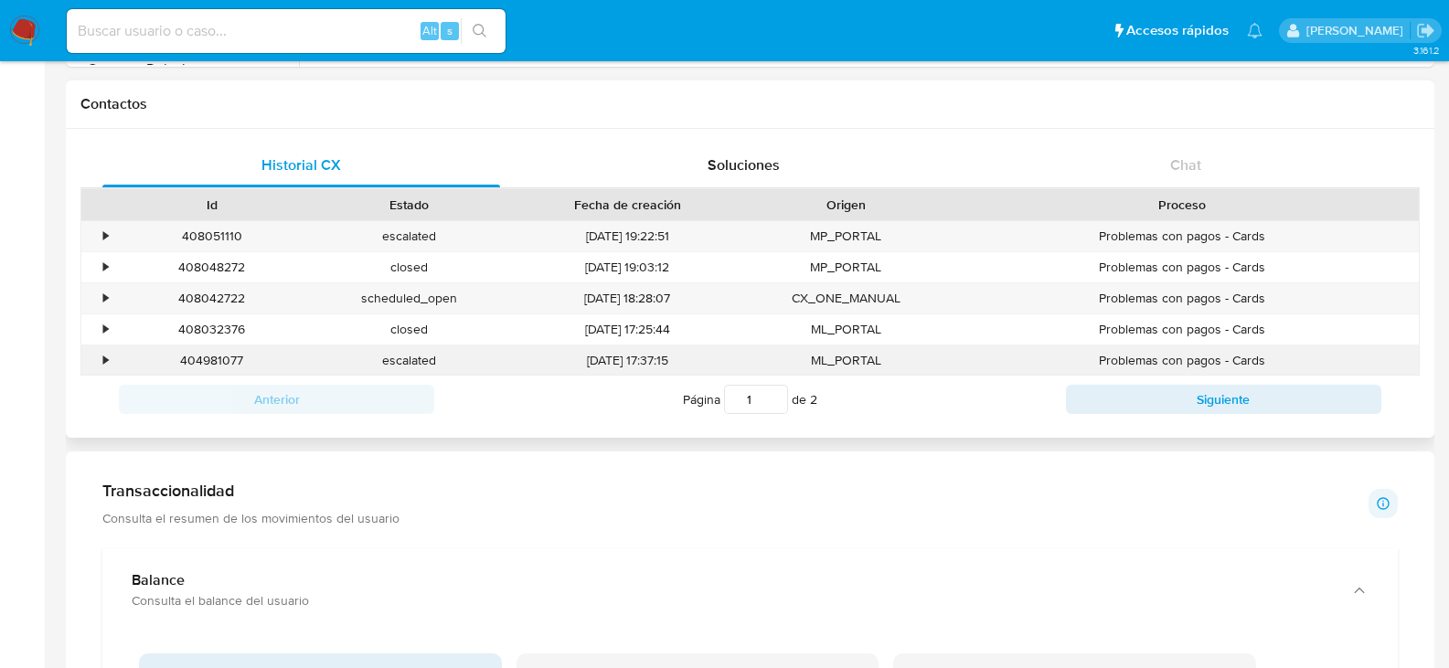
click at [95, 358] on div "•" at bounding box center [97, 361] width 32 height 30
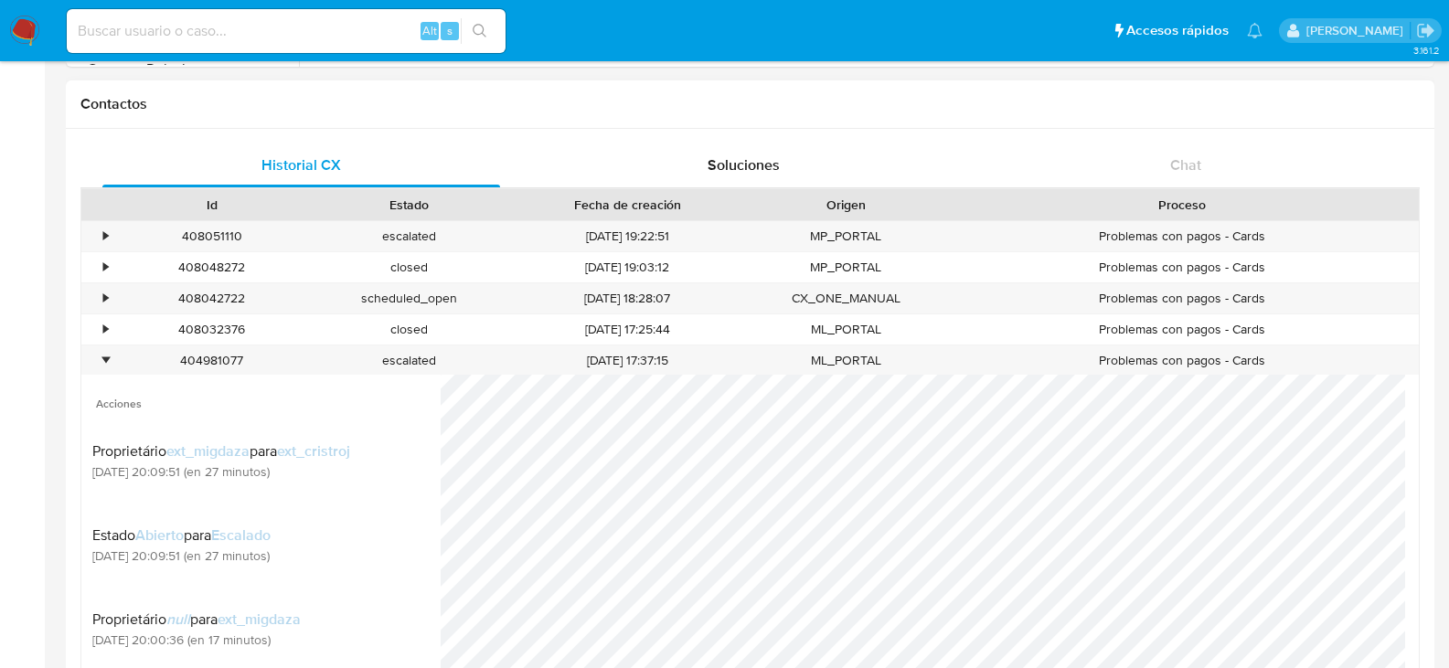
scroll to position [274, 0]
click at [105, 368] on div "•" at bounding box center [105, 360] width 5 height 17
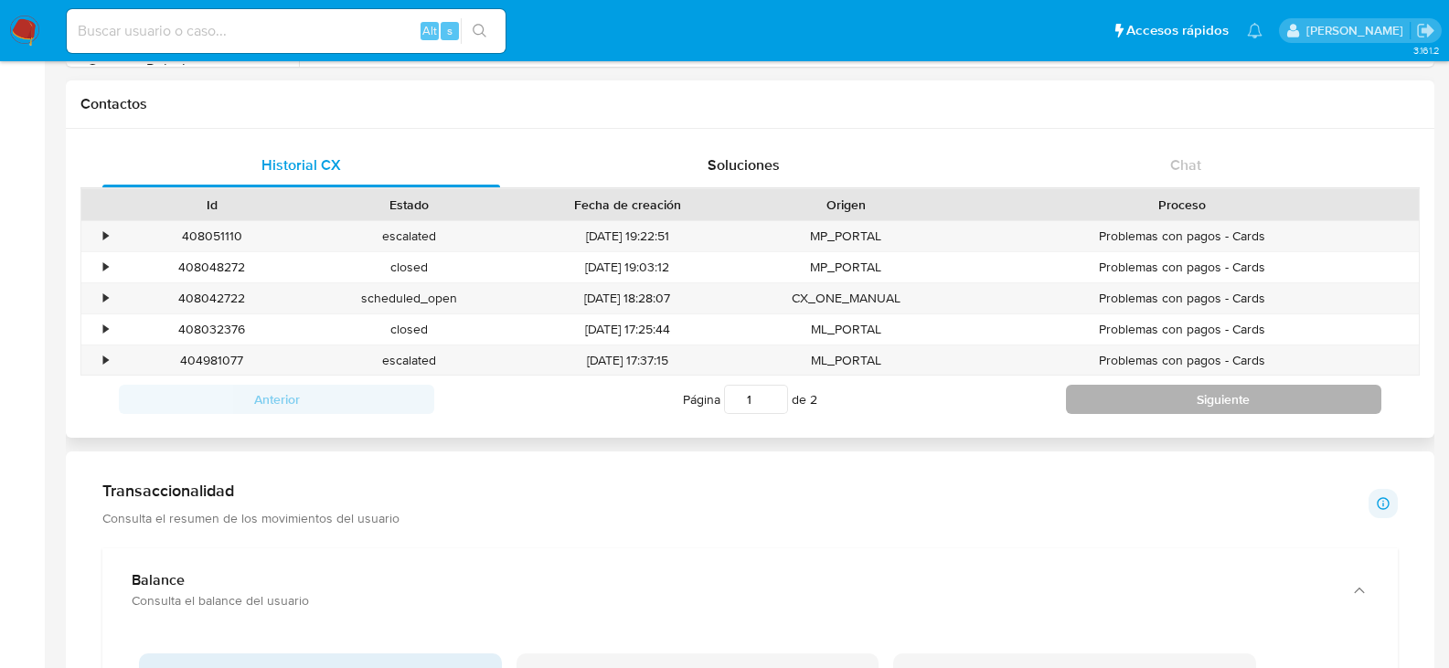
click at [1131, 395] on button "Siguiente" at bounding box center [1223, 399] width 315 height 29
type input "2"
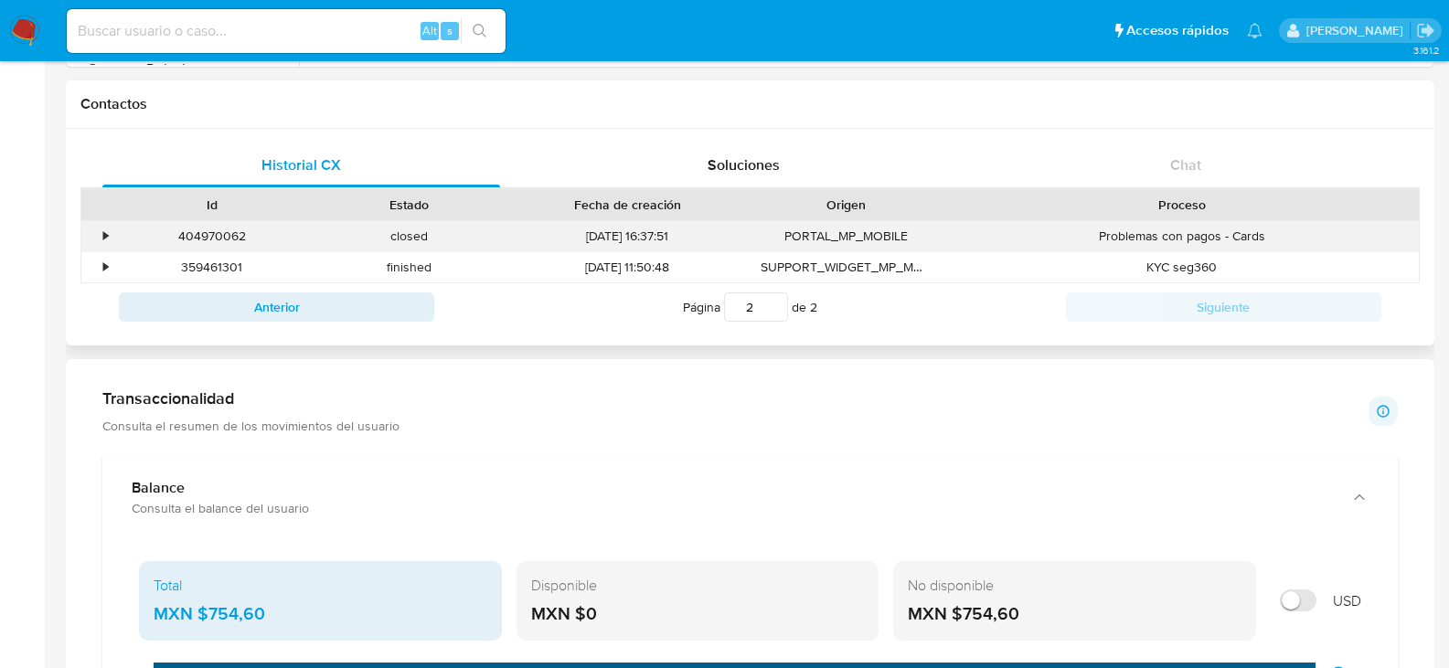
click at [105, 235] on div "•" at bounding box center [105, 236] width 5 height 17
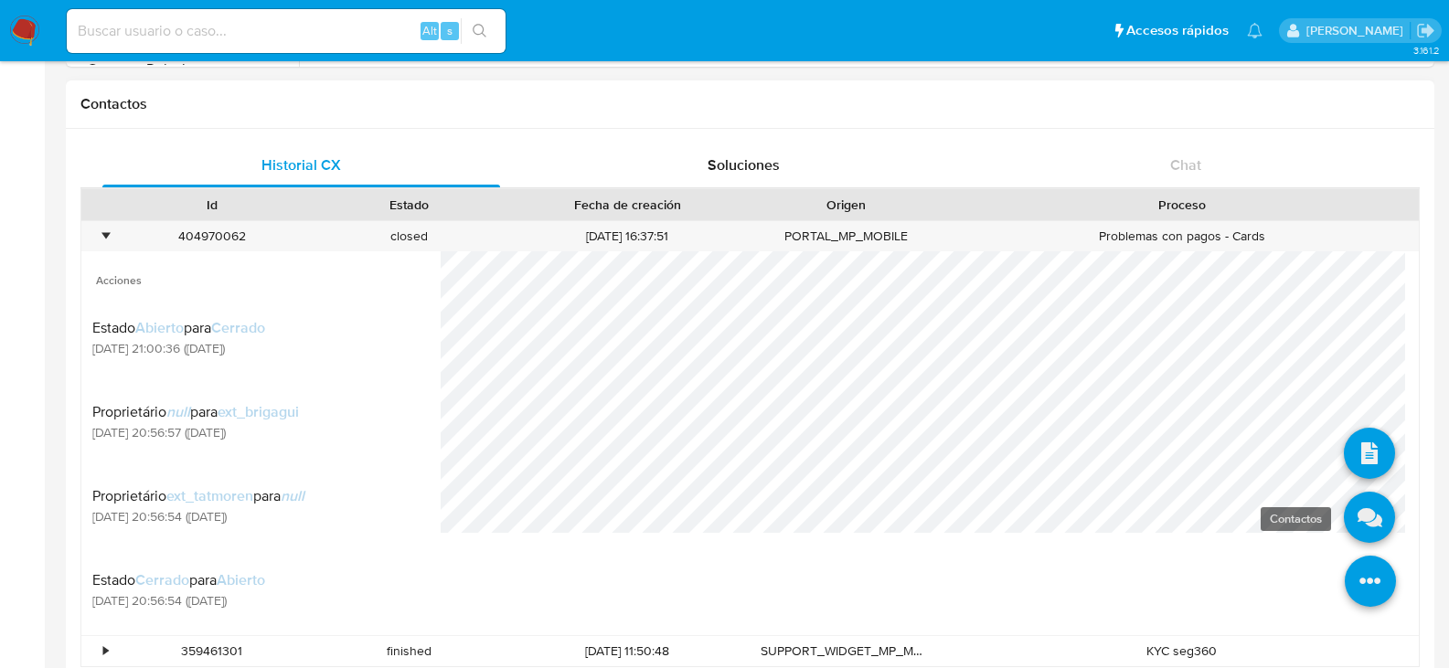
click at [1353, 519] on icon at bounding box center [1369, 517] width 51 height 51
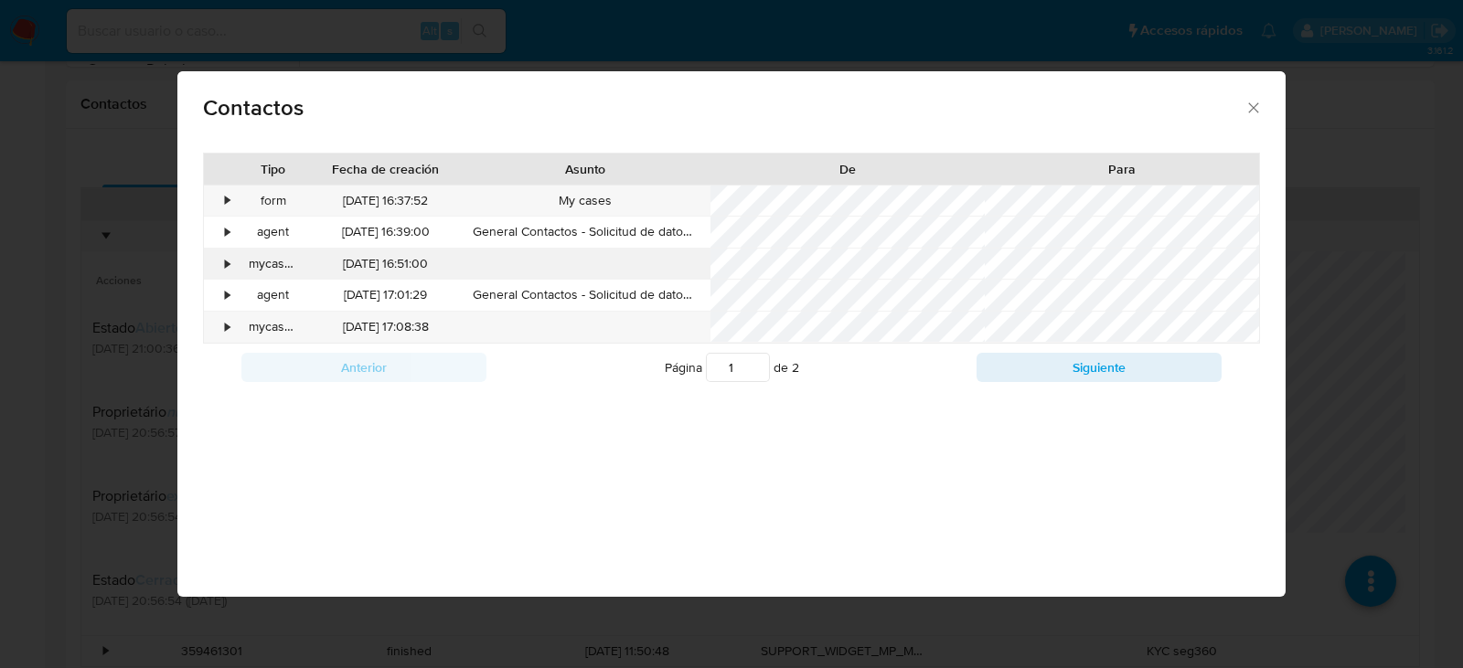
click at [230, 271] on div "•" at bounding box center [228, 264] width 5 height 18
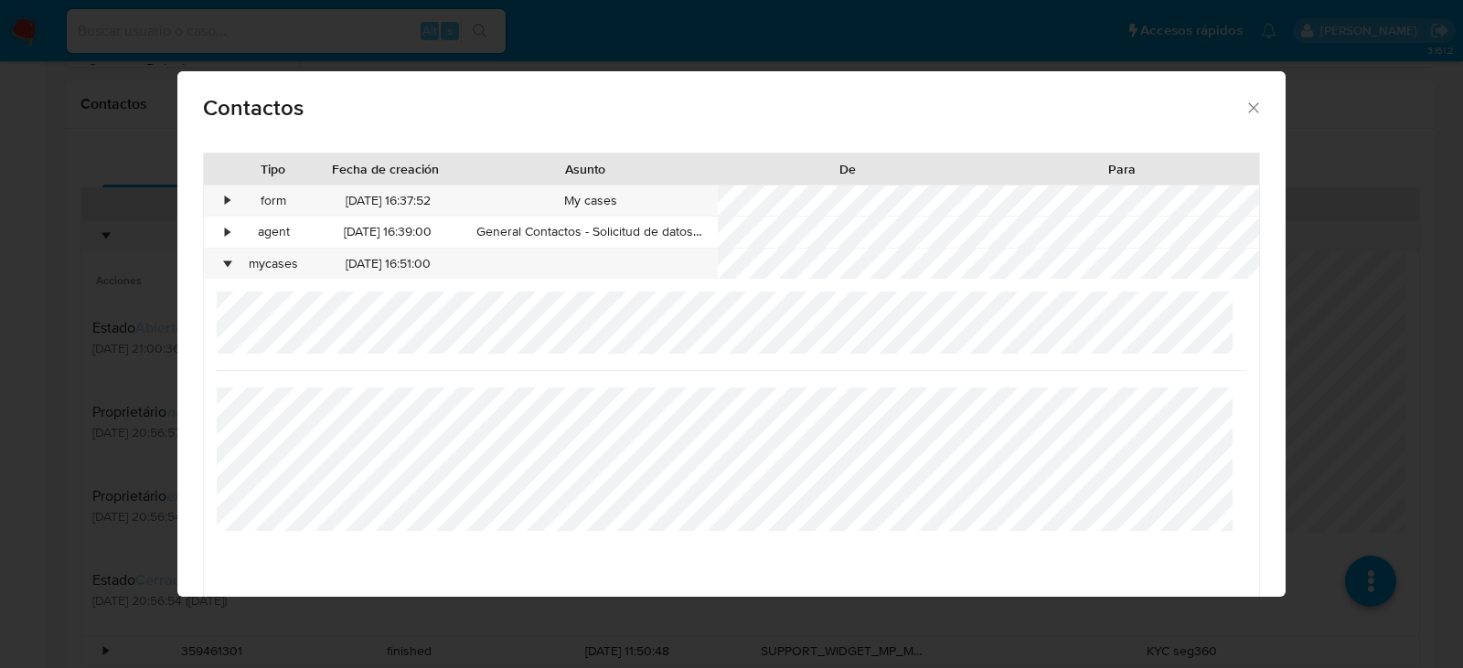
click at [1245, 106] on icon "close" at bounding box center [1254, 108] width 18 height 18
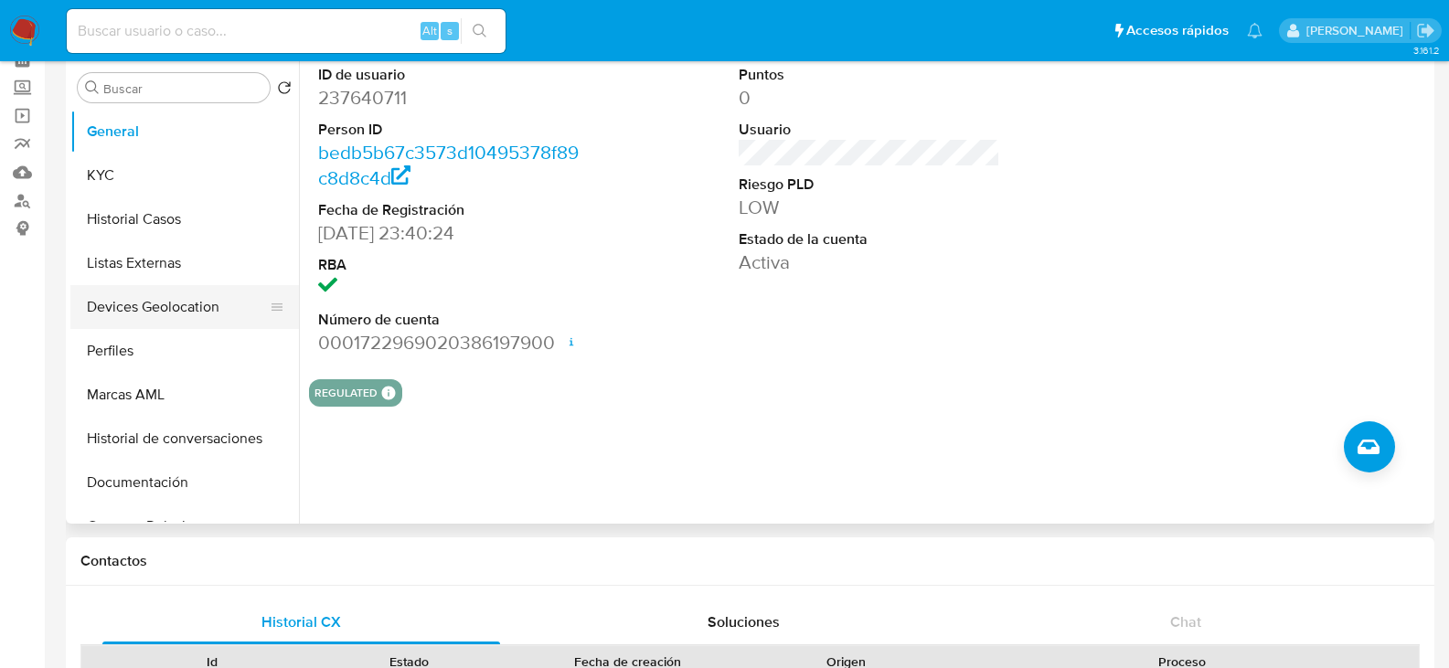
scroll to position [91, 0]
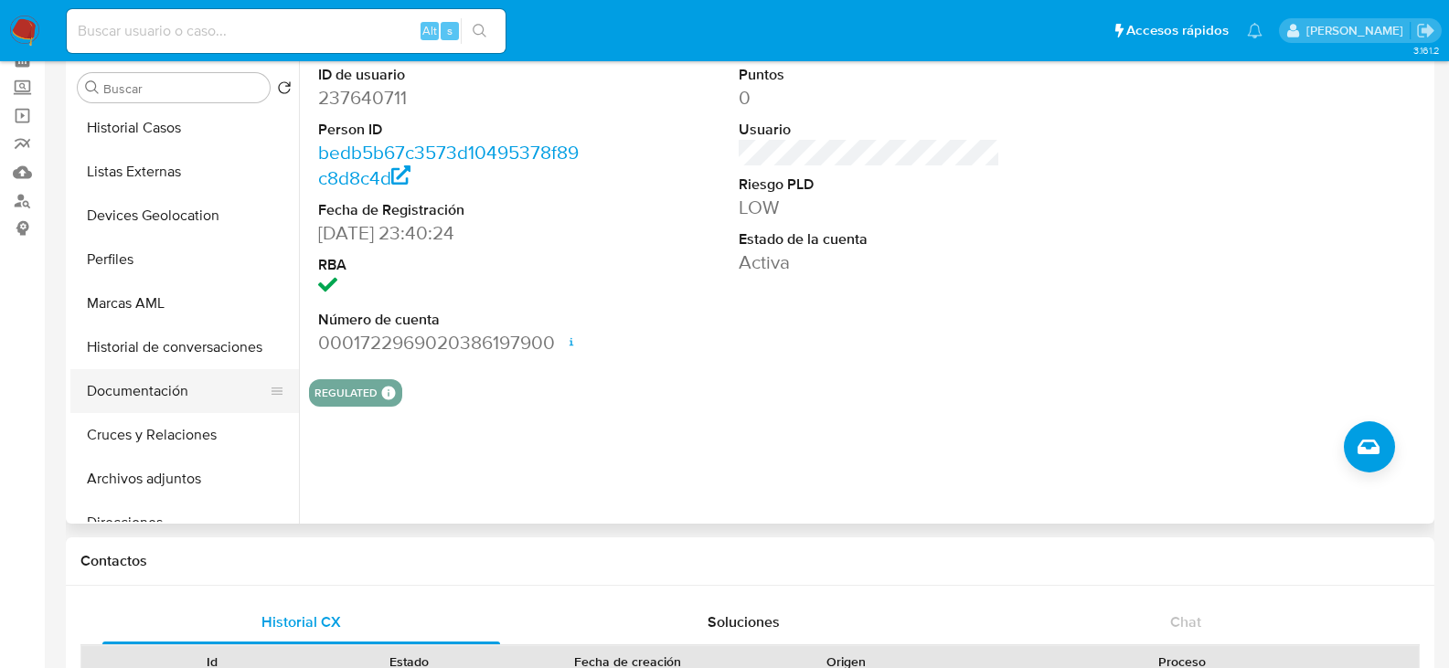
click at [144, 393] on button "Documentación" at bounding box center [177, 391] width 214 height 44
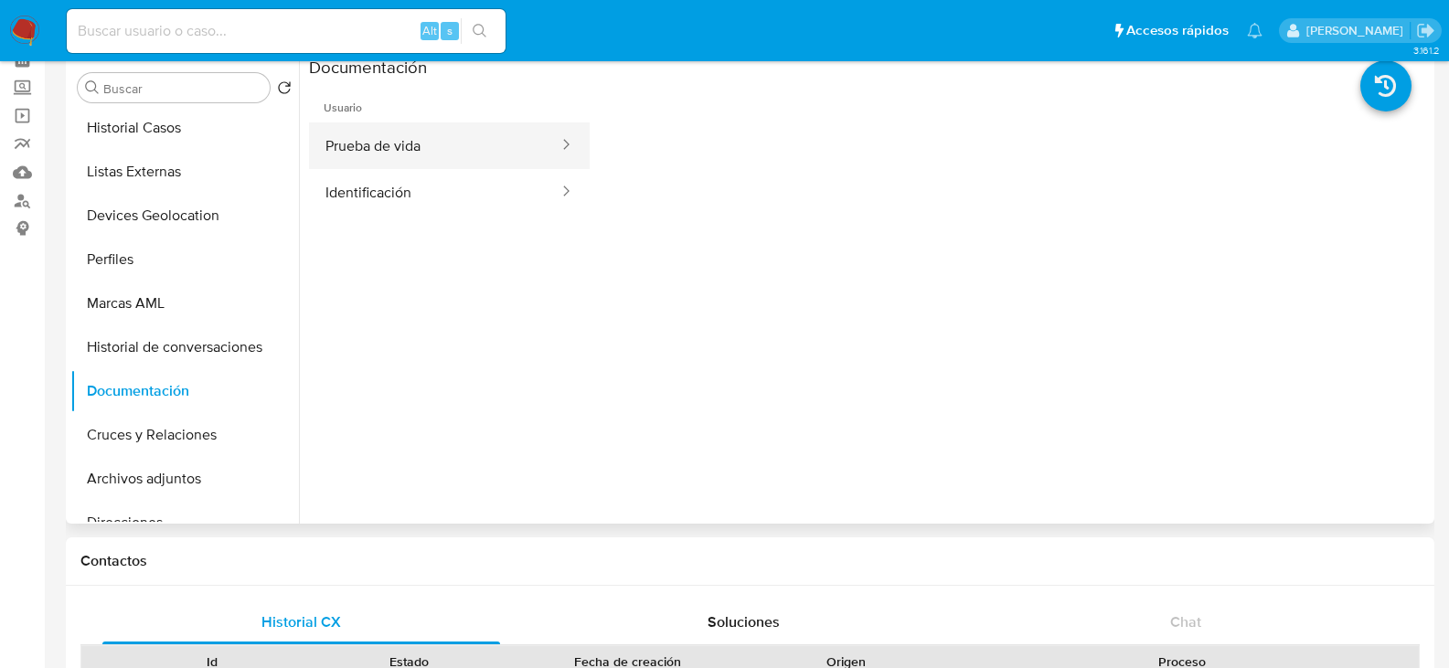
click at [458, 148] on button "Prueba de vida" at bounding box center [434, 146] width 251 height 47
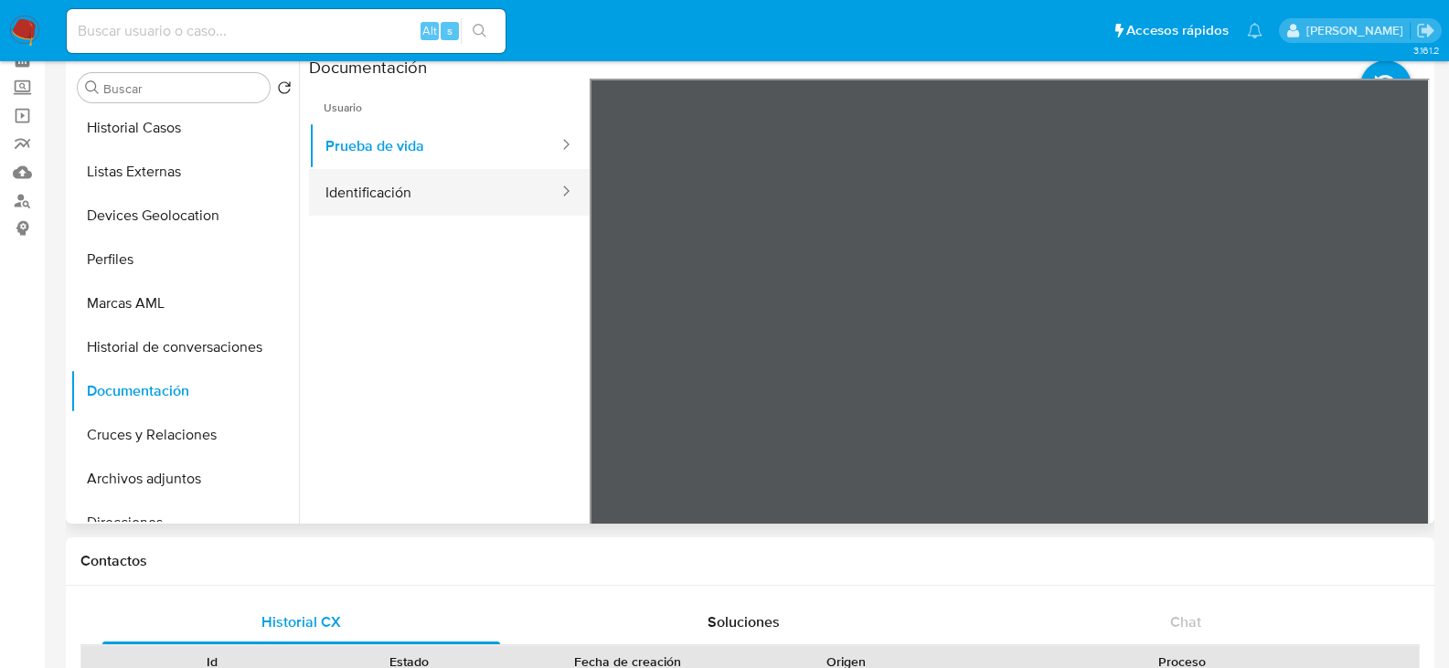
click at [460, 199] on button "Identificación" at bounding box center [434, 192] width 251 height 47
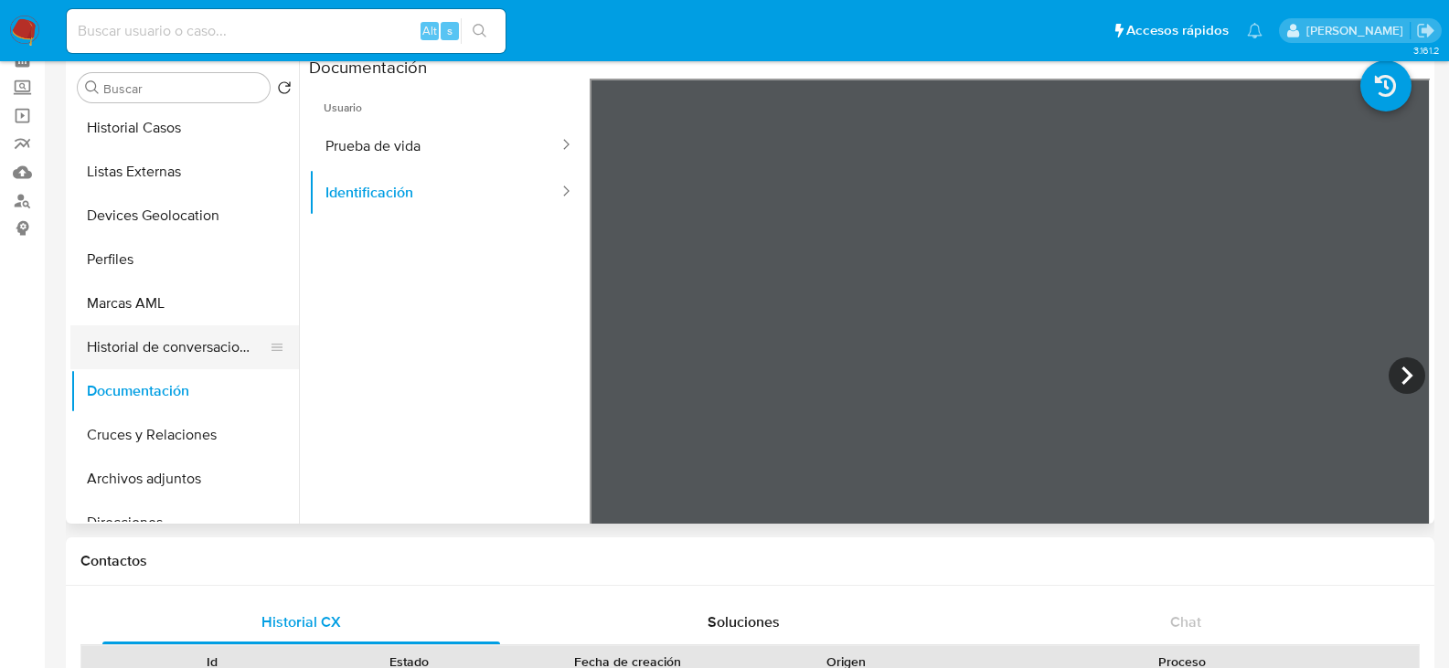
click at [198, 352] on button "Historial de conversaciones" at bounding box center [177, 348] width 214 height 44
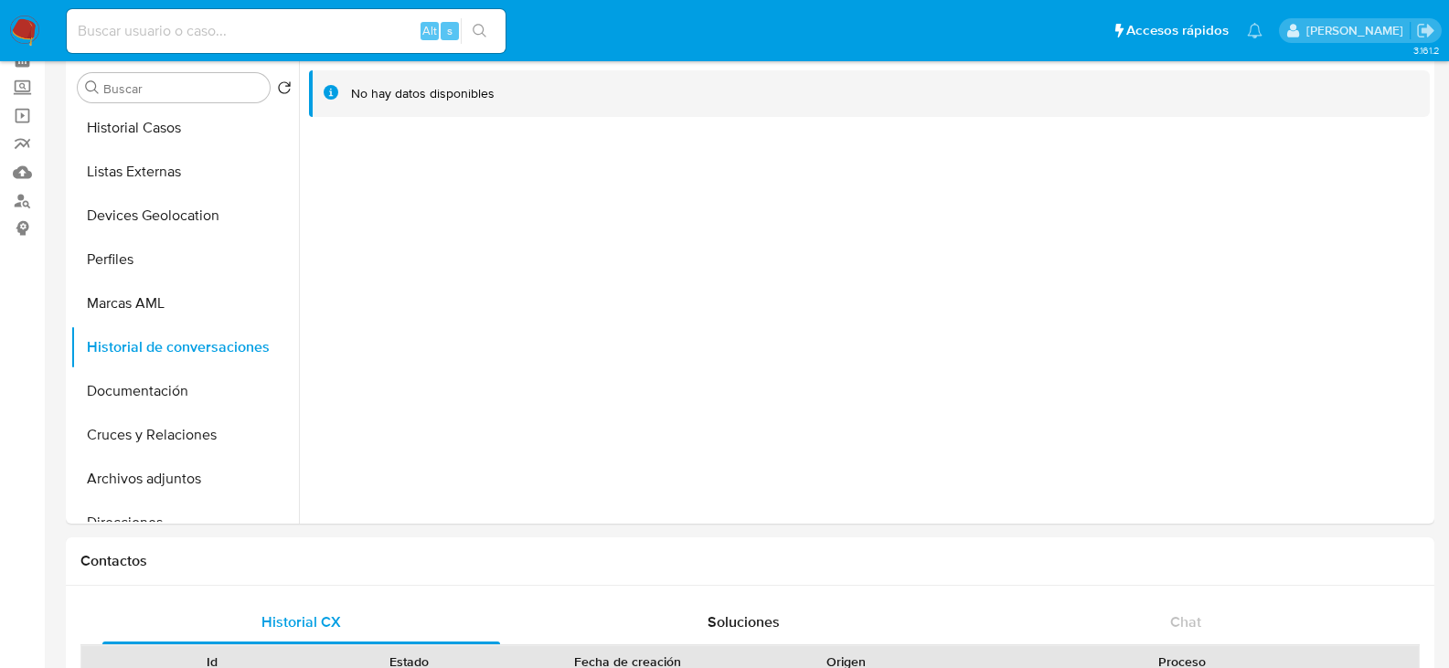
click at [24, 27] on img at bounding box center [24, 31] width 31 height 31
